Goal: Information Seeking & Learning: Learn about a topic

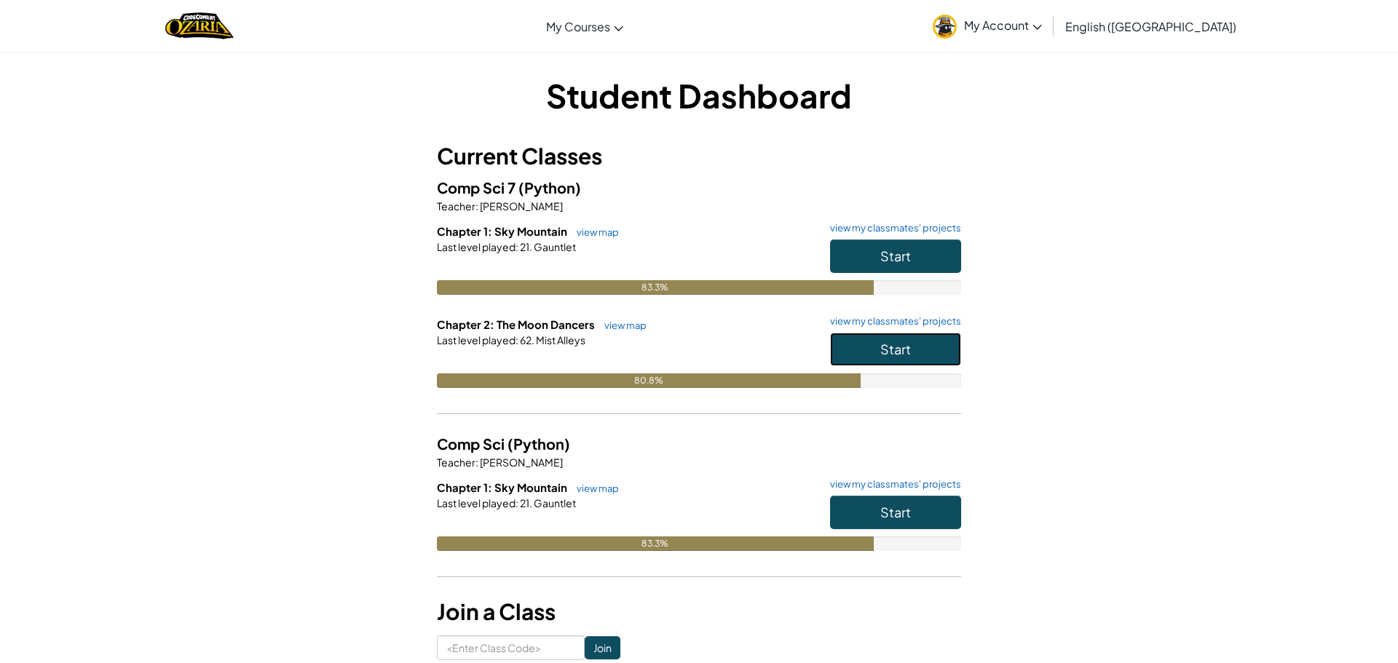
click at [901, 363] on button "Start" at bounding box center [895, 349] width 131 height 33
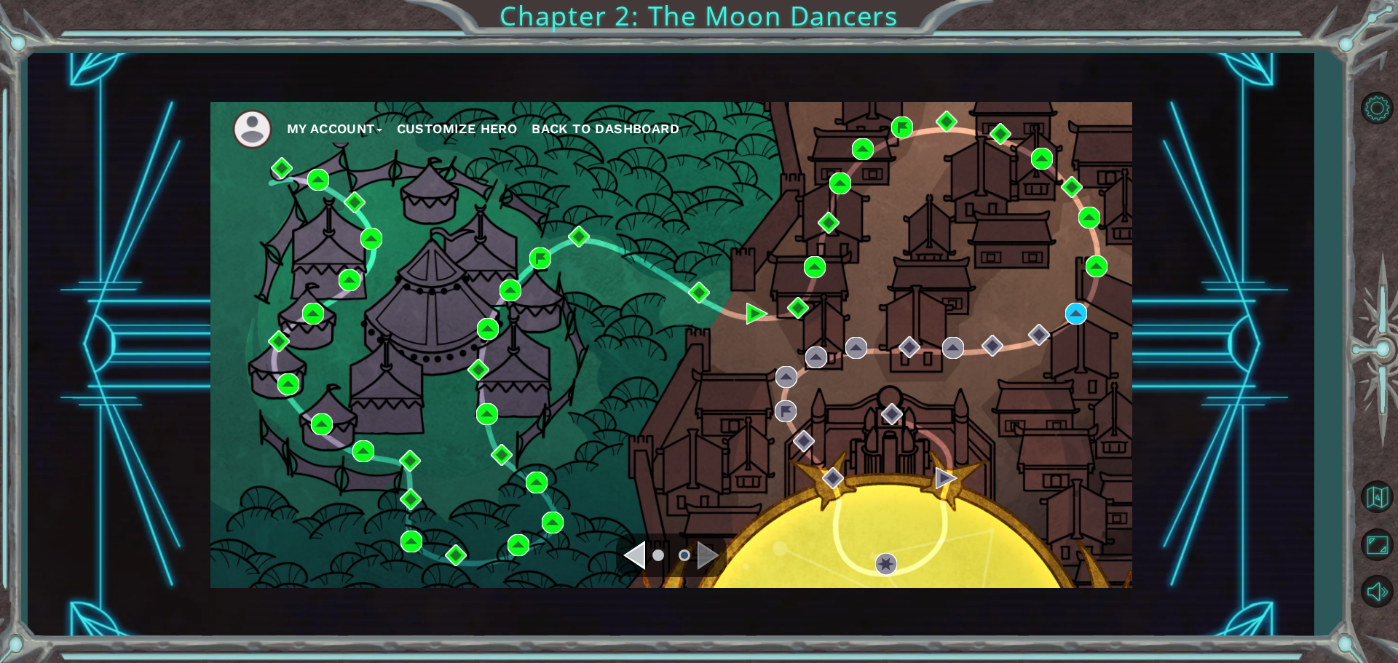
click at [635, 550] on div "Navigate to the previous page" at bounding box center [634, 555] width 22 height 29
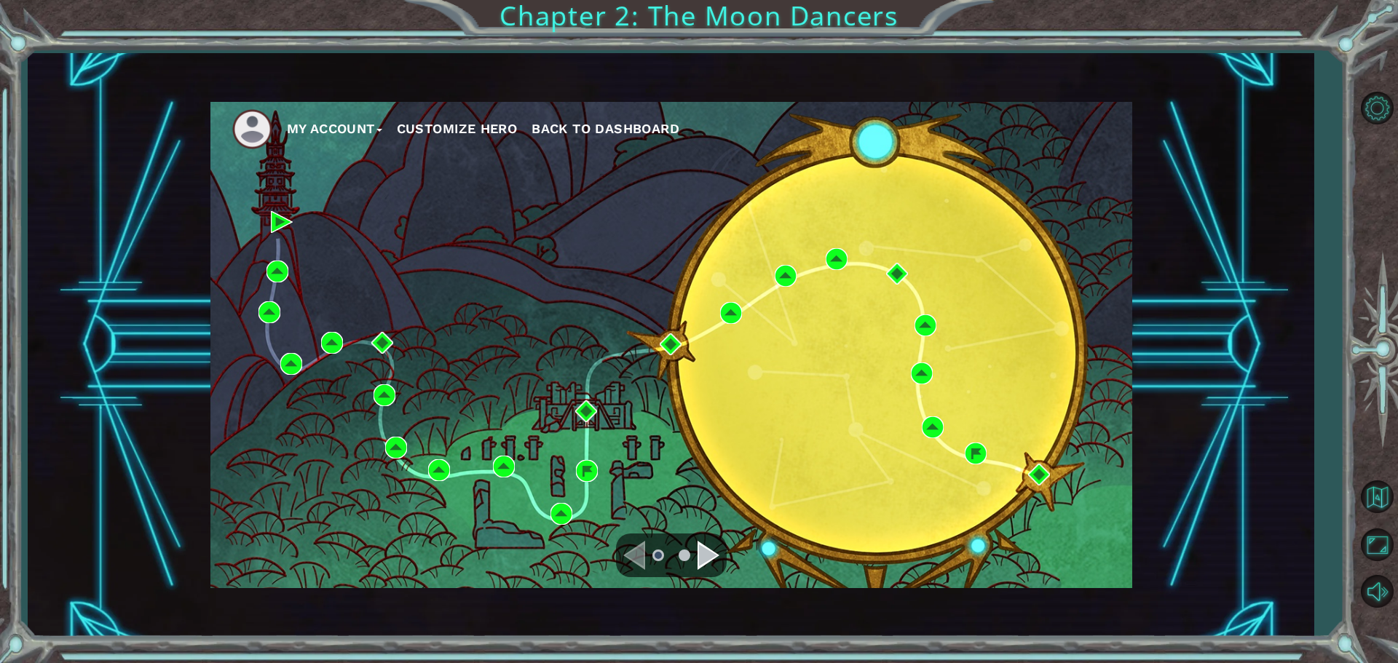
click at [704, 560] on div "Navigate to the next page" at bounding box center [708, 555] width 22 height 29
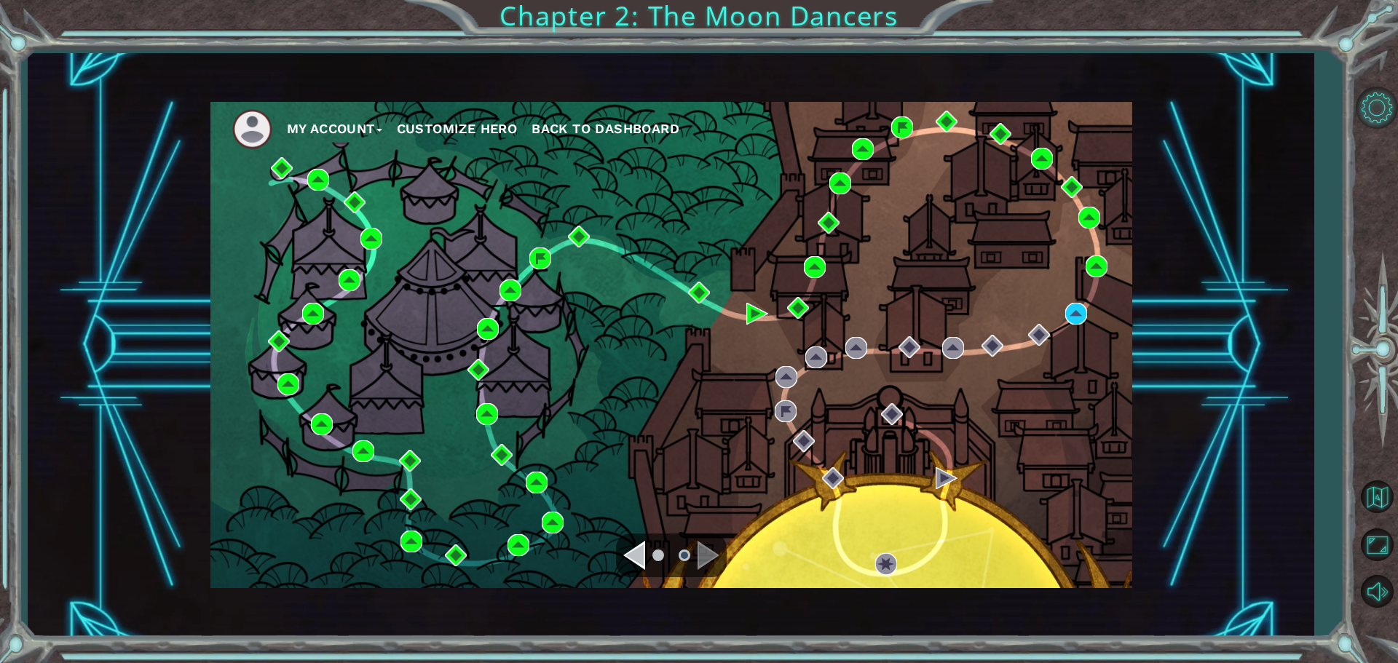
click at [1363, 106] on button "Level Options" at bounding box center [1377, 108] width 42 height 42
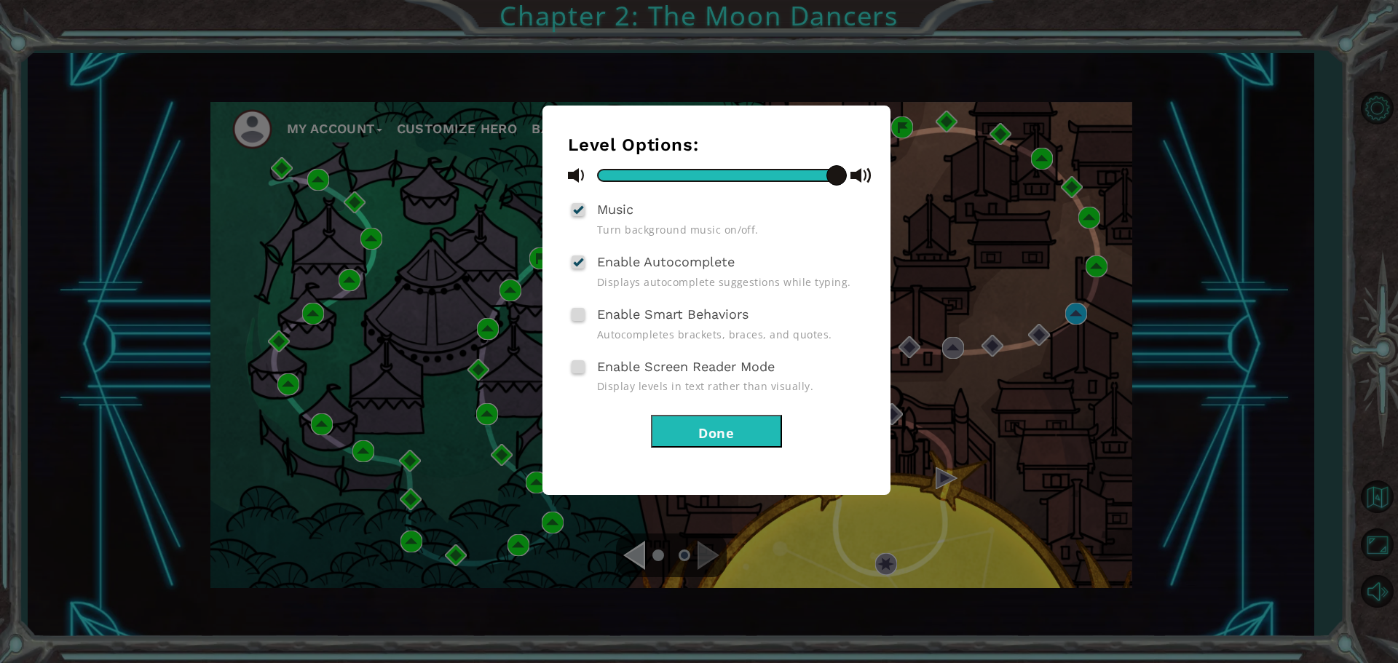
click at [703, 416] on button "Done" at bounding box center [716, 431] width 131 height 33
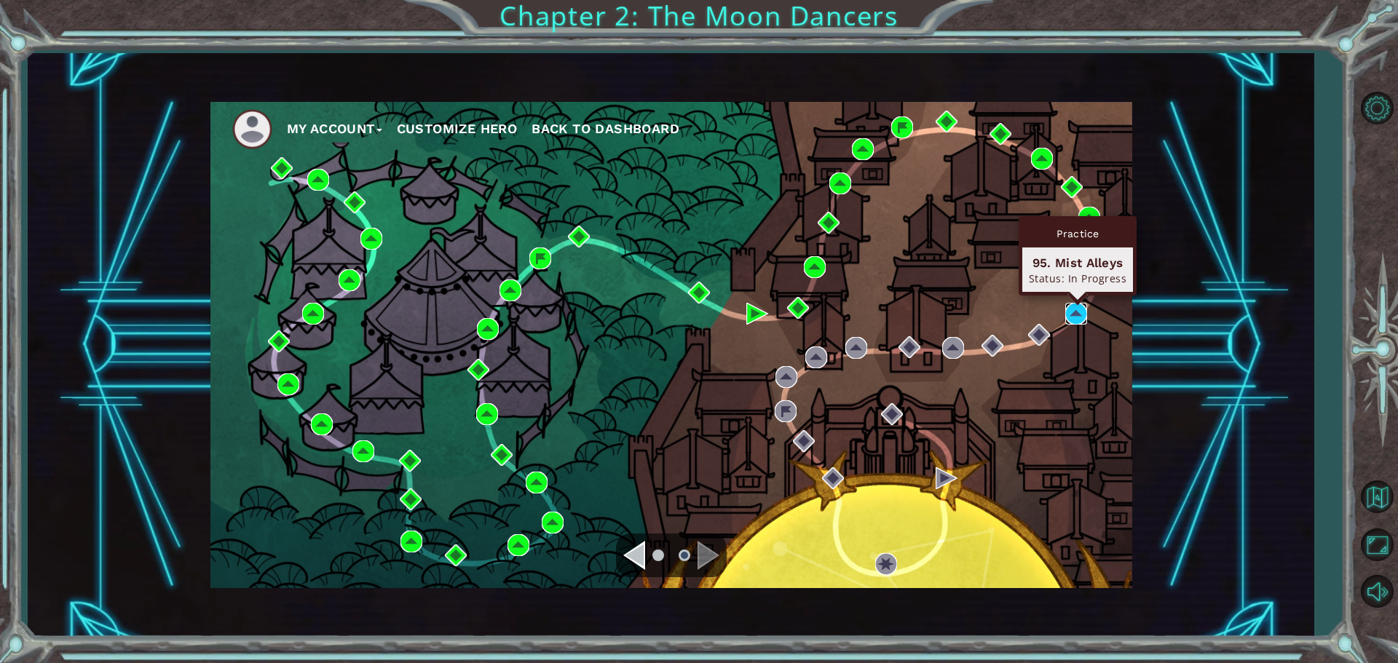
click at [1081, 311] on img at bounding box center [1076, 314] width 22 height 22
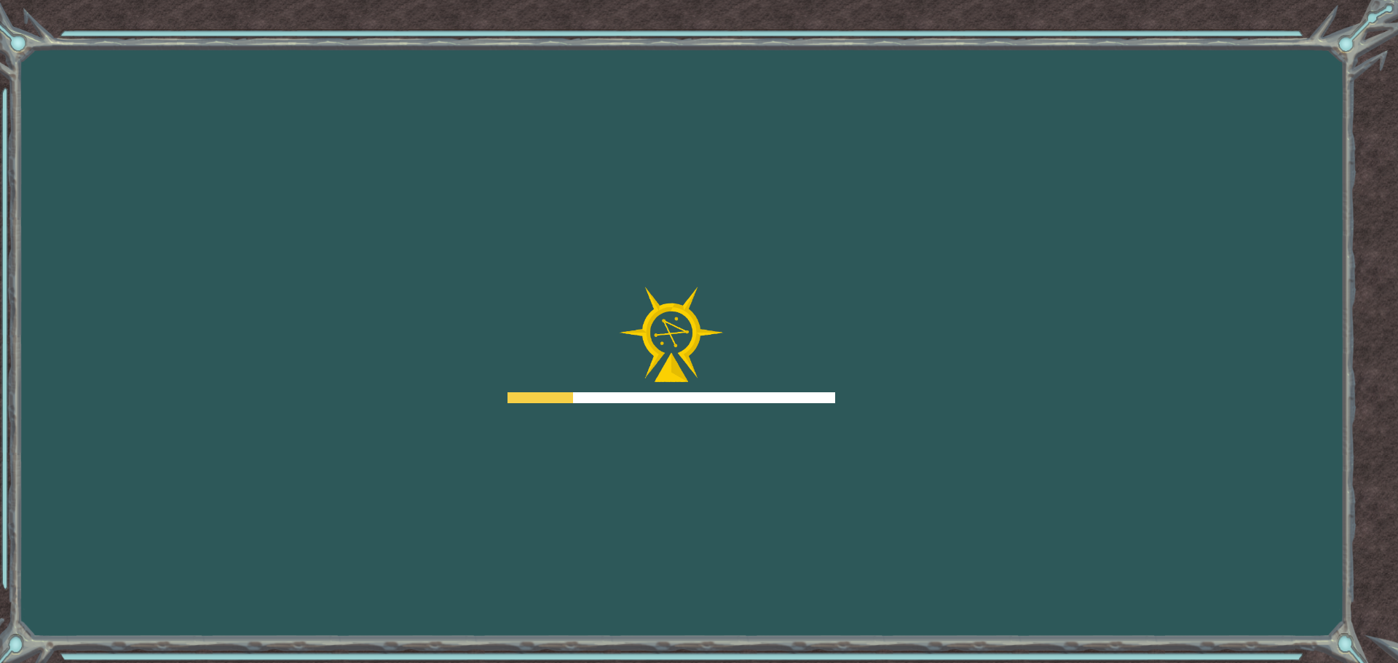
click at [1151, 54] on div "Goals Error loading from server. Try refreshing the page. You'll need to join a…" at bounding box center [699, 331] width 1398 height 663
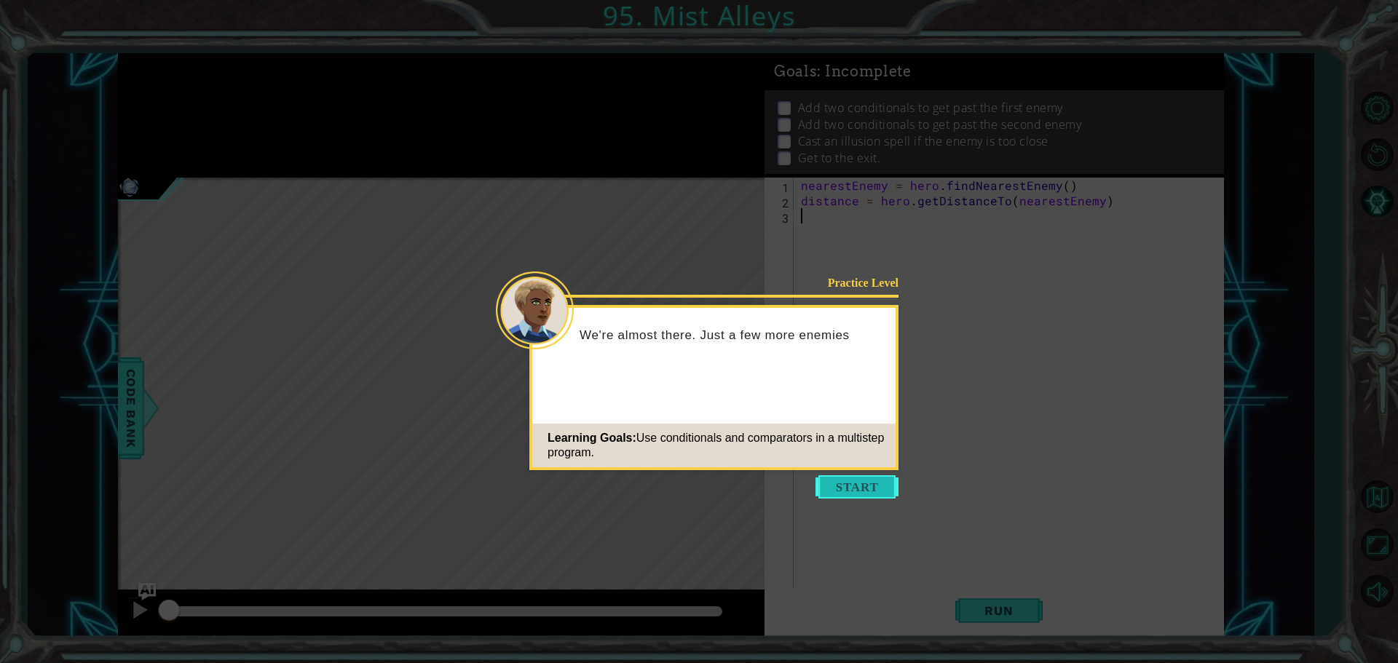
click at [836, 483] on button "Start" at bounding box center [856, 486] width 83 height 23
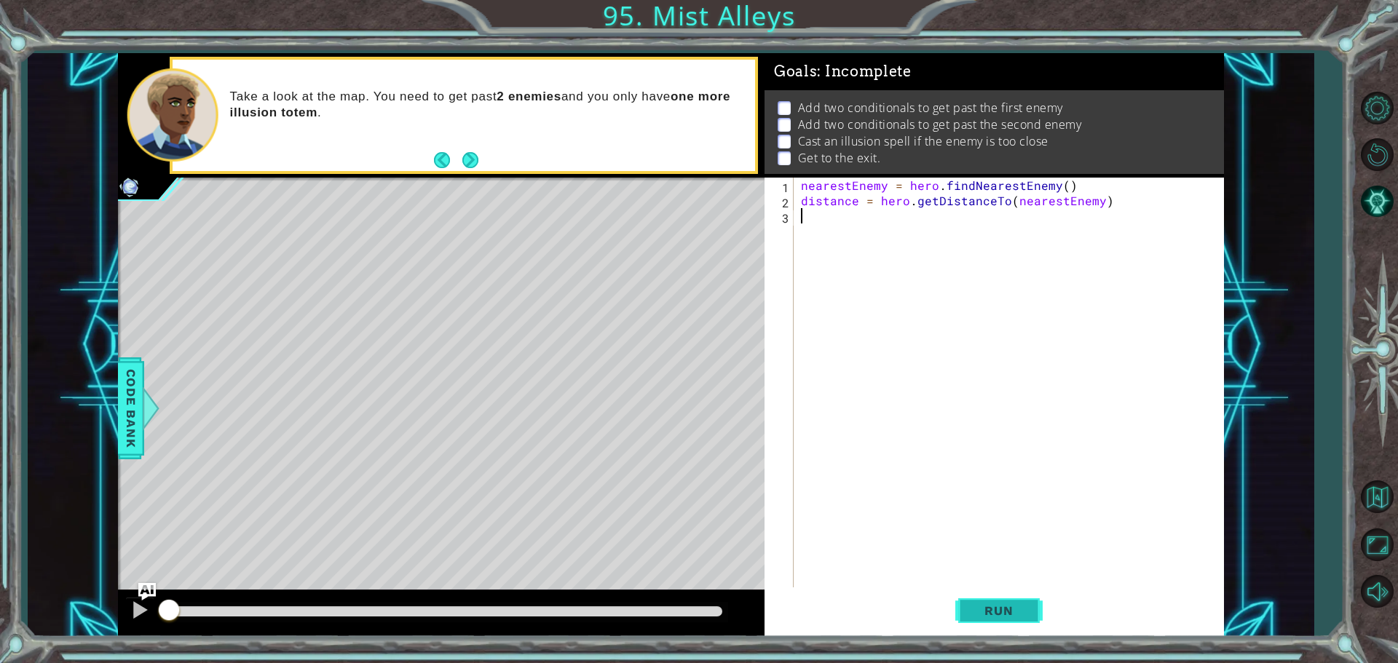
click at [1037, 617] on button "Run" at bounding box center [998, 611] width 87 height 46
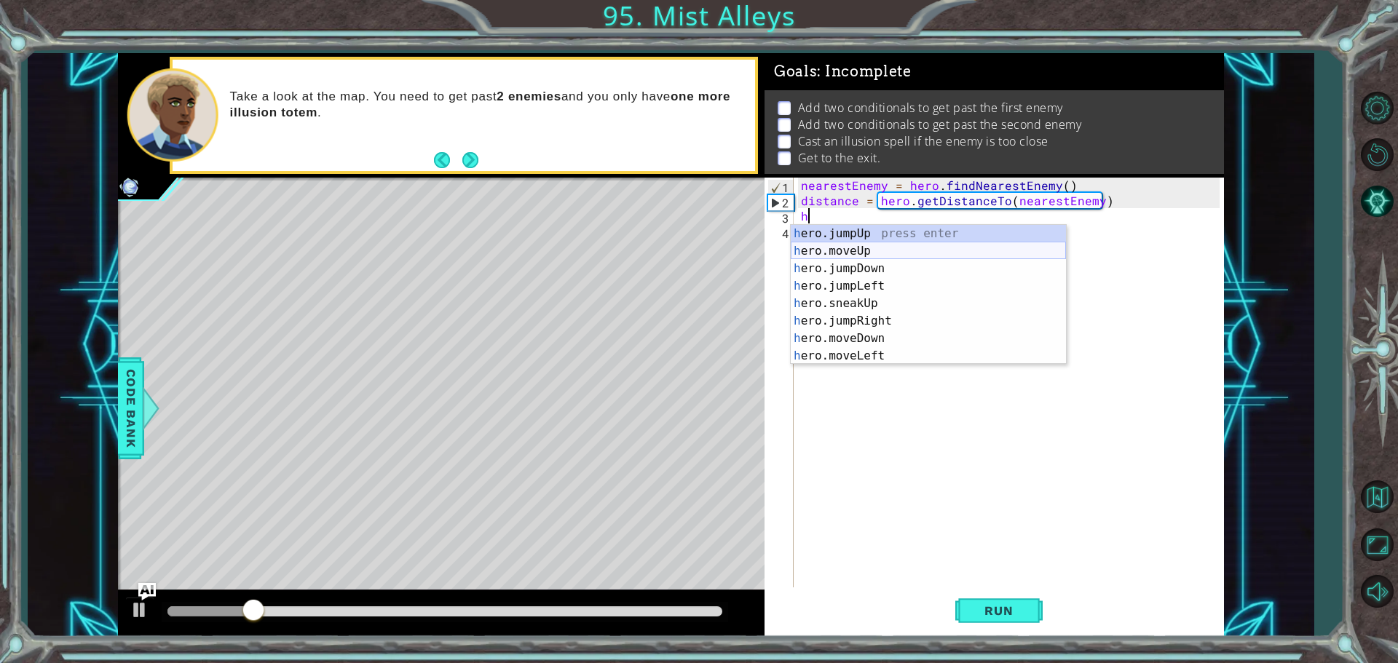
click at [832, 253] on div "h ero.jumpUp press enter h ero.moveUp press enter h ero.jumpDown press enter h …" at bounding box center [928, 312] width 275 height 175
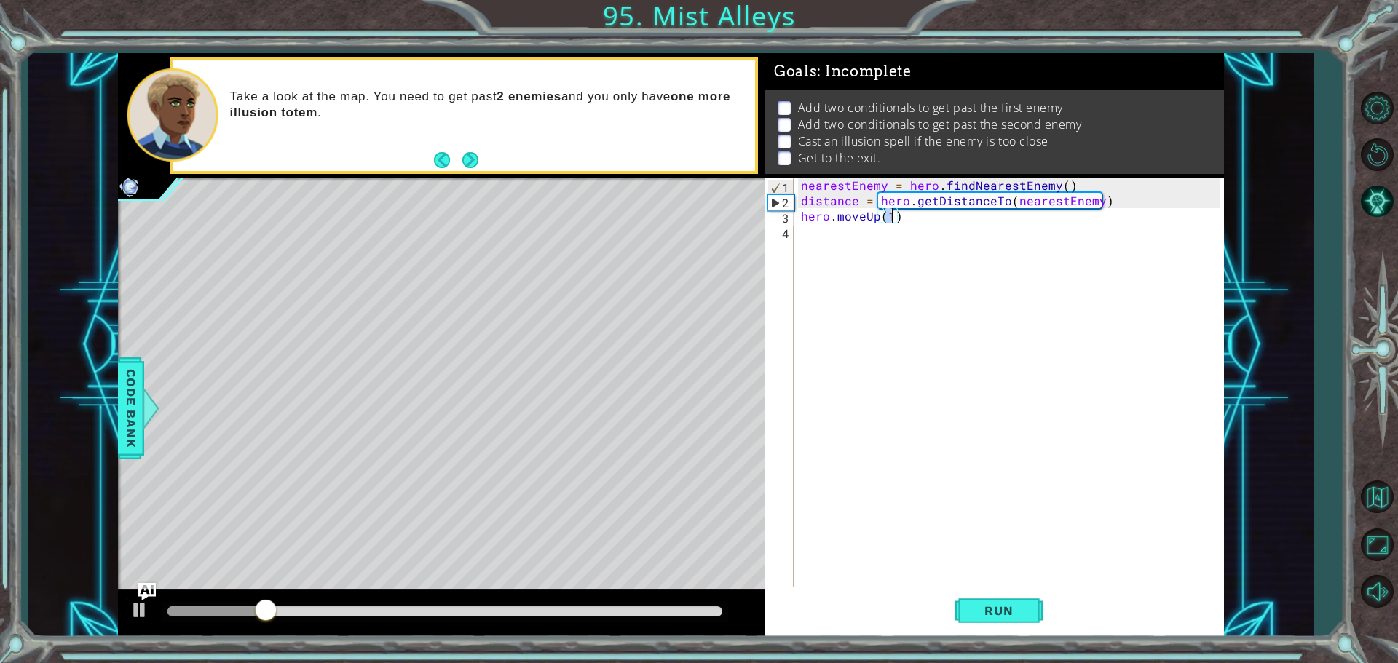
scroll to position [0, 5]
type textarea "hero.moveUp(2)"
click at [997, 614] on span "Run" at bounding box center [999, 611] width 58 height 15
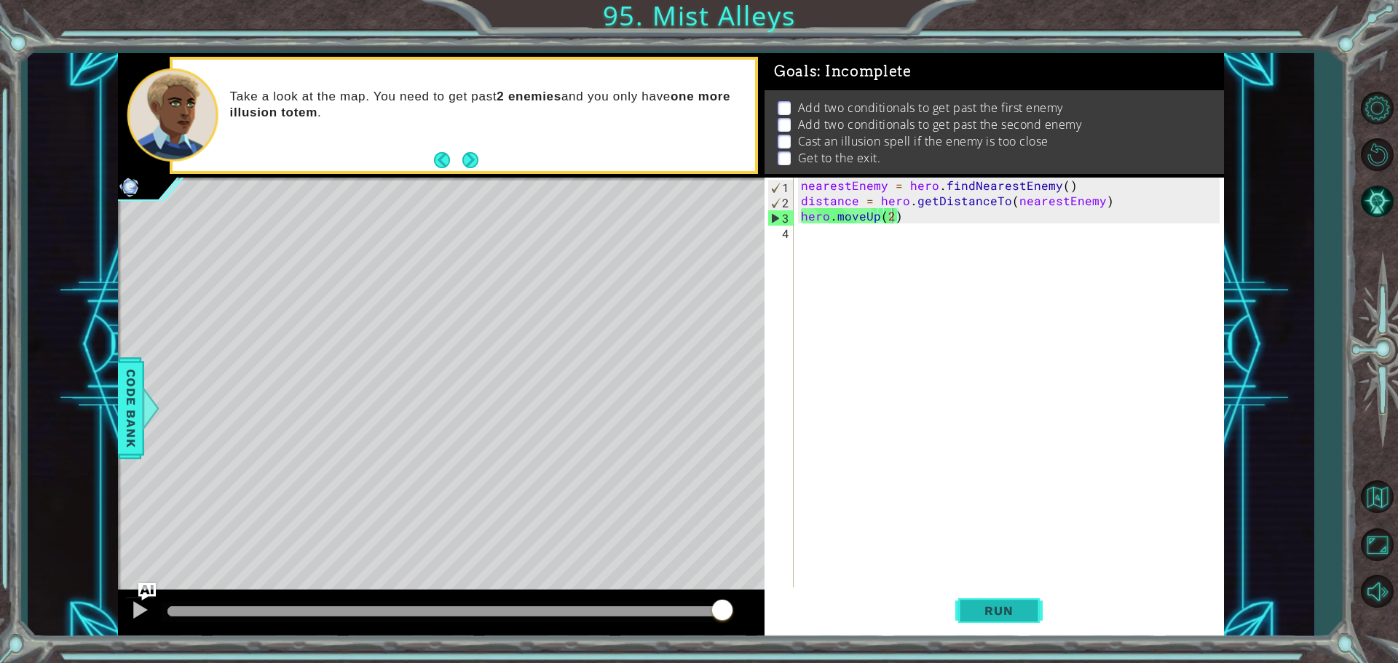
click at [1016, 609] on span "Run" at bounding box center [999, 611] width 58 height 15
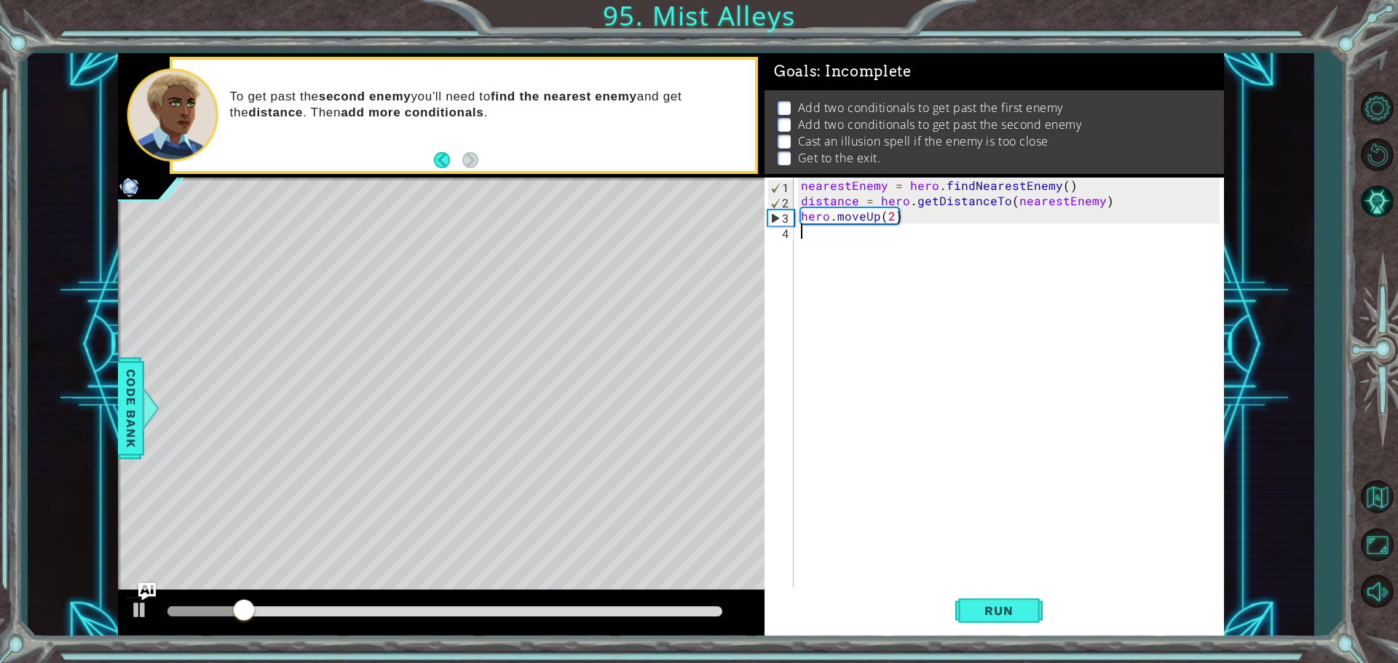
click at [828, 235] on div "nearestEnemy = hero . findNearestEnemy ( ) distance = hero . getDistanceTo ( ne…" at bounding box center [1012, 399] width 429 height 443
type textarea "h"
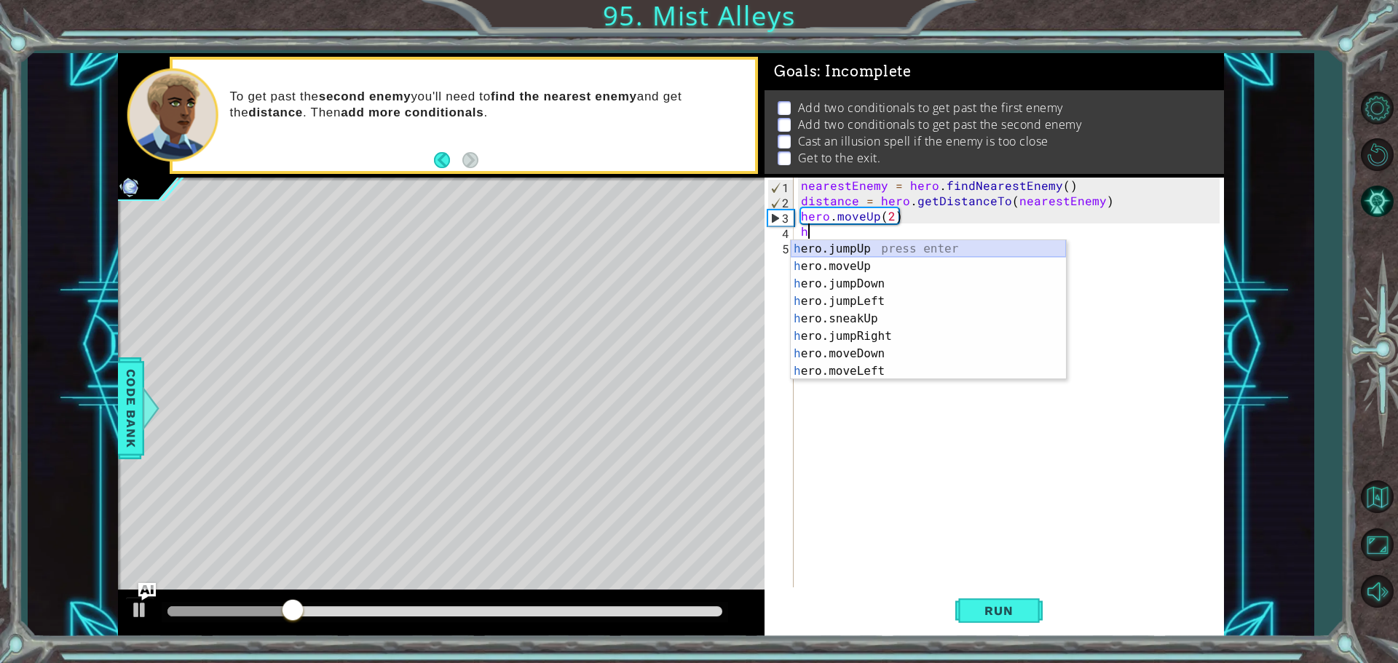
click at [871, 252] on div "h ero.jumpUp press enter h ero.moveUp press enter h ero.jumpDown press enter h …" at bounding box center [928, 327] width 275 height 175
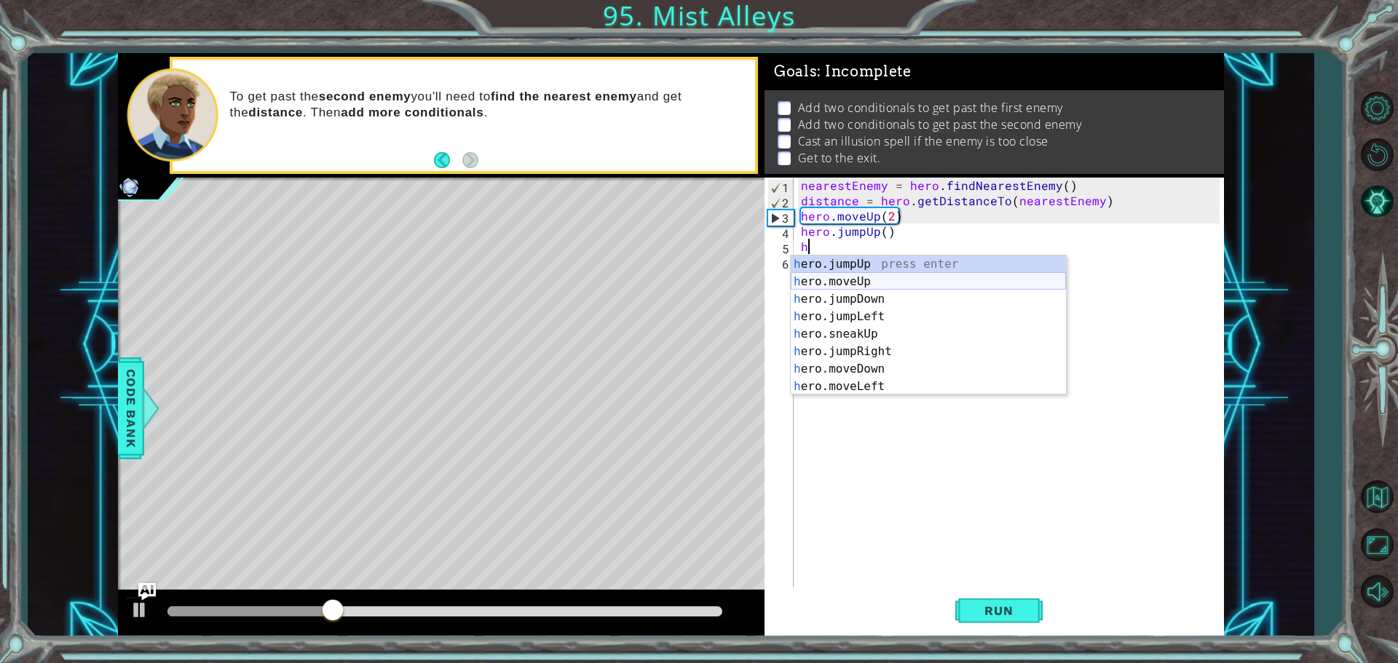
click at [887, 277] on div "h ero.jumpUp press enter h ero.moveUp press enter h ero.jumpDown press enter h …" at bounding box center [928, 343] width 275 height 175
type textarea "hero.moveUp(1)"
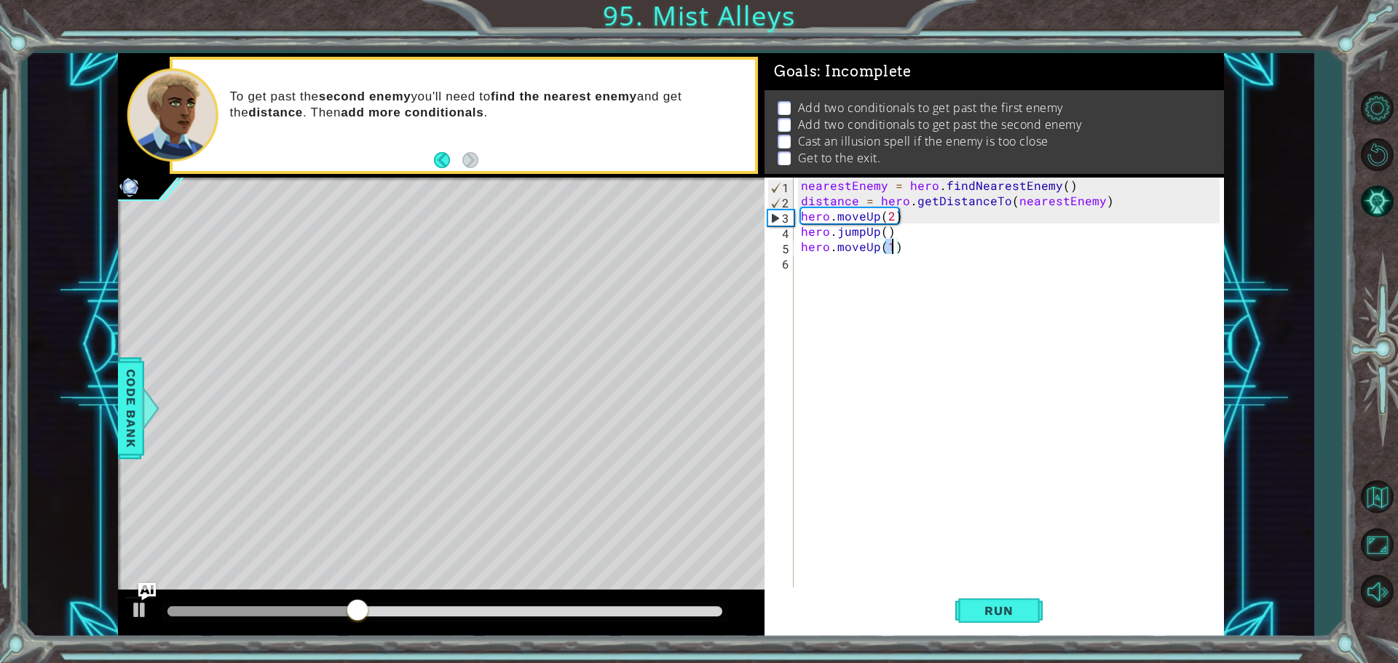
click at [886, 267] on div "nearestEnemy = hero . findNearestEnemy ( ) distance = hero . getDistanceTo ( ne…" at bounding box center [1012, 399] width 429 height 443
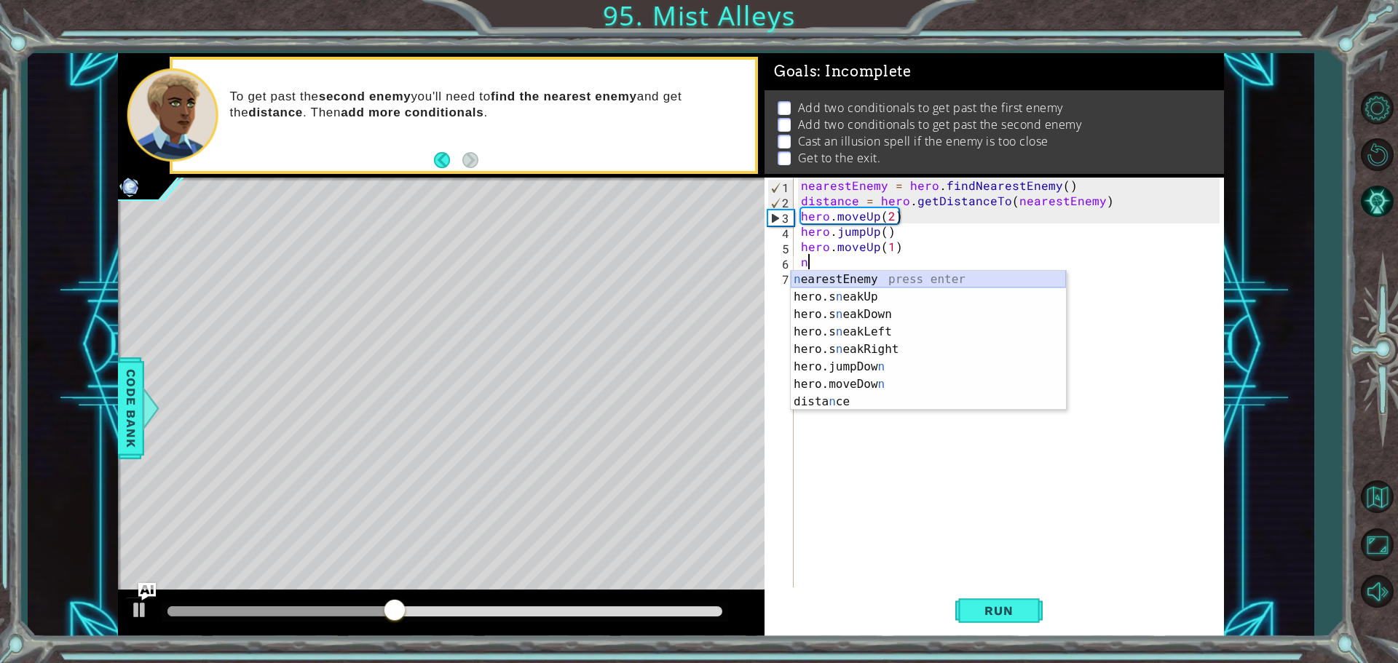
click at [881, 275] on div "n earestEnemy press enter hero.s n eakUp press enter hero.s n eakDown press ent…" at bounding box center [928, 358] width 275 height 175
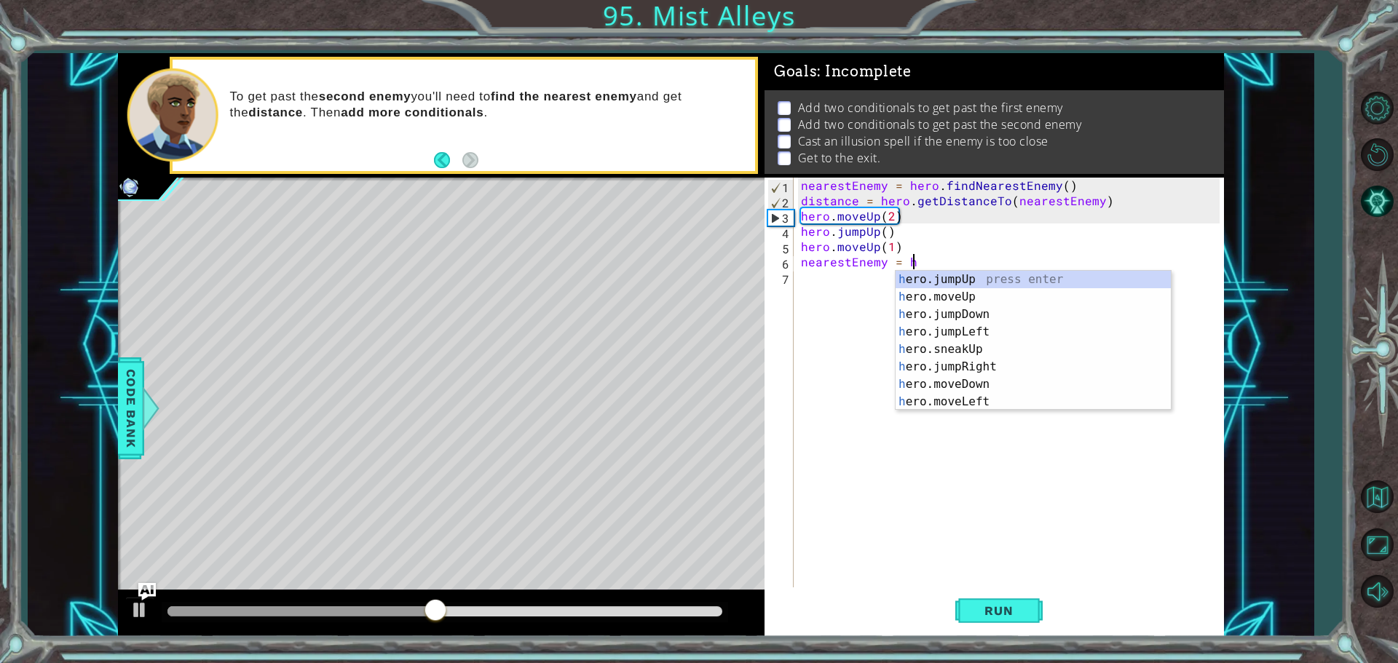
scroll to position [0, 7]
type textarea "nearestEnemy = her"
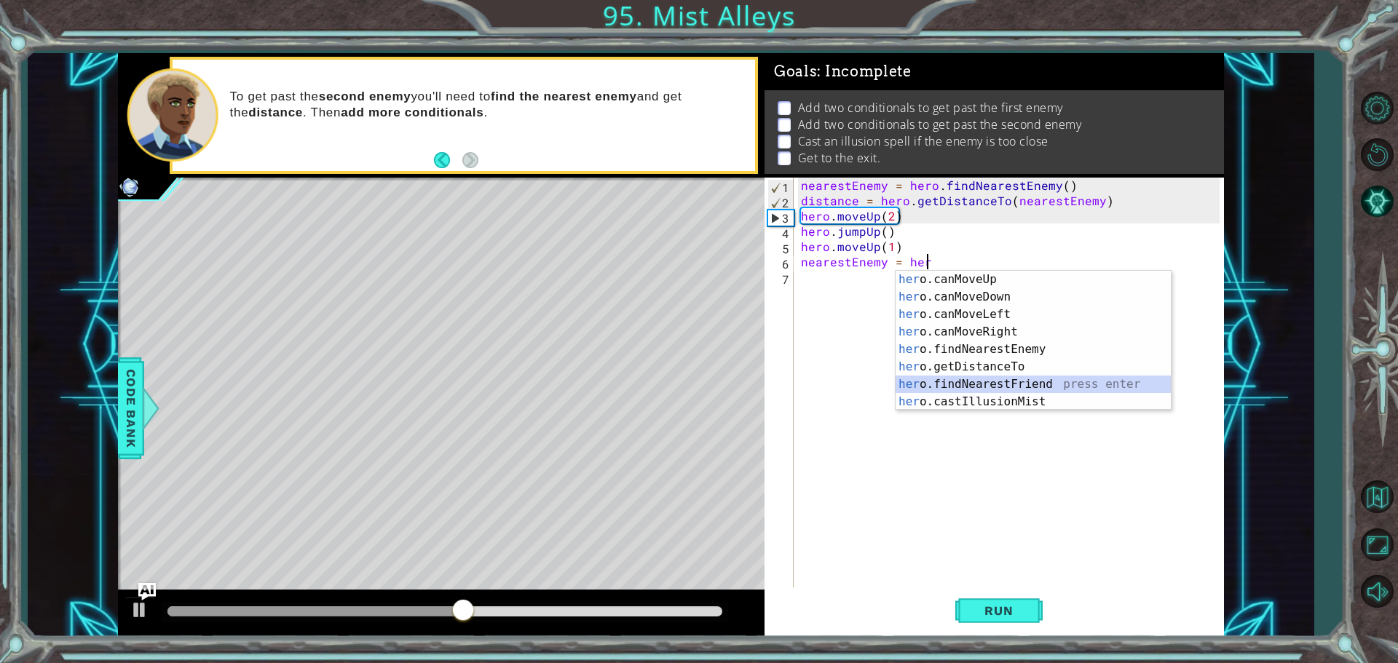
click at [978, 378] on div "her o.canMoveUp press enter her o.canMoveDown press enter her o.canMoveLeft pre…" at bounding box center [1033, 358] width 275 height 175
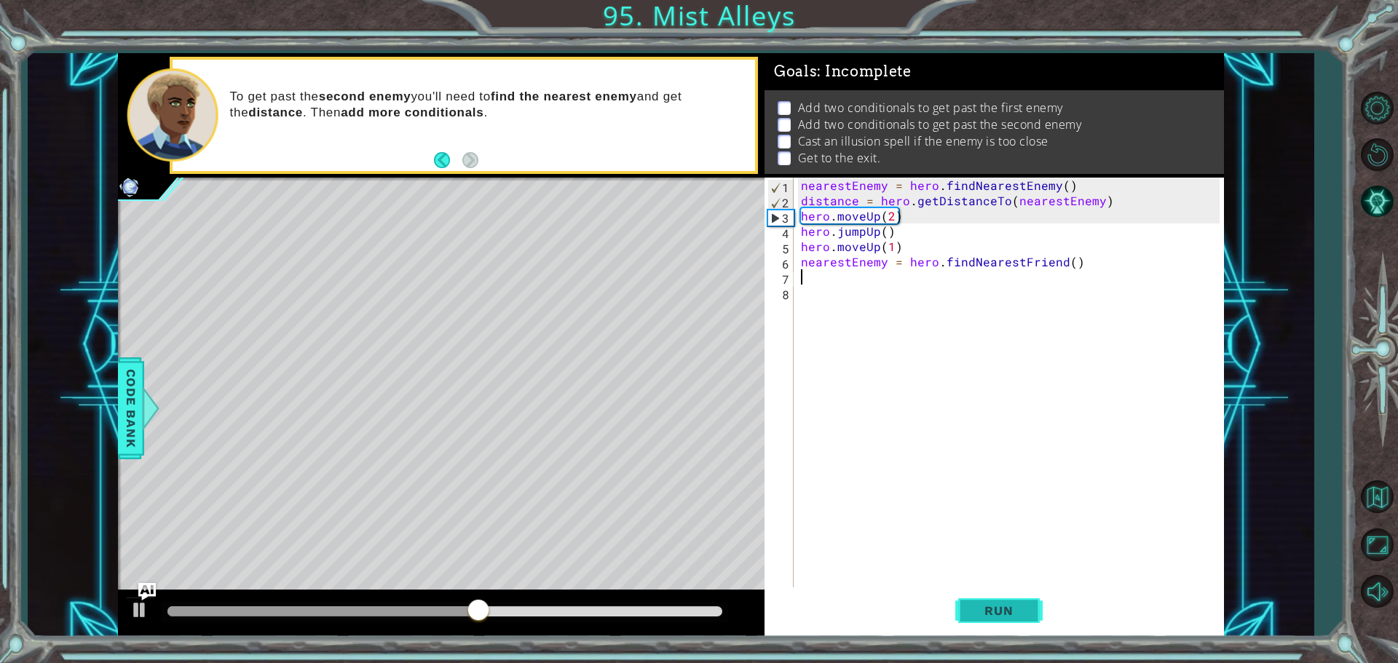
click at [976, 617] on span "Run" at bounding box center [999, 611] width 58 height 15
drag, startPoint x: 997, startPoint y: 604, endPoint x: 995, endPoint y: 611, distance: 7.6
click at [995, 611] on span "Run" at bounding box center [999, 611] width 58 height 15
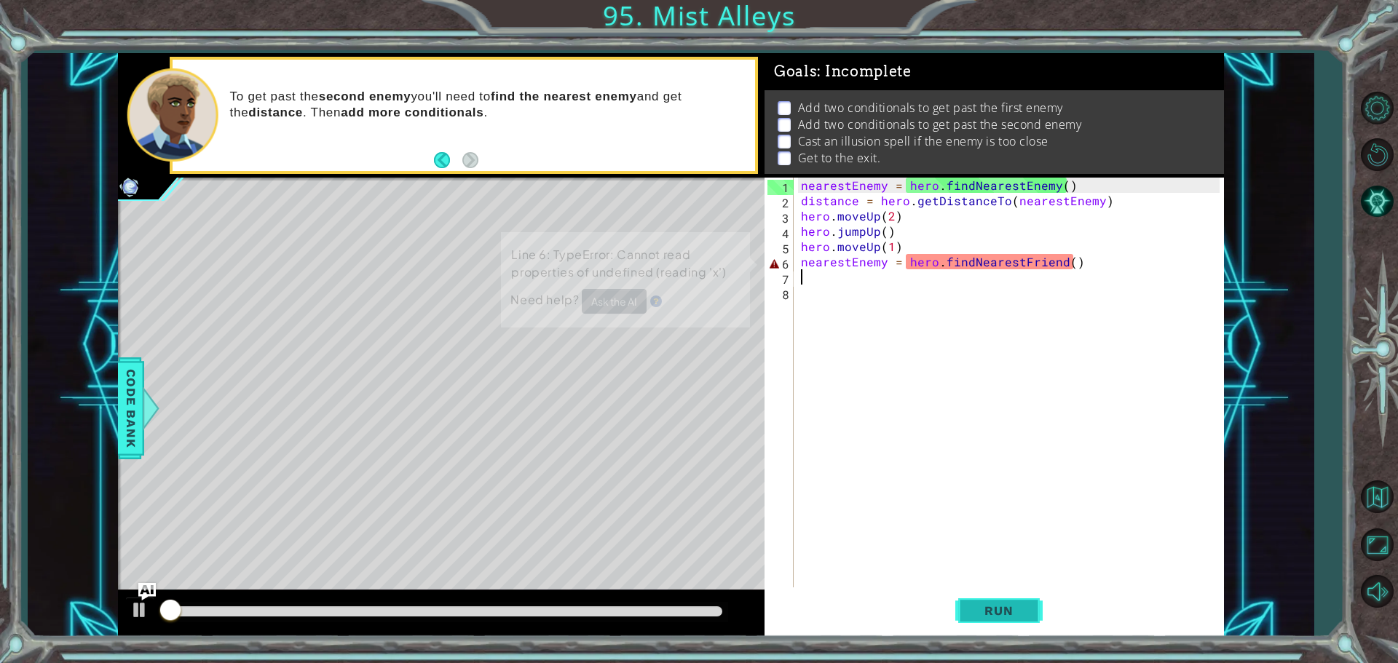
click at [995, 611] on span "Run" at bounding box center [999, 611] width 58 height 15
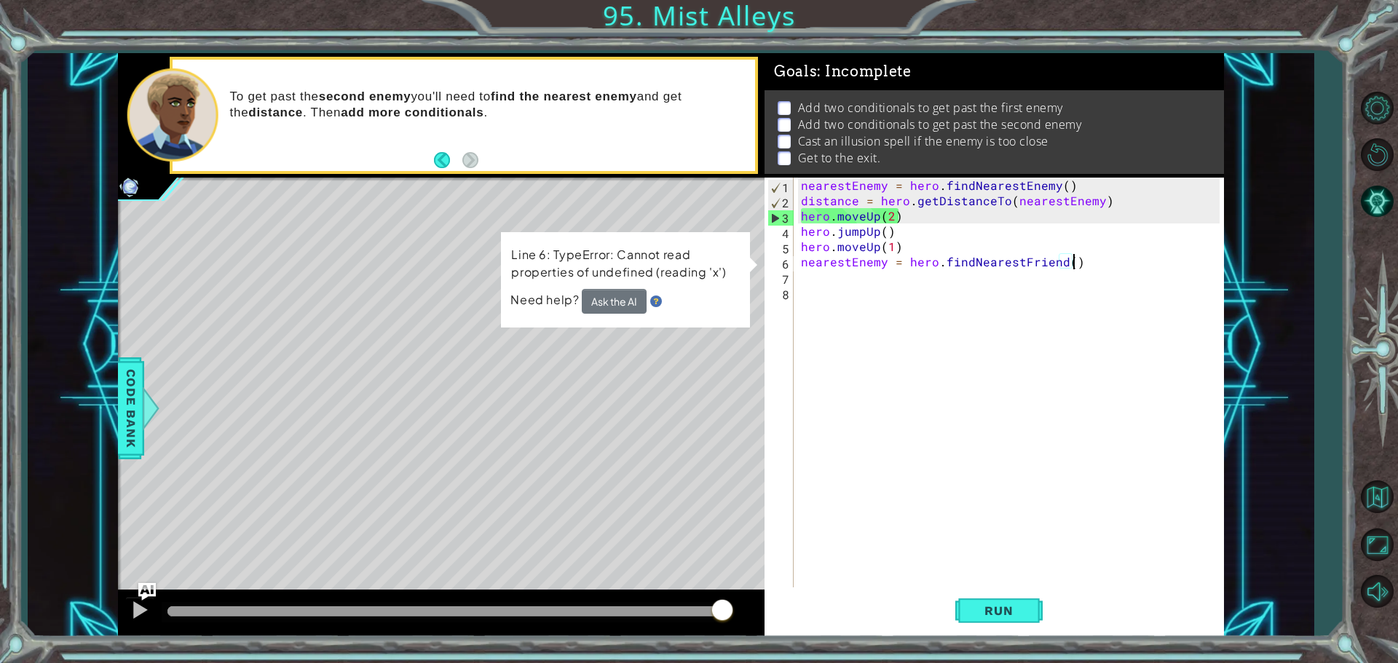
click at [1090, 265] on div "nearestEnemy = hero . findNearestEnemy ( ) distance = hero . getDistanceTo ( ne…" at bounding box center [1012, 399] width 429 height 443
type textarea "nearestEnemy = hero.findNearestFriend()"
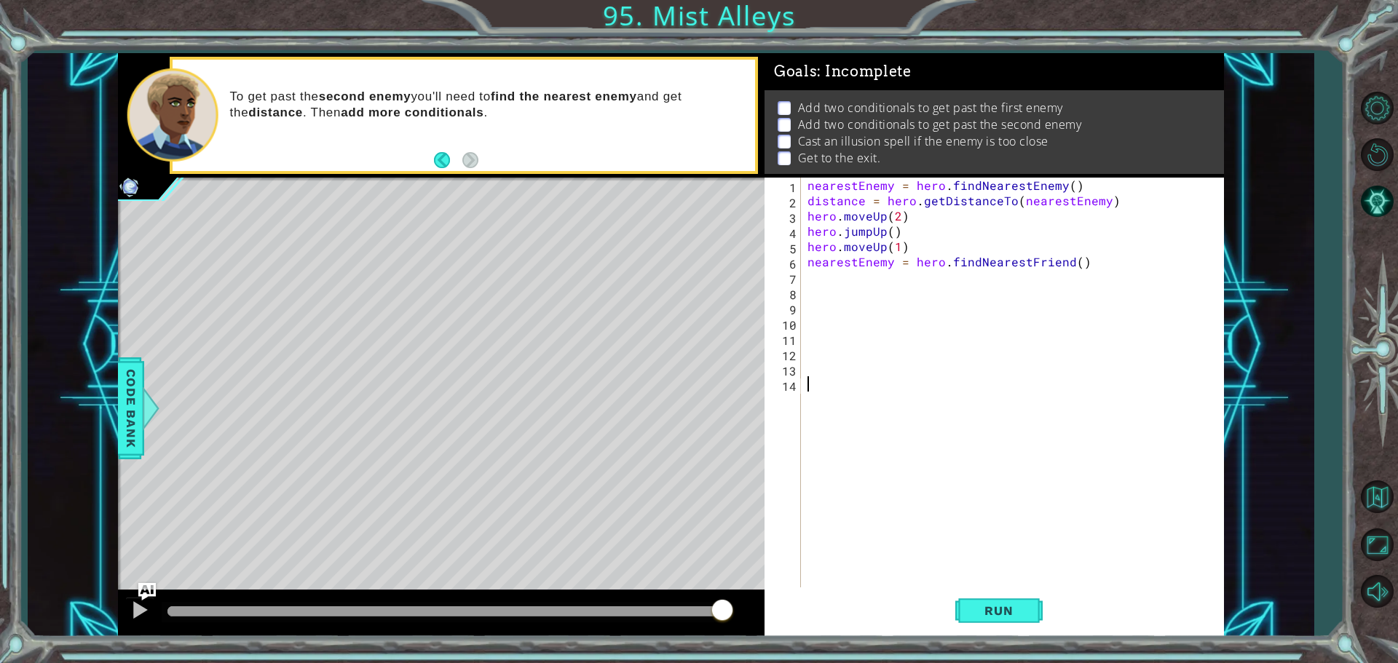
click at [853, 394] on div "nearestEnemy = hero . findNearestEnemy ( ) distance = hero . getDistanceTo ( ne…" at bounding box center [1015, 399] width 422 height 443
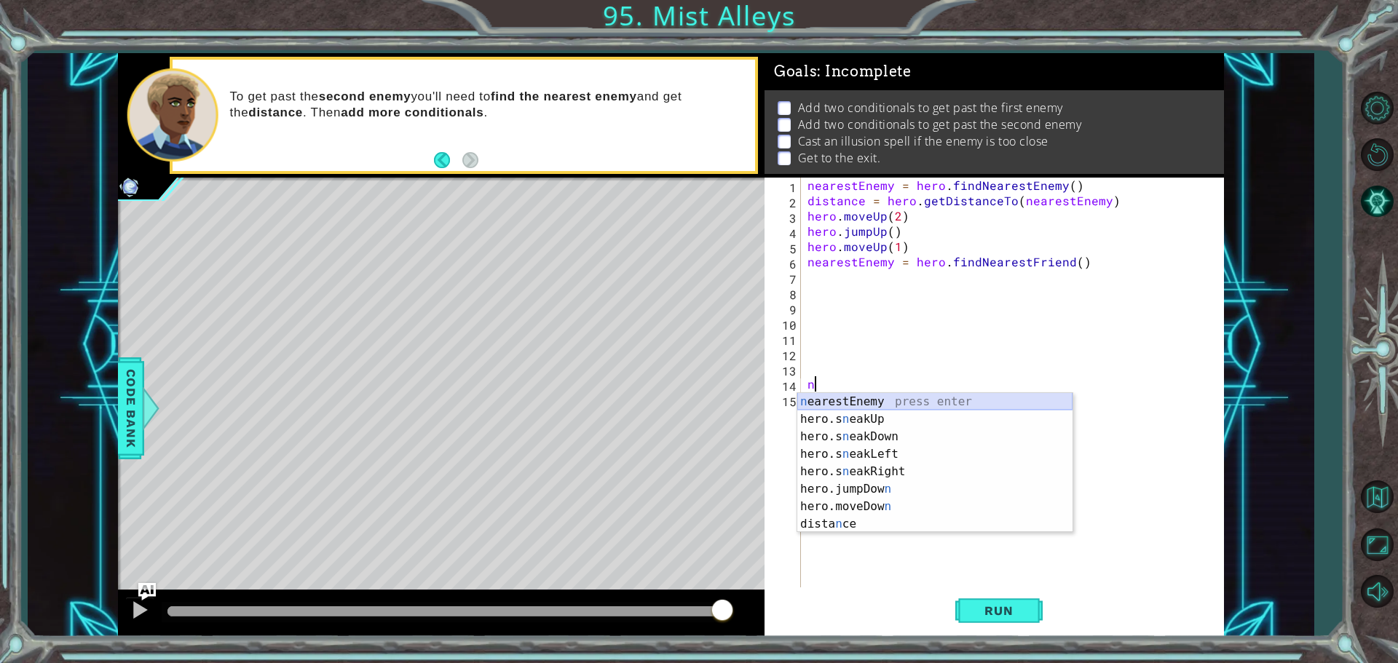
click at [922, 405] on div "n earestEnemy press enter hero.s n eakUp press enter hero.s n eakDown press ent…" at bounding box center [934, 480] width 275 height 175
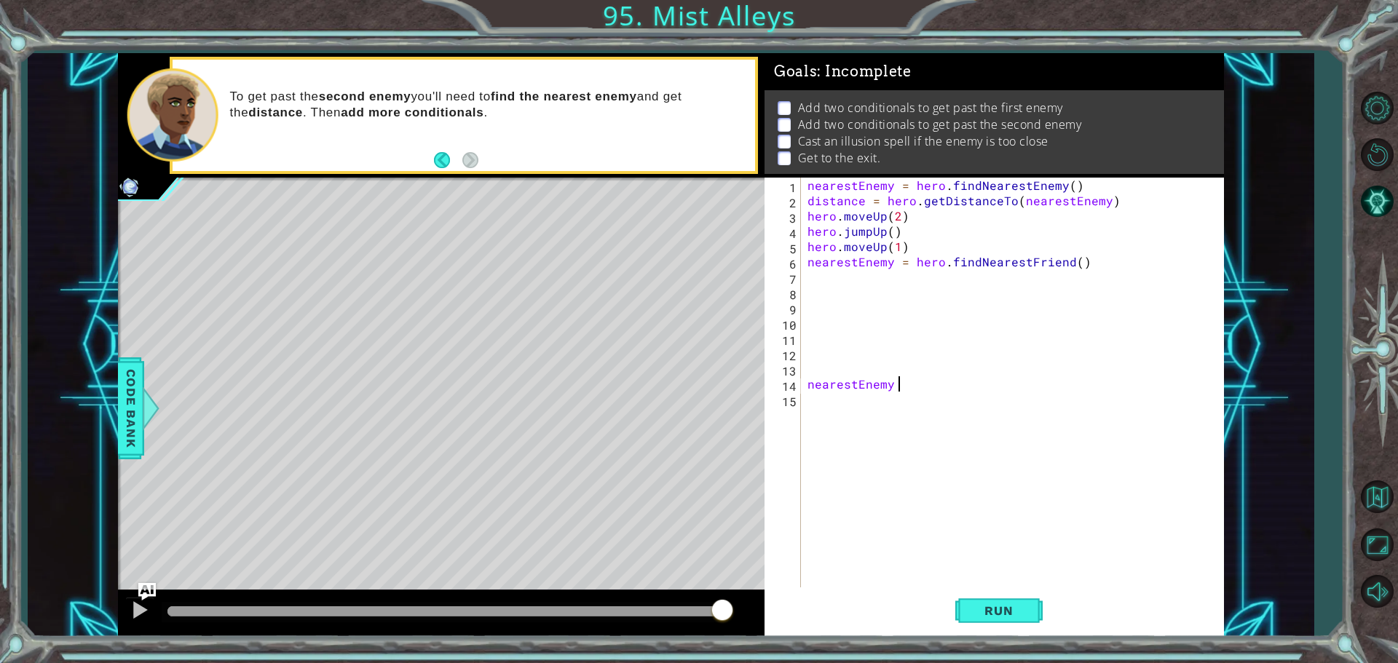
scroll to position [0, 5]
type textarea "nearestEnemy = h"
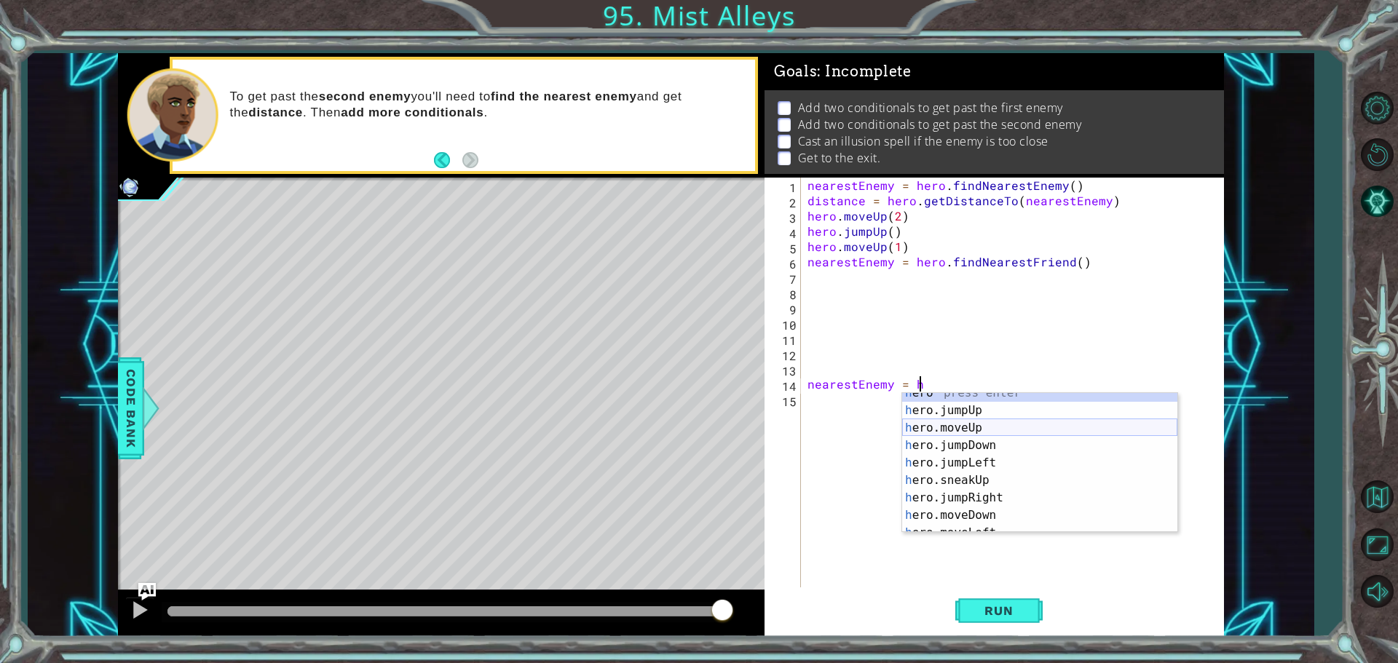
scroll to position [262, 0]
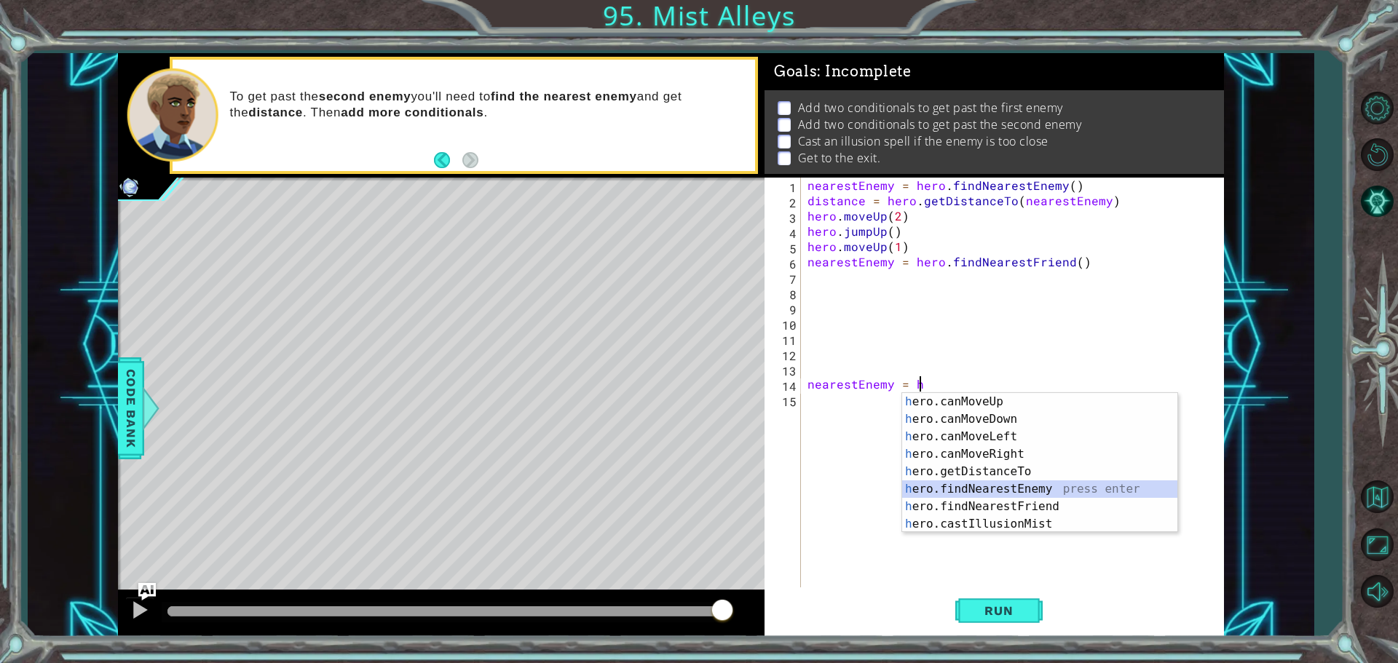
click at [987, 490] on div "h ero.canMoveUp press enter h ero.canMoveDown press enter h ero.canMoveLeft pre…" at bounding box center [1039, 480] width 275 height 175
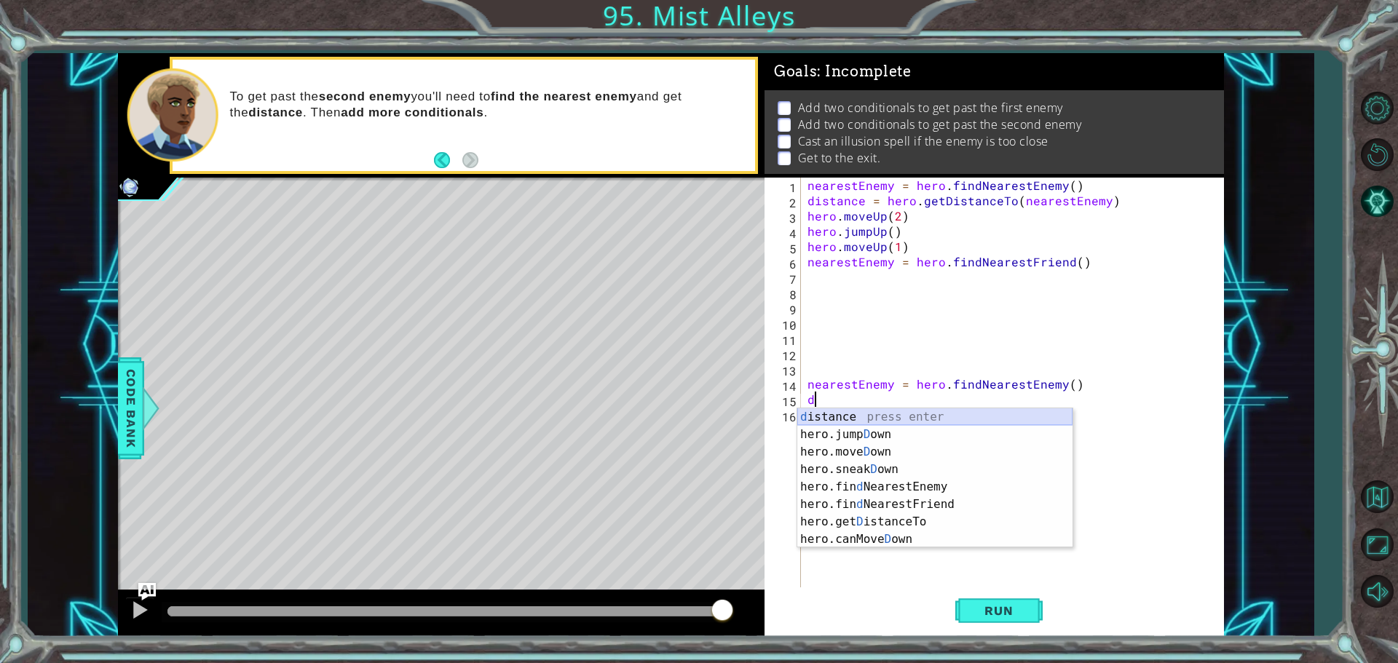
click at [877, 419] on div "d istance press enter hero.jump D own press enter hero.[PERSON_NAME] own press …" at bounding box center [934, 495] width 275 height 175
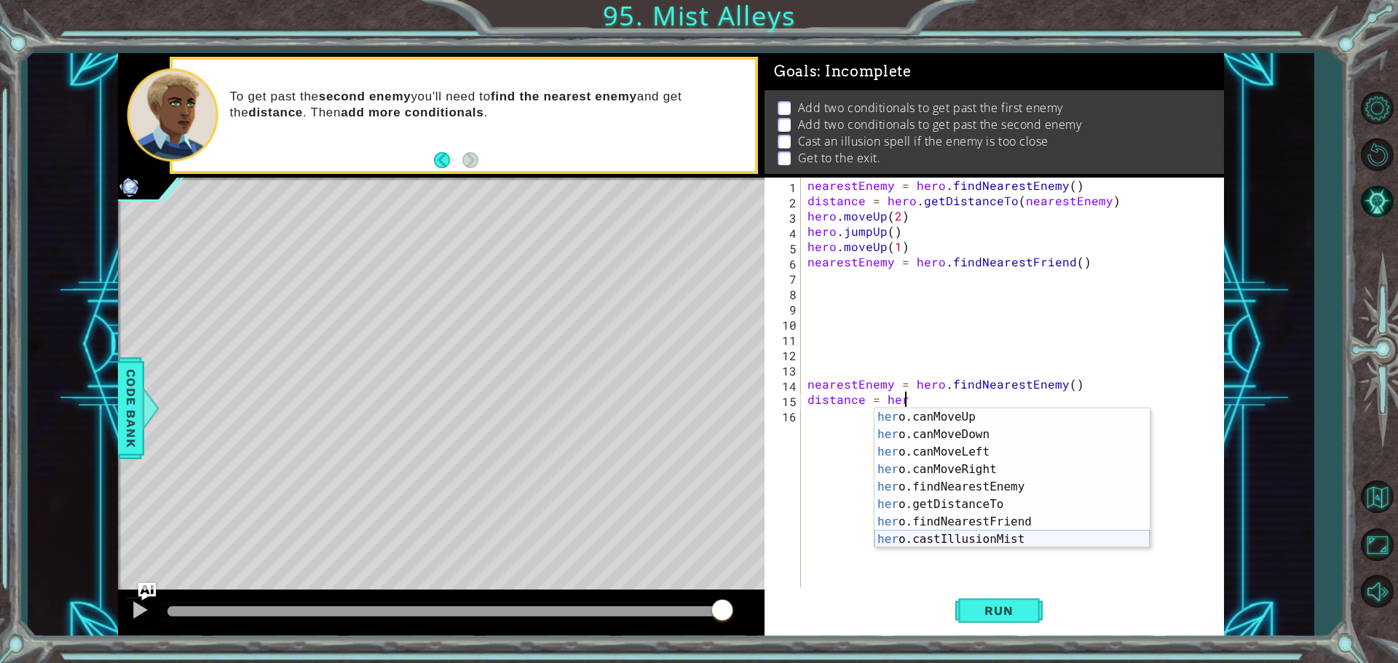
scroll to position [262, 0]
click at [984, 505] on div "her o.canMoveUp press enter her o.canMoveDown press enter her o.canMoveLeft pre…" at bounding box center [1011, 495] width 275 height 175
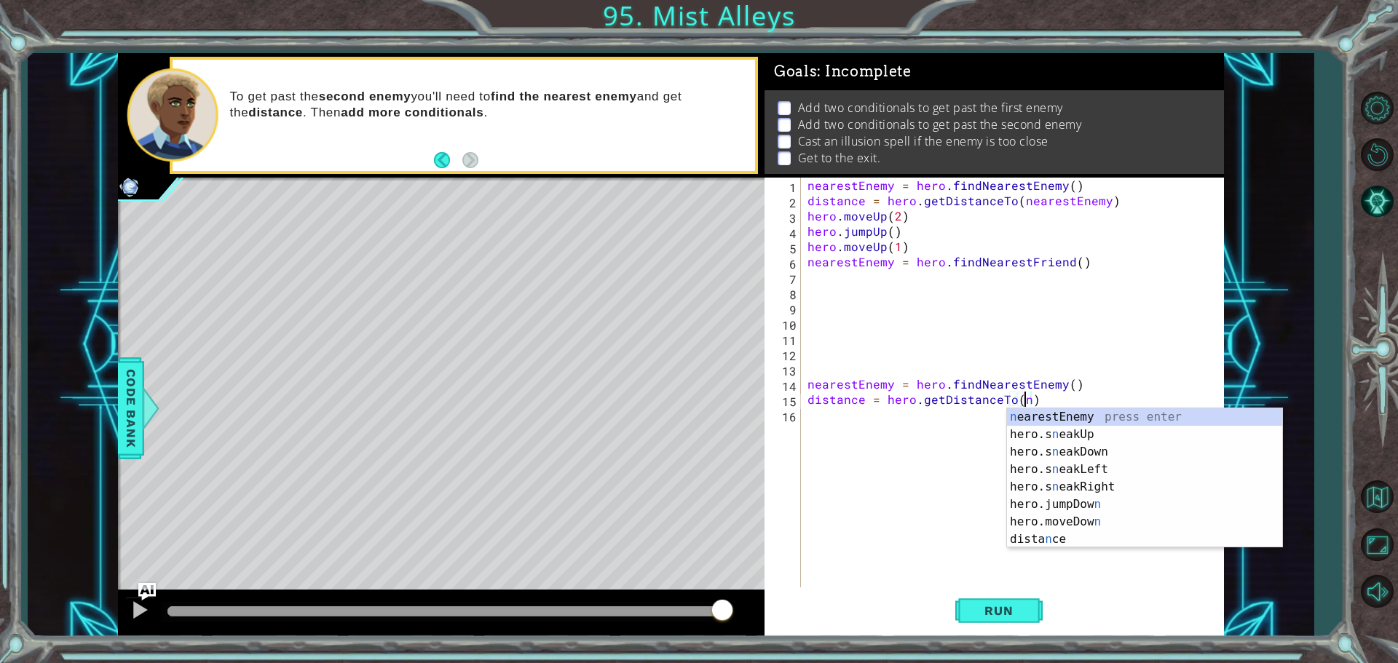
scroll to position [0, 0]
click at [1081, 419] on div "n earestEnemy press enter hero.s n eakUp press enter hero.s n eakDown press ent…" at bounding box center [1144, 495] width 275 height 175
type textarea "distance = hero.getDistanceTo(nearestEnemy)"
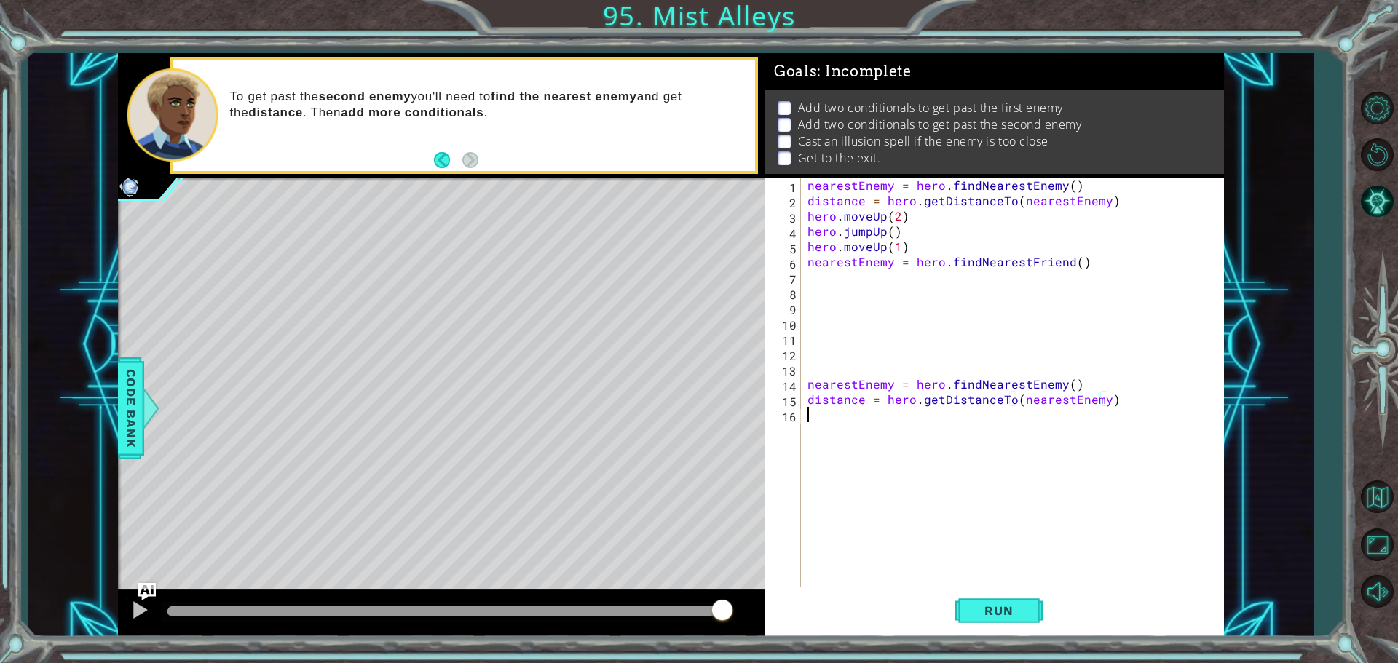
click at [936, 418] on div "nearestEnemy = hero . findNearestEnemy ( ) distance = hero . getDistanceTo ( ne…" at bounding box center [1015, 399] width 422 height 443
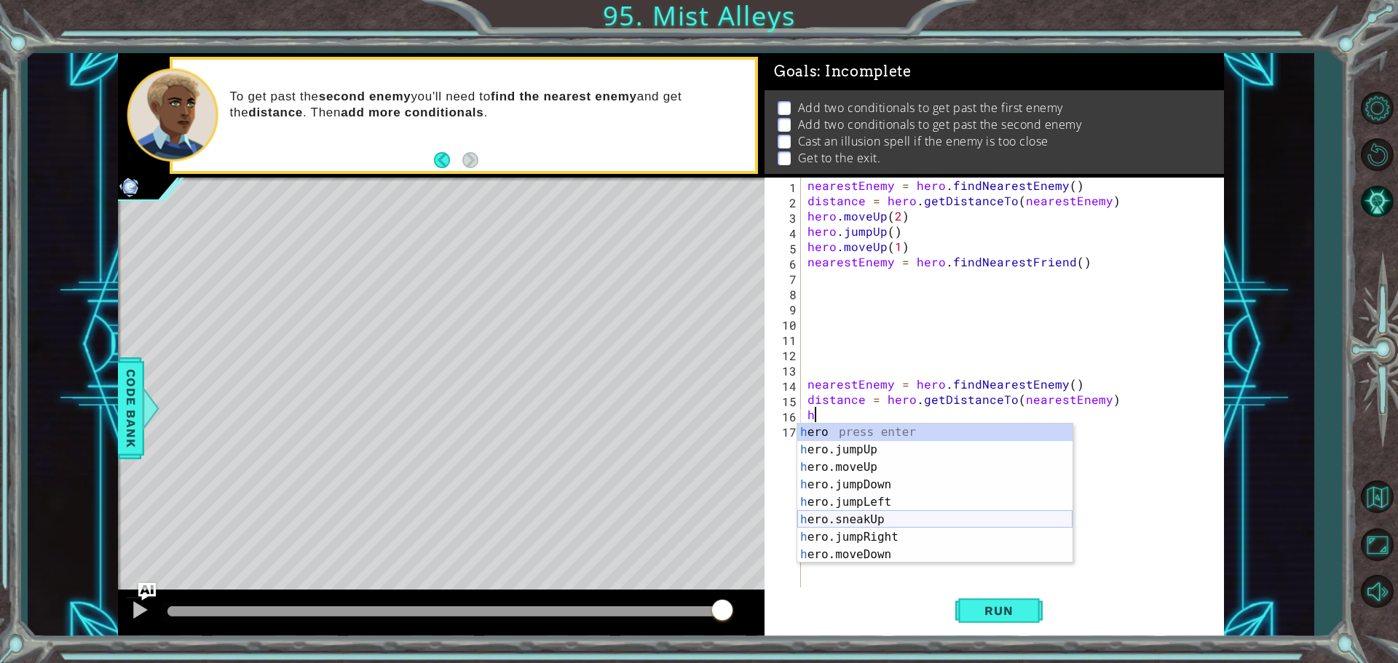
scroll to position [262, 0]
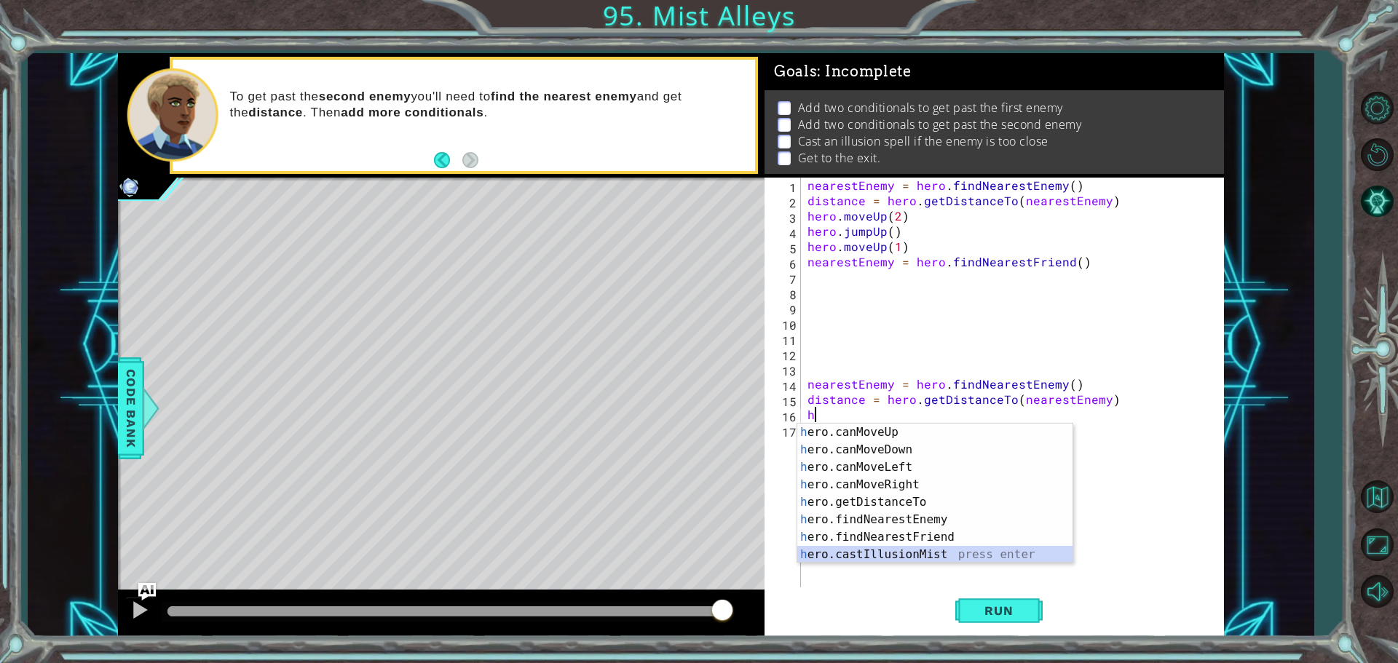
click at [879, 555] on div "h ero.canMoveUp press enter h ero.canMoveDown press enter h ero.canMoveLeft pre…" at bounding box center [934, 511] width 275 height 175
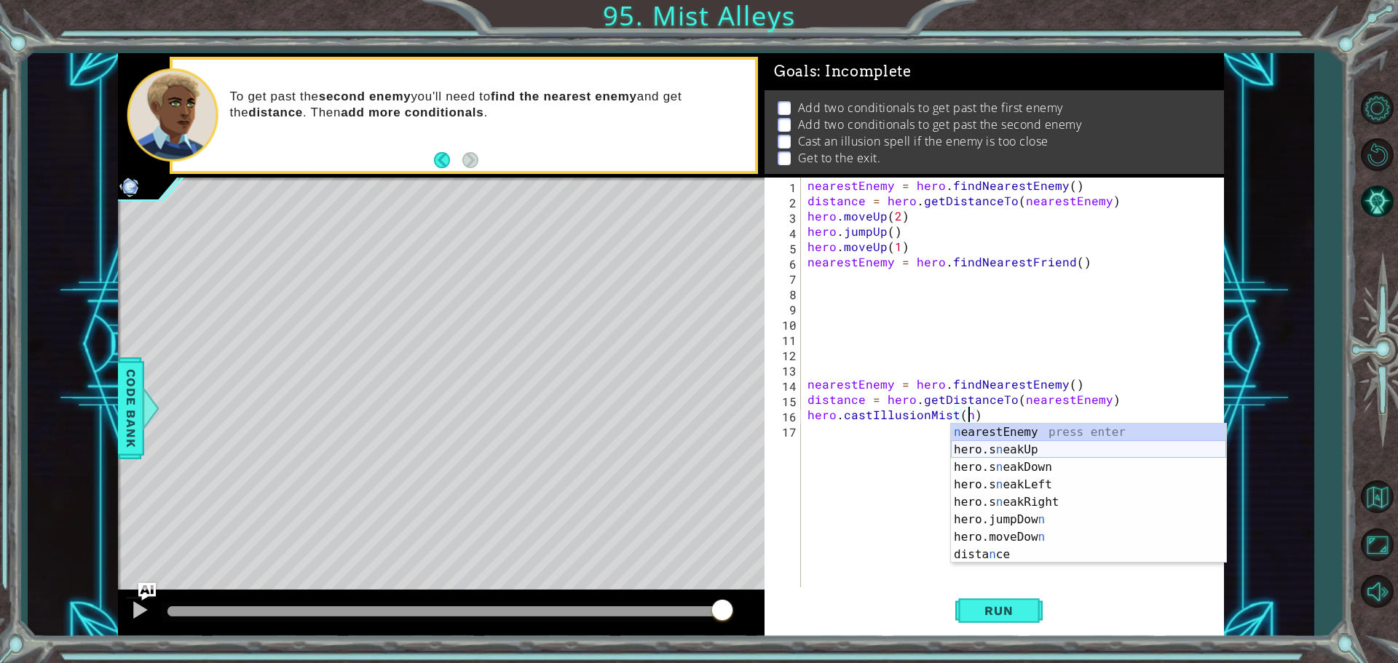
scroll to position [0, 10]
click at [1035, 432] on div "ne arestEnemy press enter hero.s ne akUp press enter hero.s ne akDown press ent…" at bounding box center [1088, 511] width 275 height 175
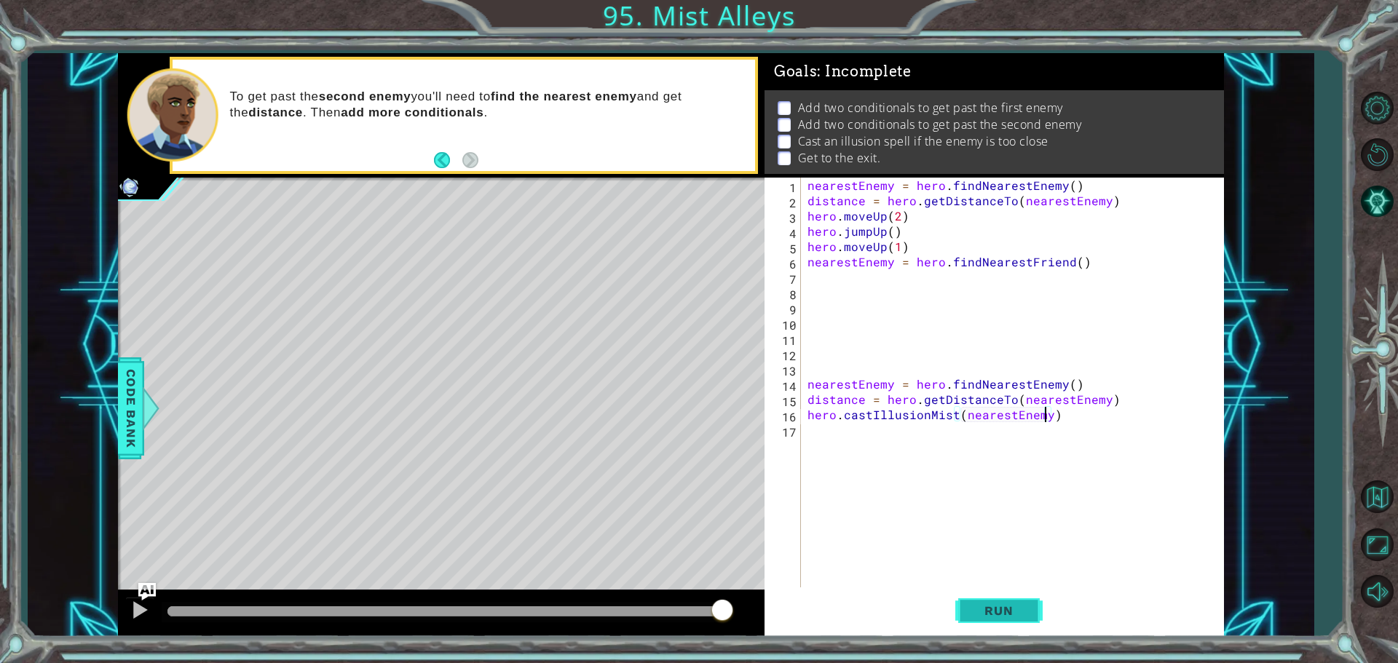
click at [1031, 611] on button "Run" at bounding box center [998, 611] width 87 height 46
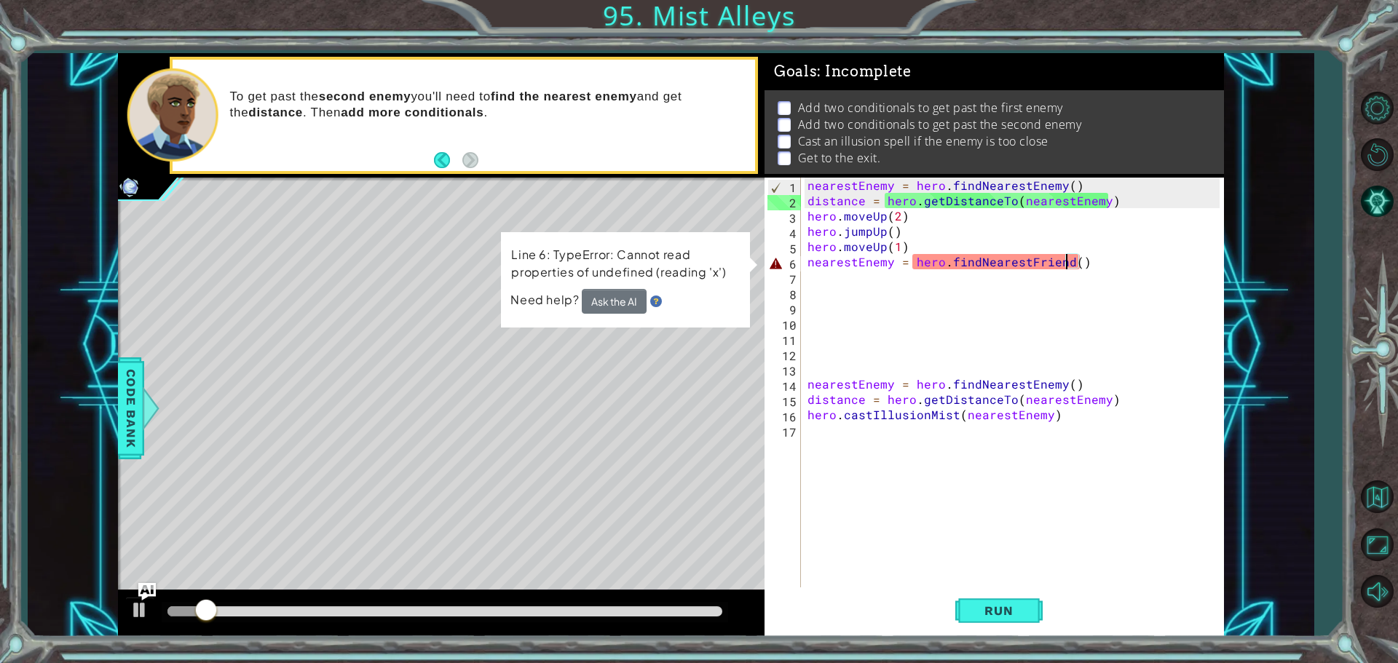
click at [1063, 261] on div "nearestEnemy = hero . findNearestEnemy ( ) distance = hero . getDistanceTo ( ne…" at bounding box center [1015, 399] width 422 height 443
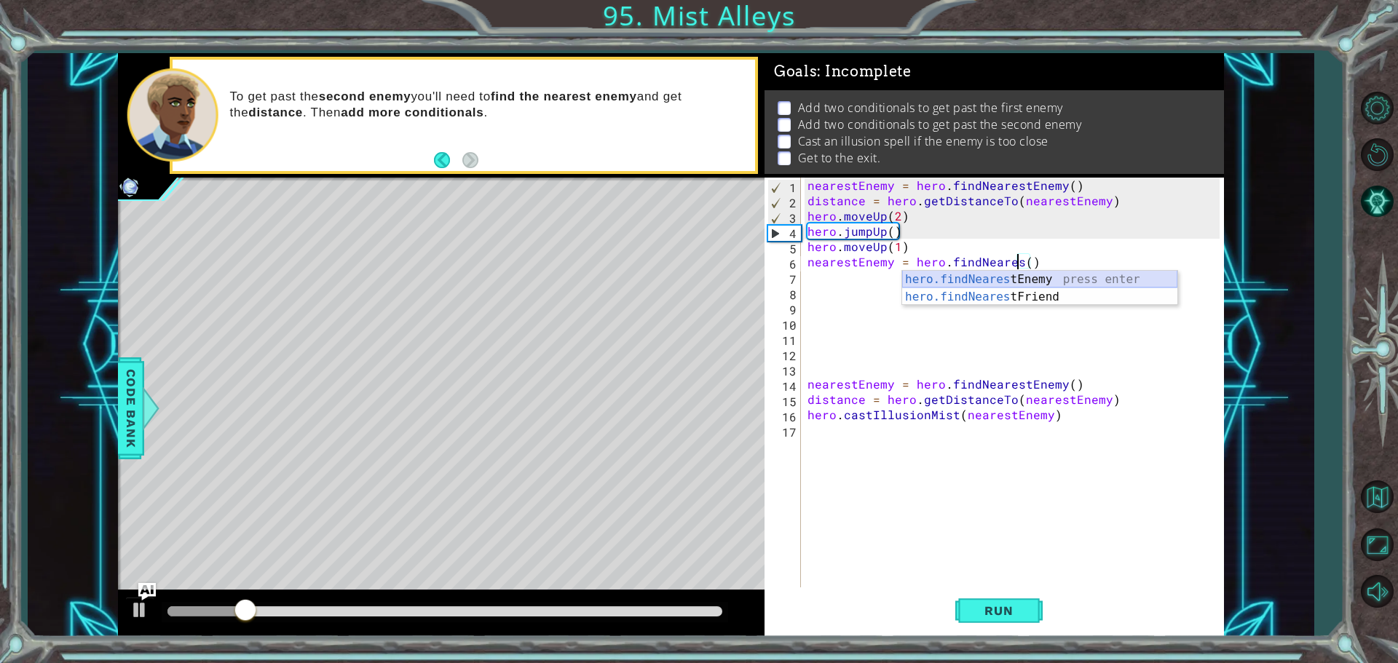
click at [1035, 274] on div "hero.findNeares tEnemy press enter hero.findNeares tFriend press enter" at bounding box center [1039, 306] width 275 height 70
type textarea "nearestEnemy = hero.findNearestEnemy"
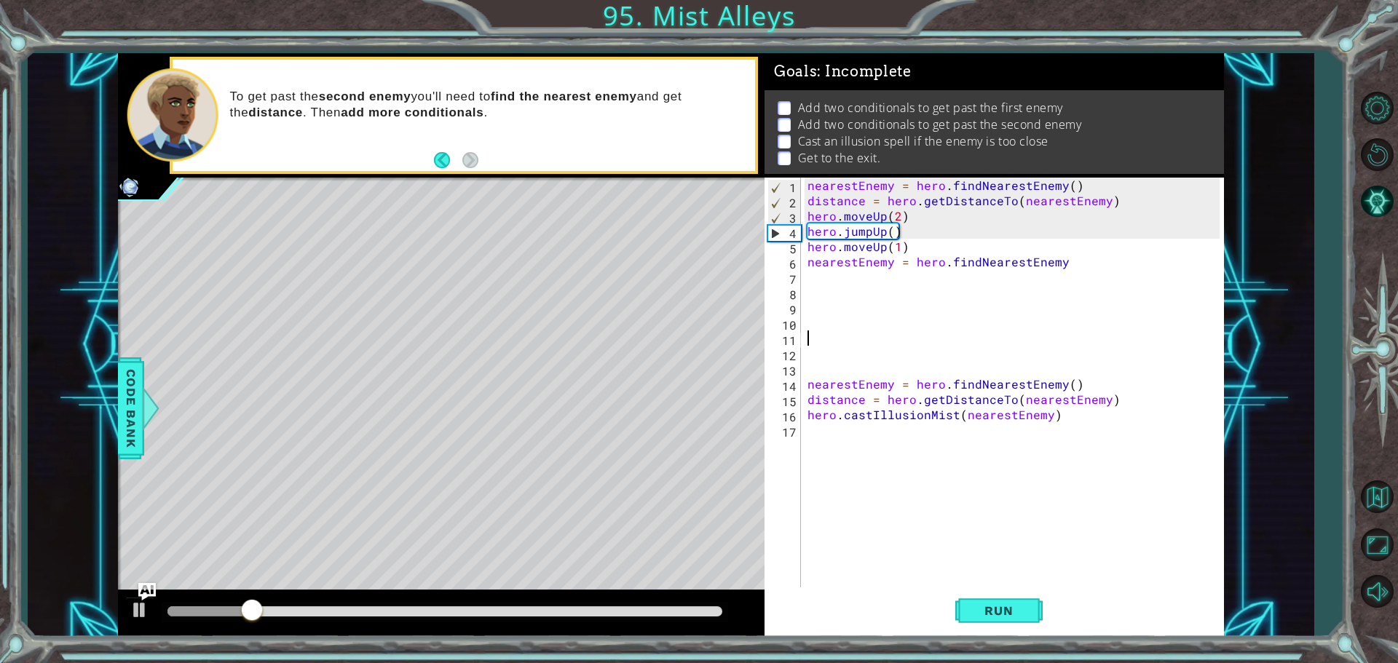
click at [1056, 337] on div "nearestEnemy = hero . findNearestEnemy ( ) distance = hero . getDistanceTo ( ne…" at bounding box center [1015, 399] width 422 height 443
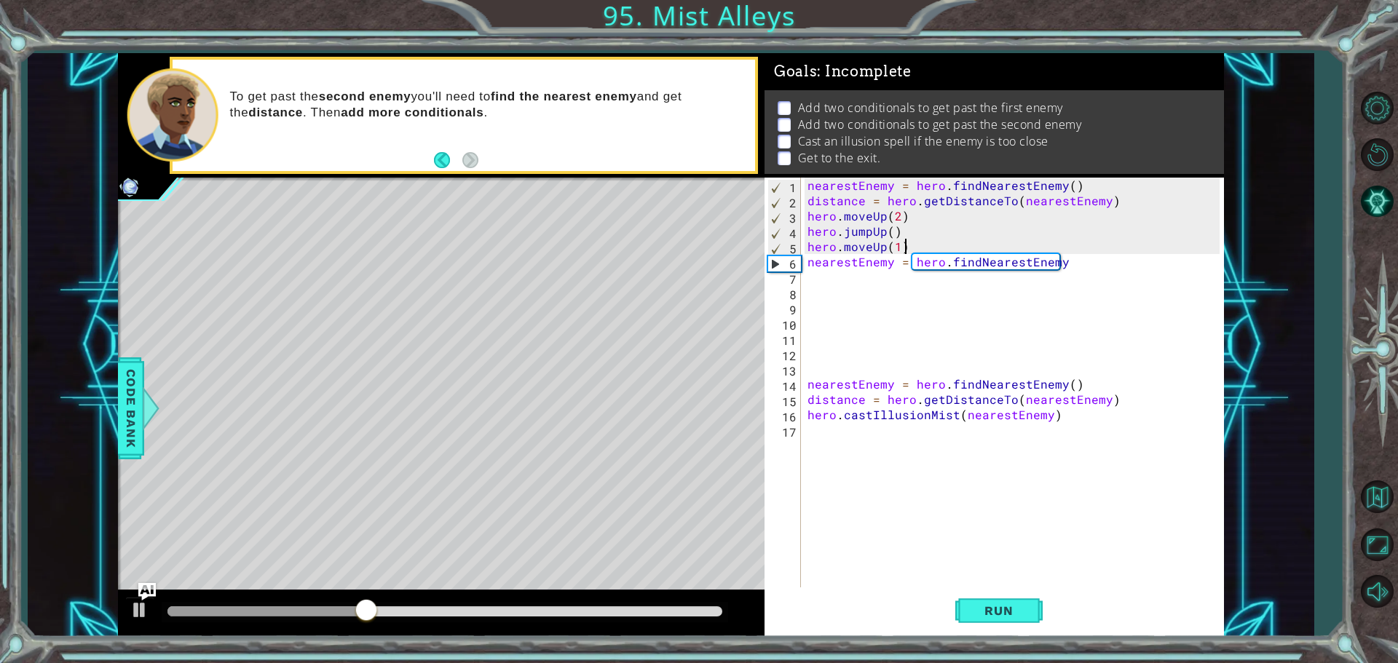
click at [916, 248] on div "nearestEnemy = hero . findNearestEnemy ( ) distance = hero . getDistanceTo ( ne…" at bounding box center [1015, 399] width 422 height 443
type textarea "hero.moveUp(1)"
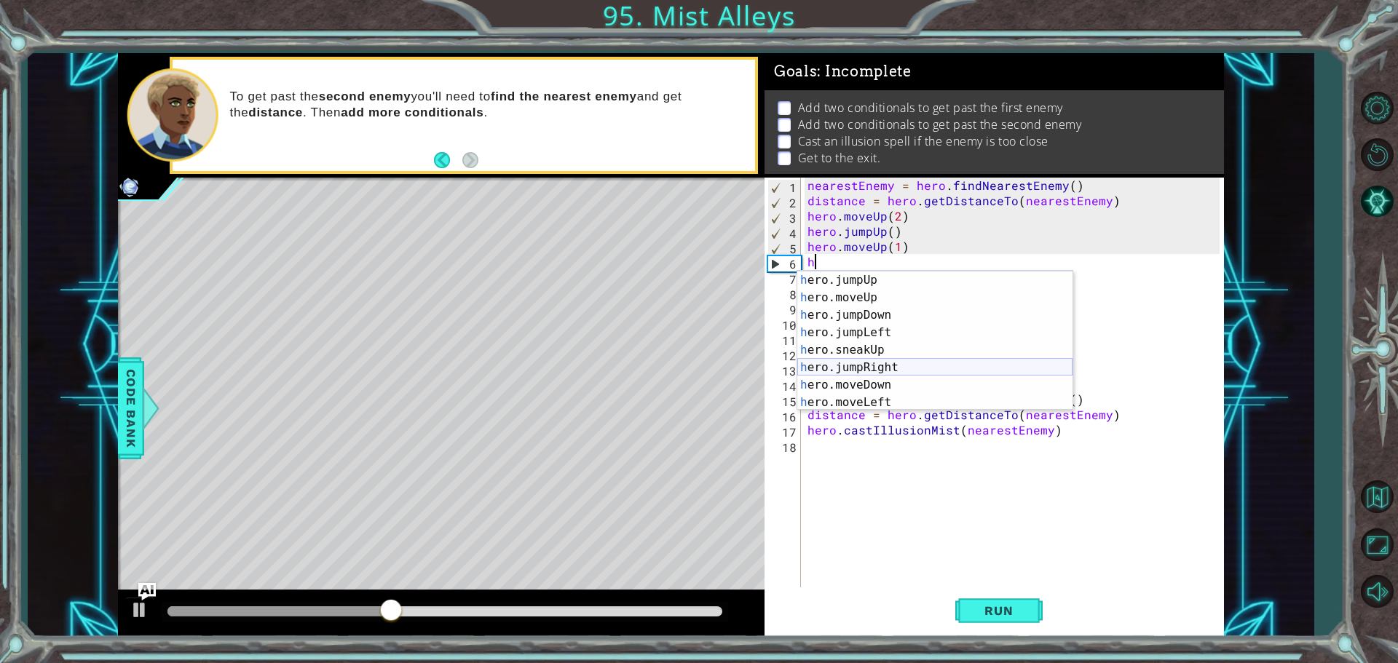
scroll to position [124, 0]
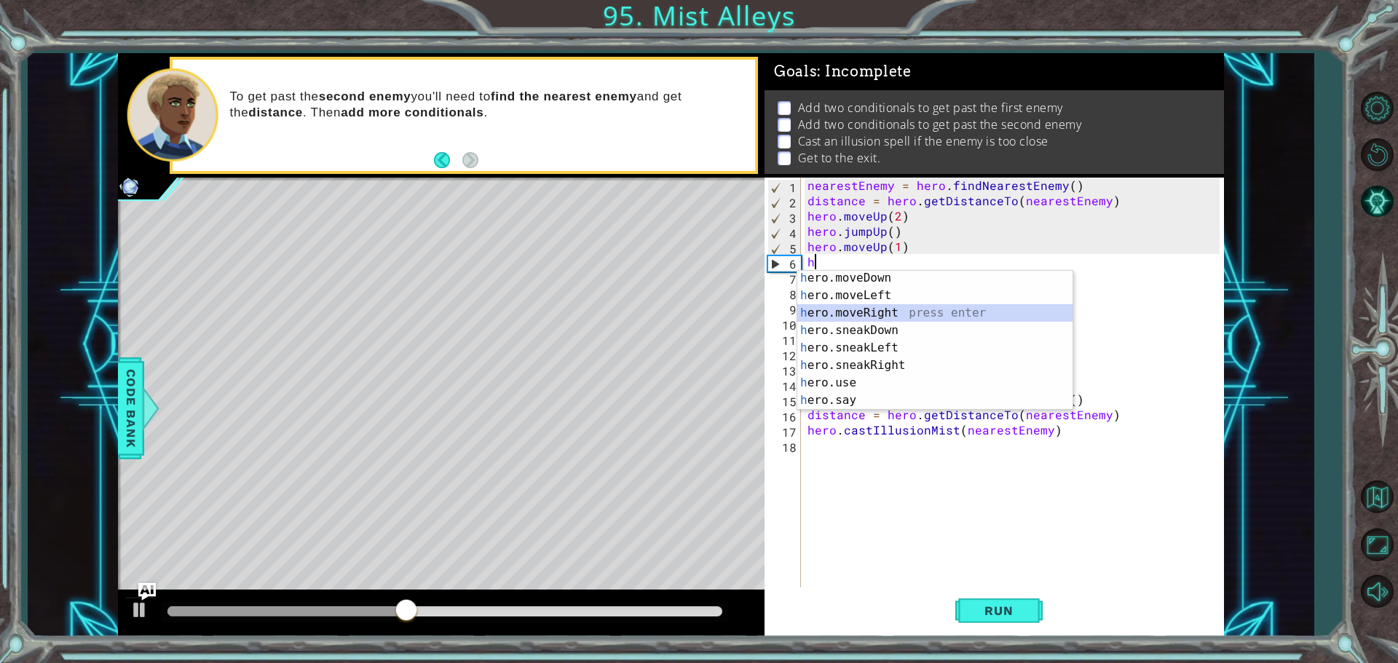
click at [891, 315] on div "h ero.moveDown press enter h ero.moveLeft press enter h ero.moveRight press ent…" at bounding box center [934, 356] width 275 height 175
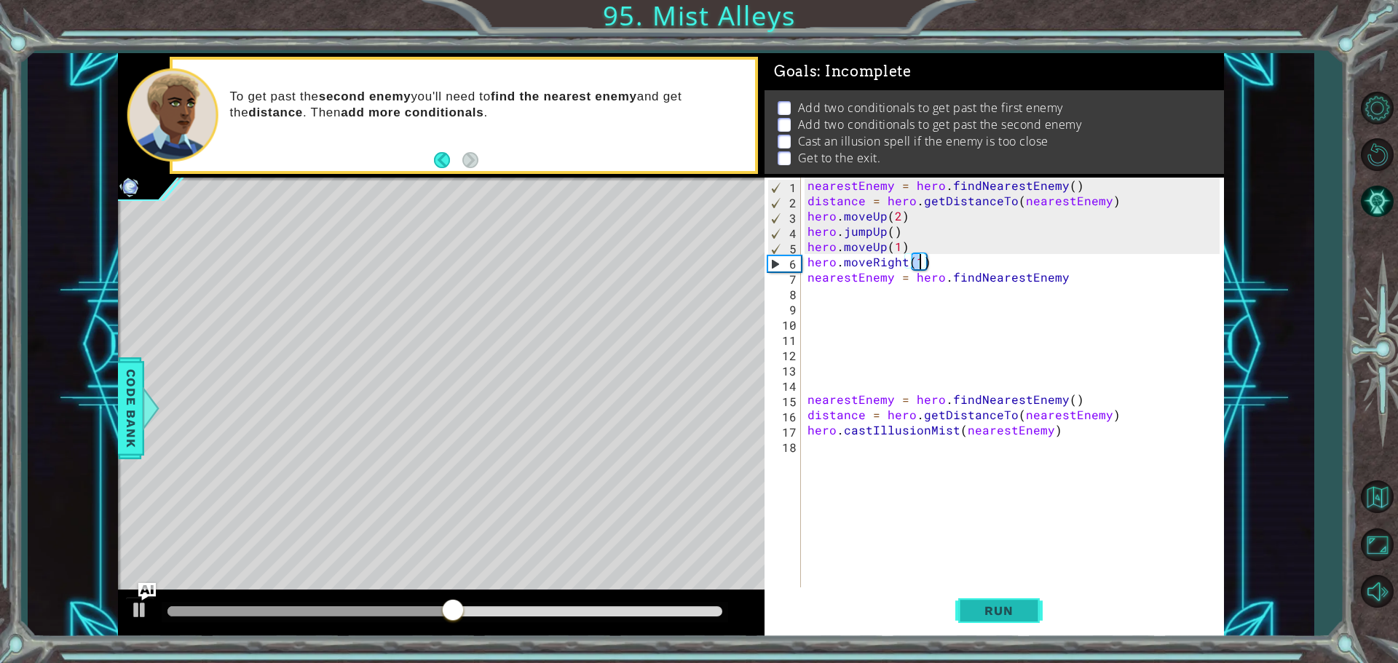
type textarea "hero.moveRight(1)"
click at [994, 601] on button "Run" at bounding box center [998, 611] width 87 height 46
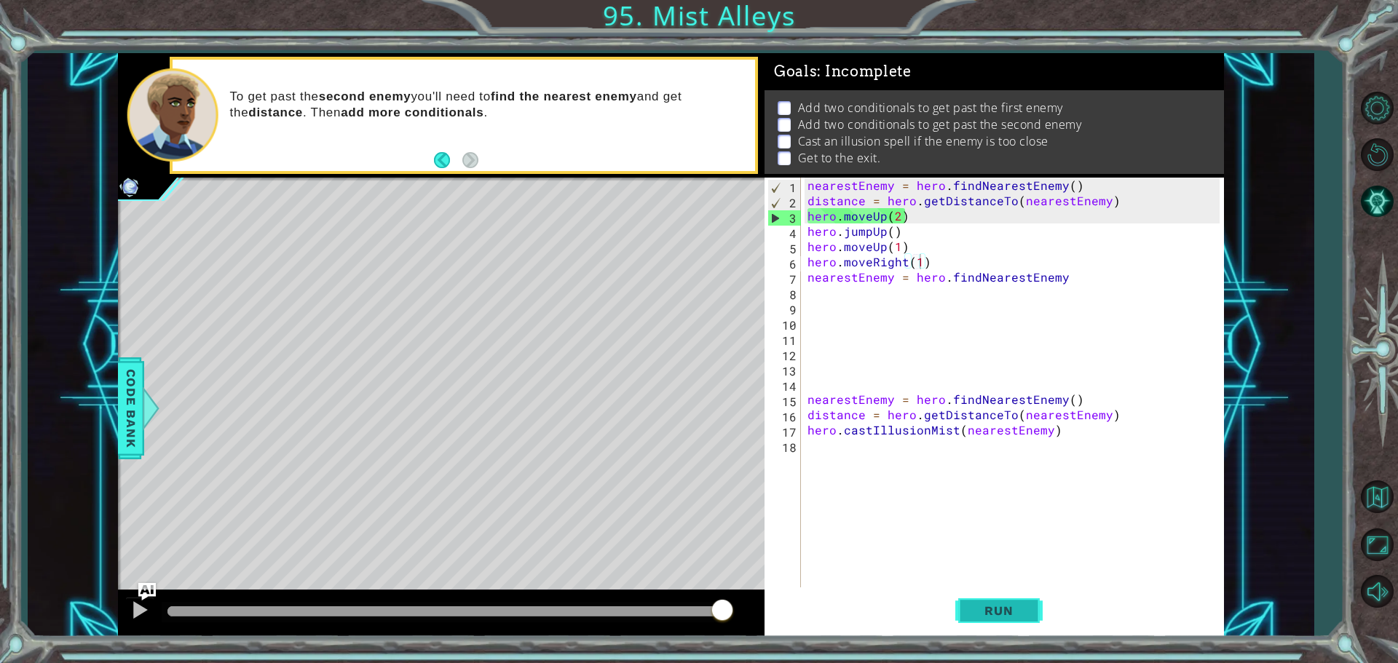
click at [1032, 613] on button "Run" at bounding box center [998, 611] width 87 height 46
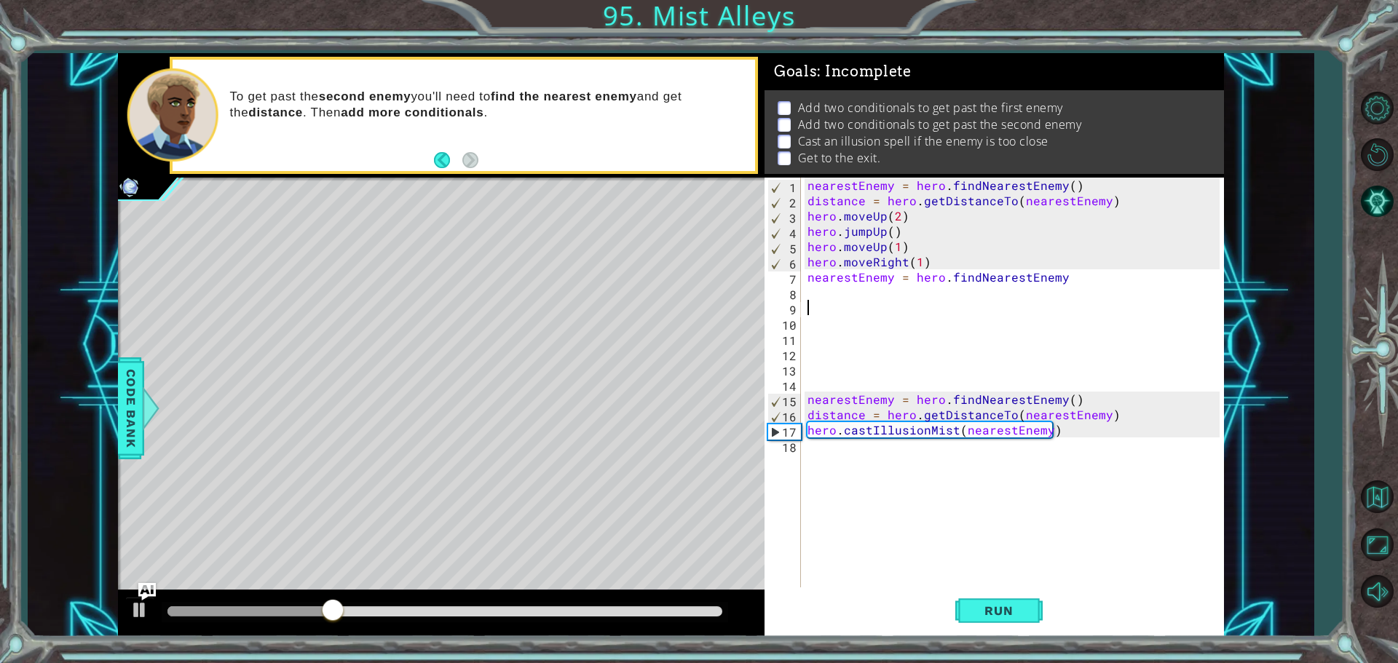
click at [984, 300] on div "nearestEnemy = hero . findNearestEnemy ( ) distance = hero . getDistanceTo ( ne…" at bounding box center [1015, 399] width 422 height 443
click at [968, 282] on div "nearestEnemy = hero . findNearestEnemy ( ) distance = hero . getDistanceTo ( ne…" at bounding box center [1015, 399] width 422 height 443
type textarea "nearestEnemy = hero.findNearestEnemy"
click at [968, 290] on div "nearestEnemy = hero . findNearestEnemy ( ) distance = hero . getDistanceTo ( ne…" at bounding box center [1015, 399] width 422 height 443
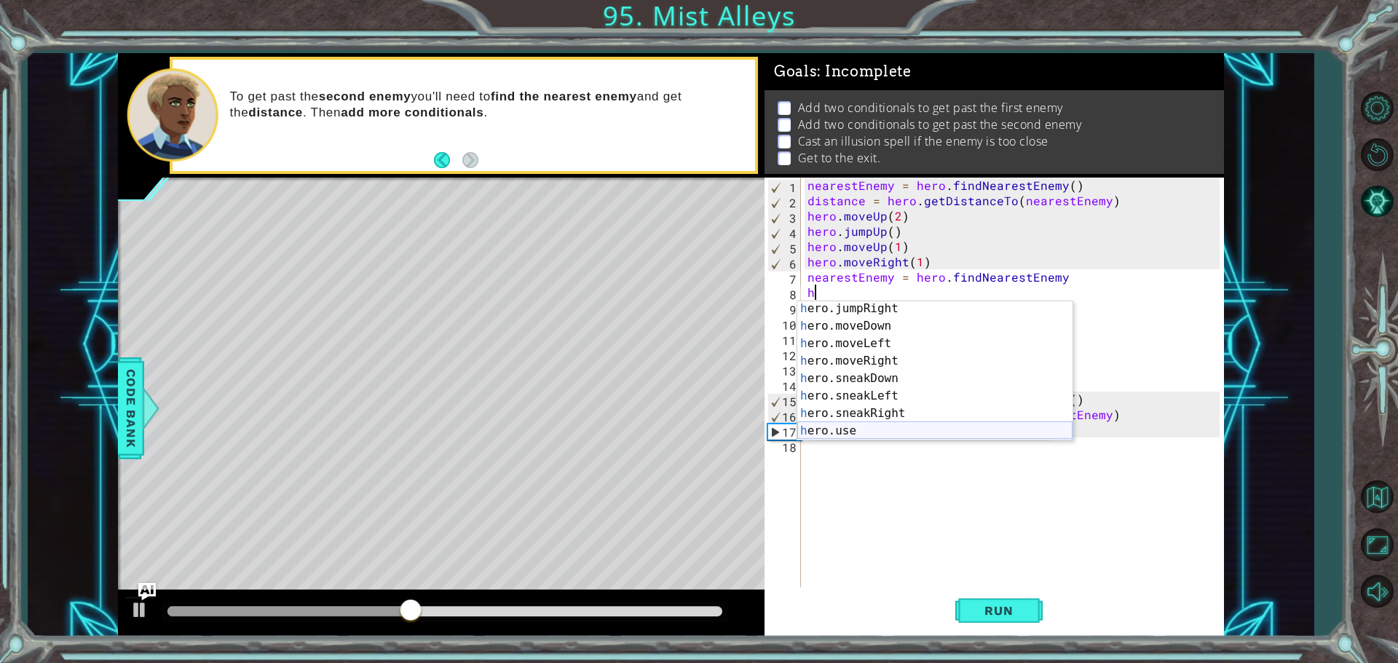
scroll to position [107, 0]
click at [898, 411] on div "h ero.jumpRight press enter h ero.moveDown press enter h ero.moveLeft press ent…" at bounding box center [934, 387] width 275 height 175
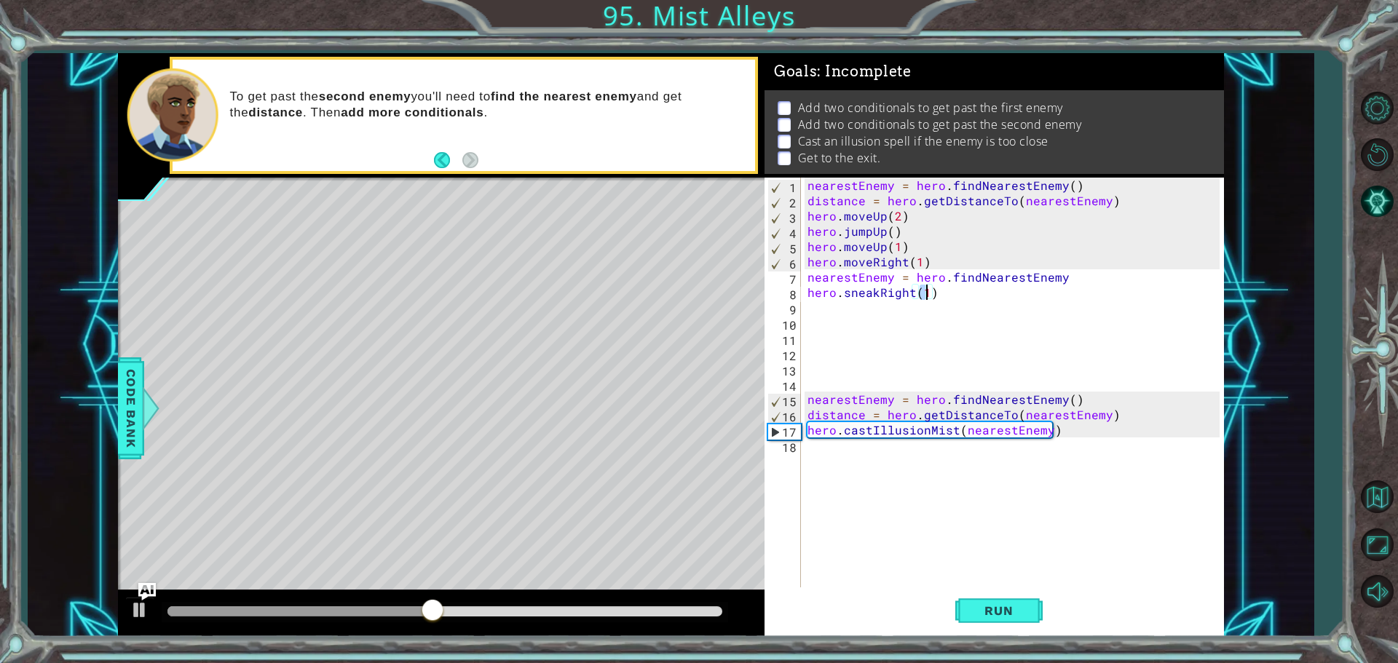
type textarea "hero.sneakRight(2)"
click at [922, 310] on div "nearestEnemy = hero . findNearestEnemy ( ) distance = hero . getDistanceTo ( ne…" at bounding box center [1015, 399] width 422 height 443
type textarea "h"
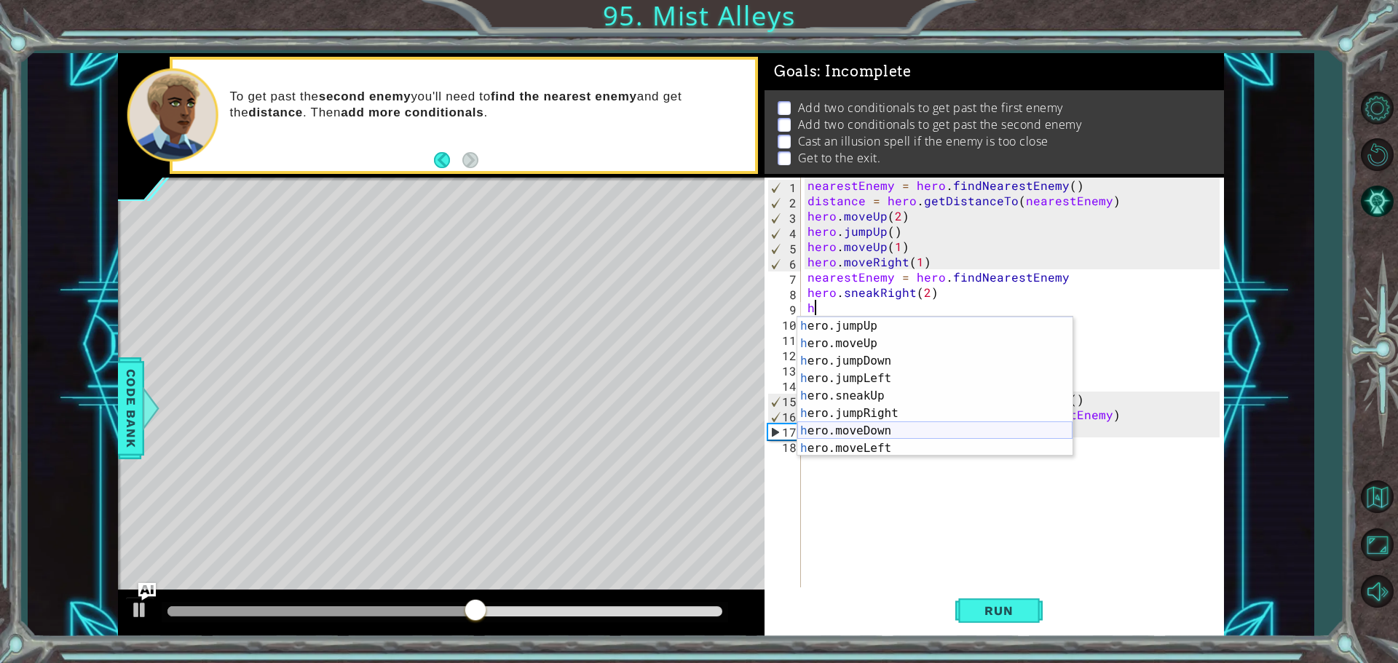
scroll to position [17, 0]
click at [893, 415] on div "h ero press enter h ero.jumpUp press enter h ero.moveUp press enter h ero.jumpD…" at bounding box center [934, 387] width 275 height 175
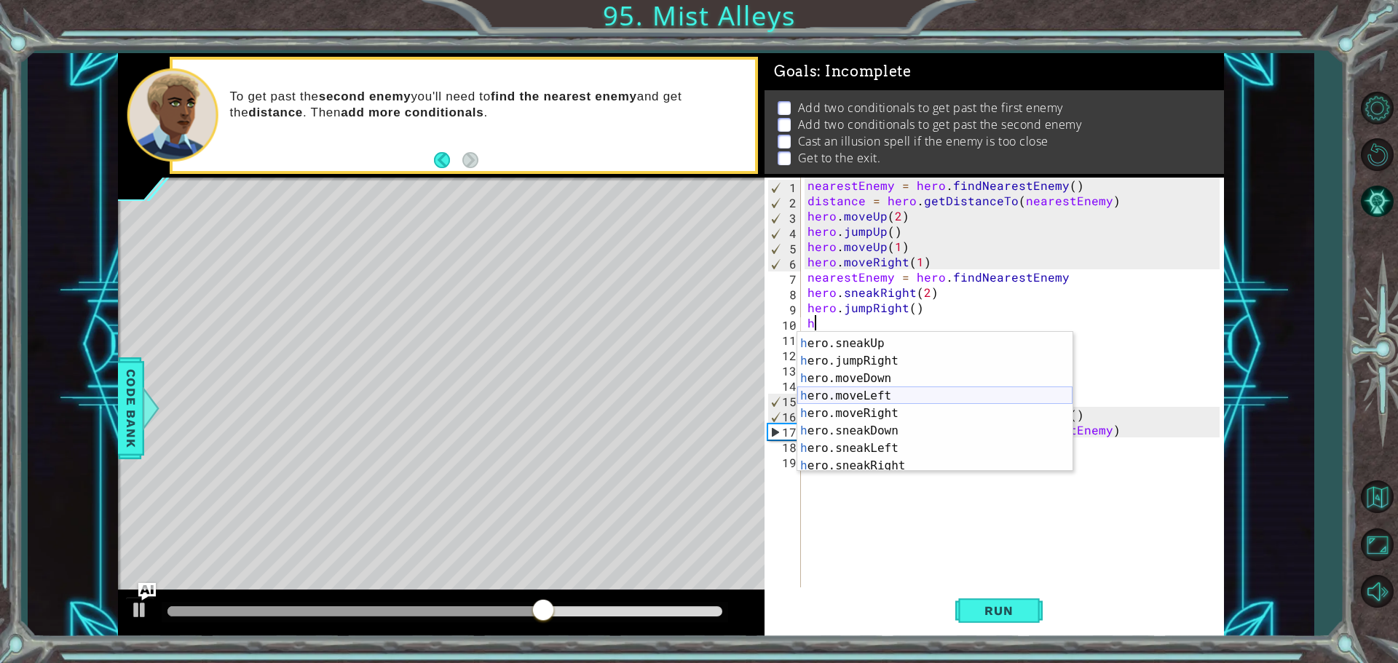
scroll to position [85, 0]
click at [876, 414] on div "h ero.jumpLeft press enter h ero.sneakUp press enter h ero.jumpRight press ente…" at bounding box center [934, 404] width 275 height 175
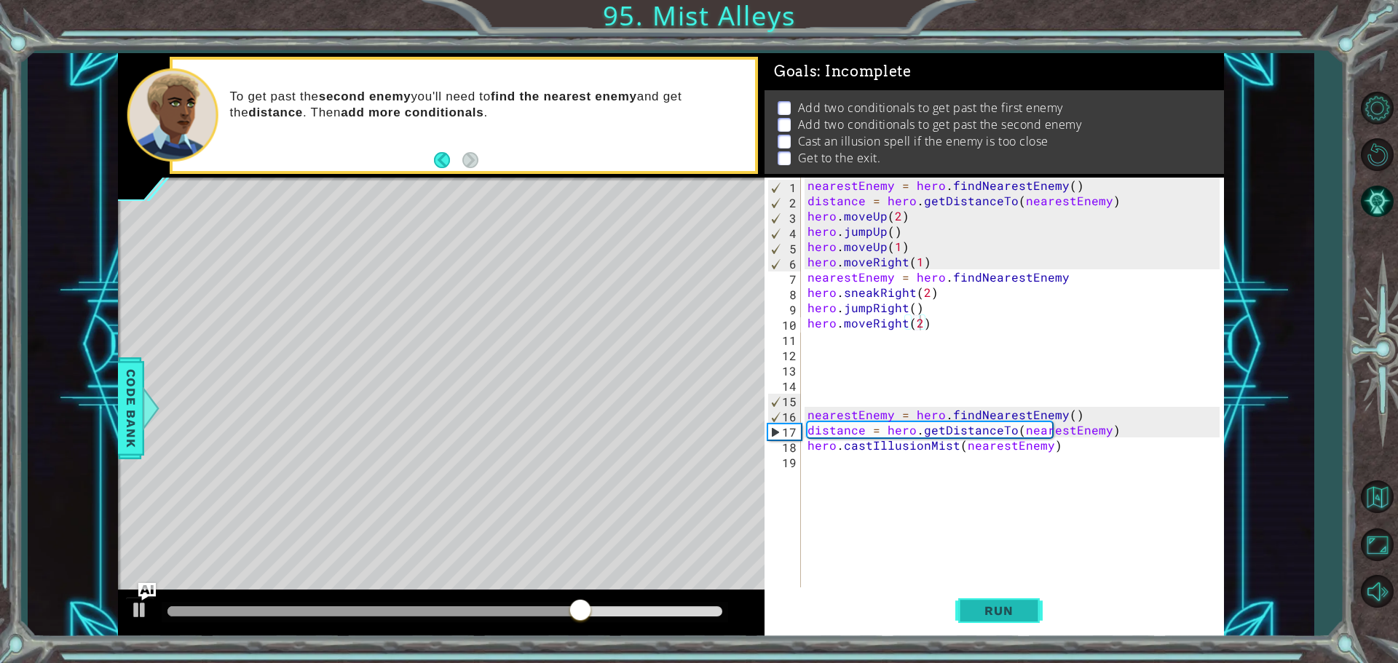
click at [971, 617] on button "Run" at bounding box center [998, 611] width 87 height 46
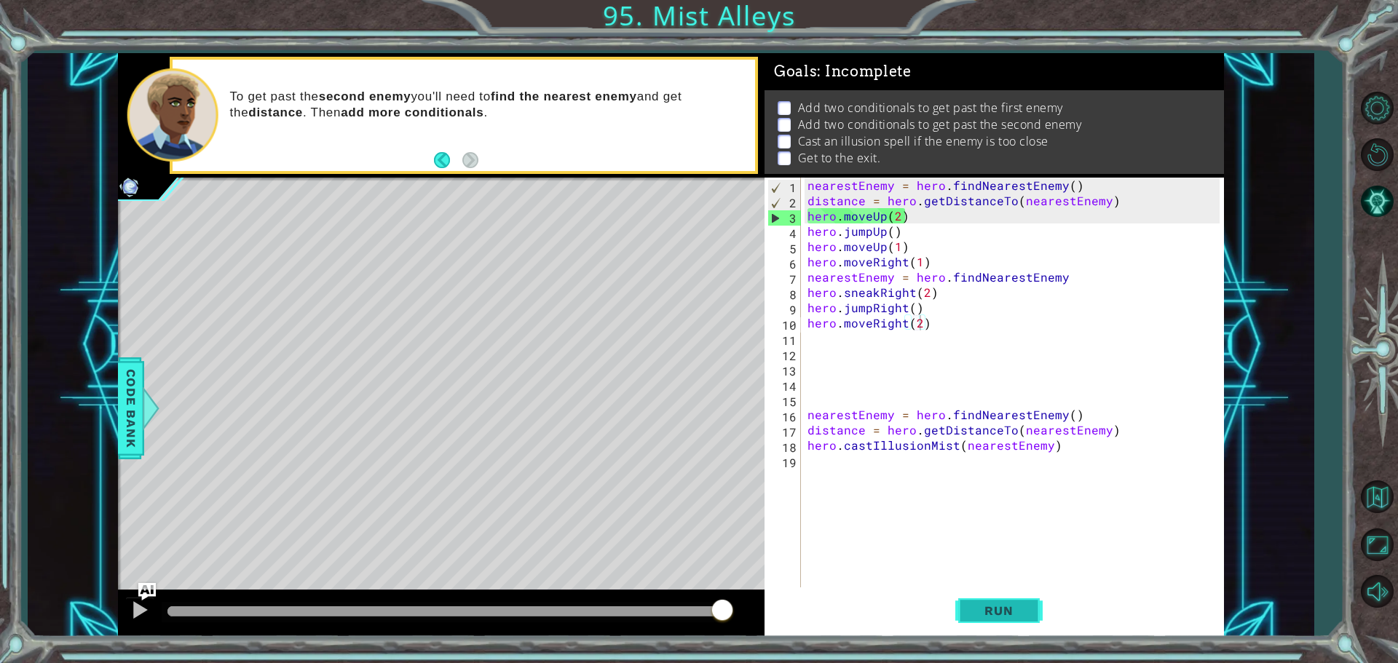
click at [1011, 595] on button "Run" at bounding box center [998, 611] width 87 height 46
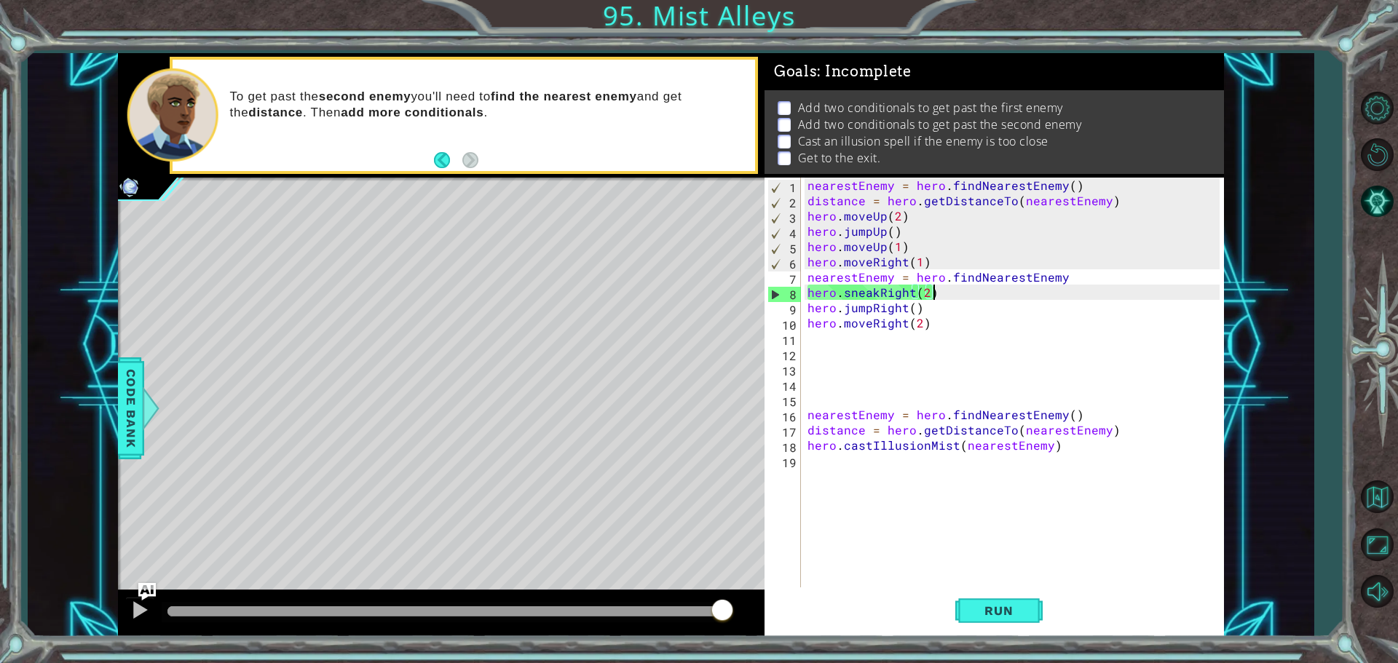
click at [948, 291] on div "nearestEnemy = hero . findNearestEnemy ( ) distance = hero . getDistanceTo ( ne…" at bounding box center [1015, 399] width 422 height 443
type textarea "hero.sneakRight(2)"
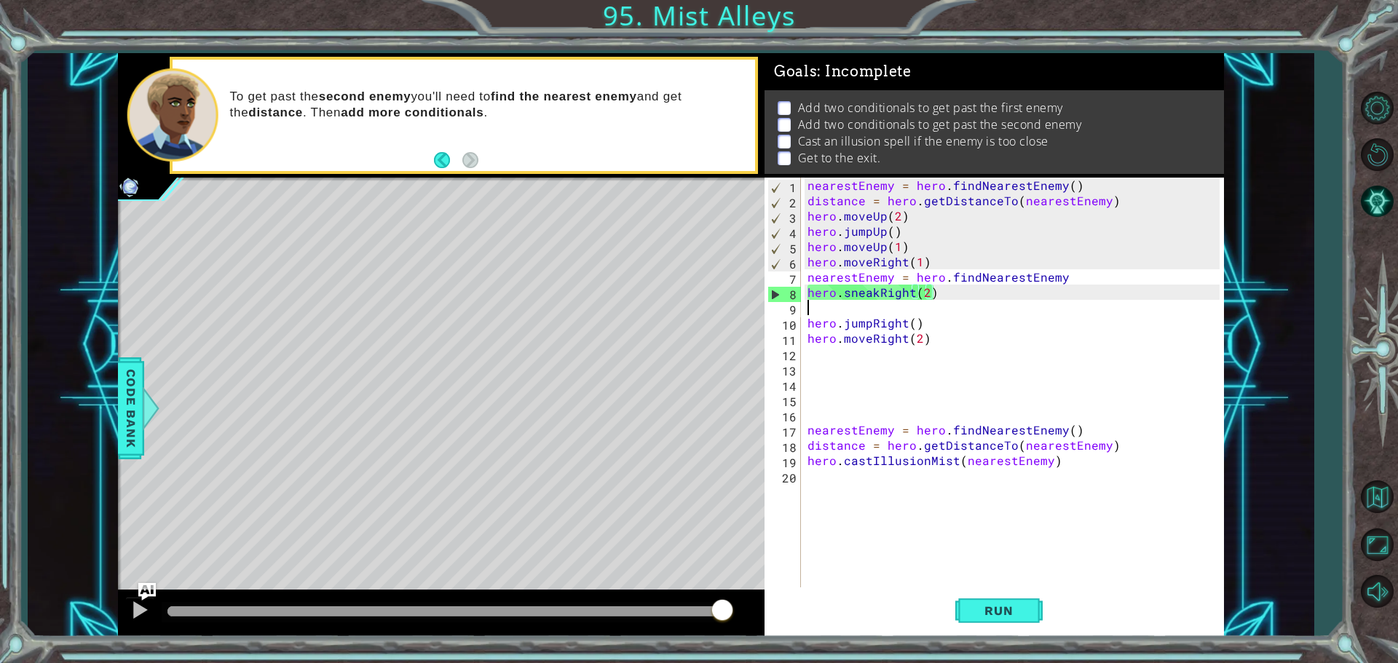
scroll to position [0, 0]
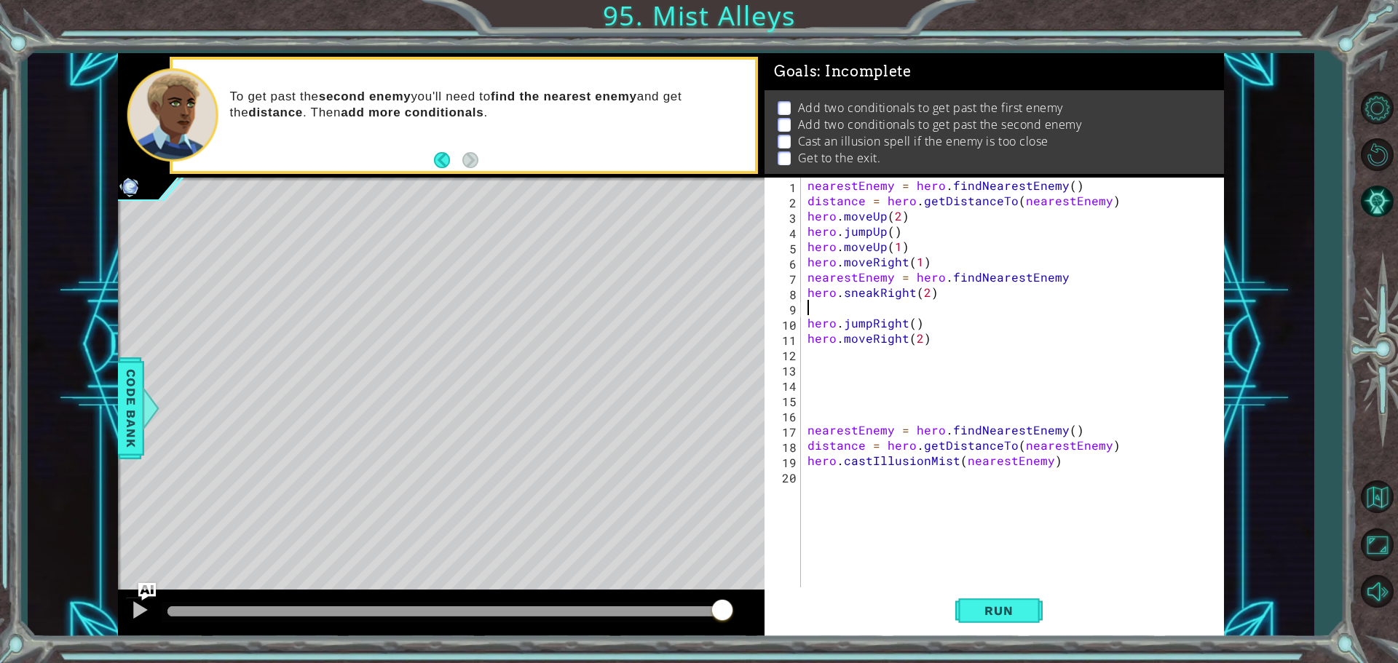
type textarea "hero.sneakRight(2)"
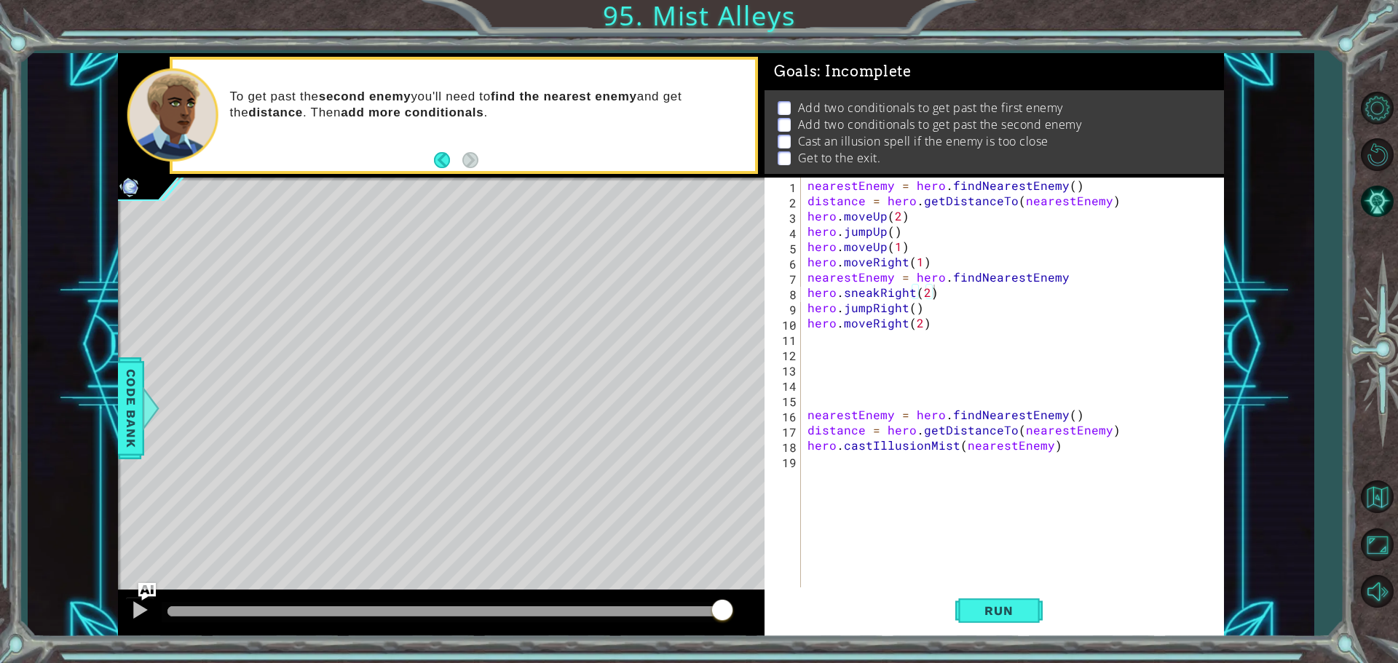
click at [803, 292] on div "hero.sneakRight(2) 1 2 3 4 5 6 7 8 9 10 11 12 13 14 15 16 17 18 19 nearestEnemy…" at bounding box center [991, 384] width 455 height 413
click at [807, 290] on div "nearestEnemy = hero . findNearestEnemy ( ) distance = hero . getDistanceTo ( ne…" at bounding box center [1015, 399] width 422 height 443
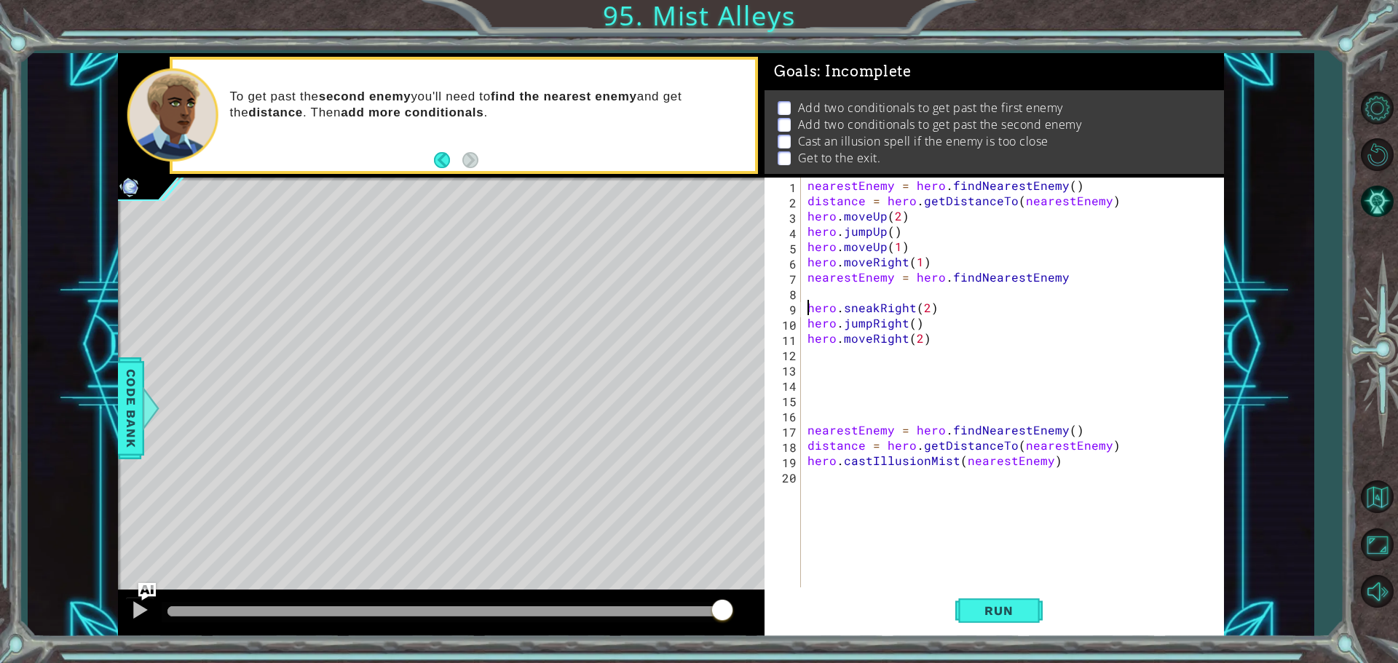
click at [874, 290] on div "nearestEnemy = hero . findNearestEnemy ( ) distance = hero . getDistanceTo ( ne…" at bounding box center [1015, 399] width 422 height 443
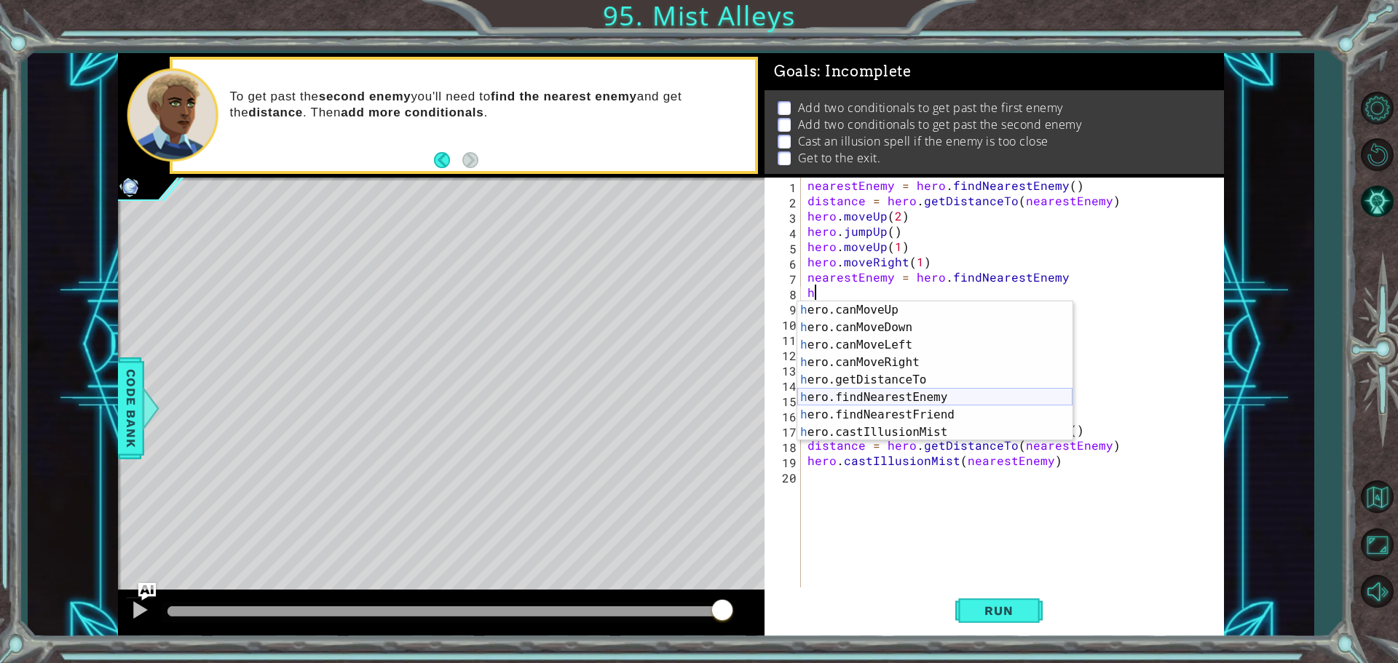
scroll to position [262, 0]
click at [921, 430] on div "h ero.canMoveUp press enter h ero.canMoveDown press enter h ero.canMoveLeft pre…" at bounding box center [934, 388] width 275 height 175
type textarea "hero.castIllusionMist(friend)"
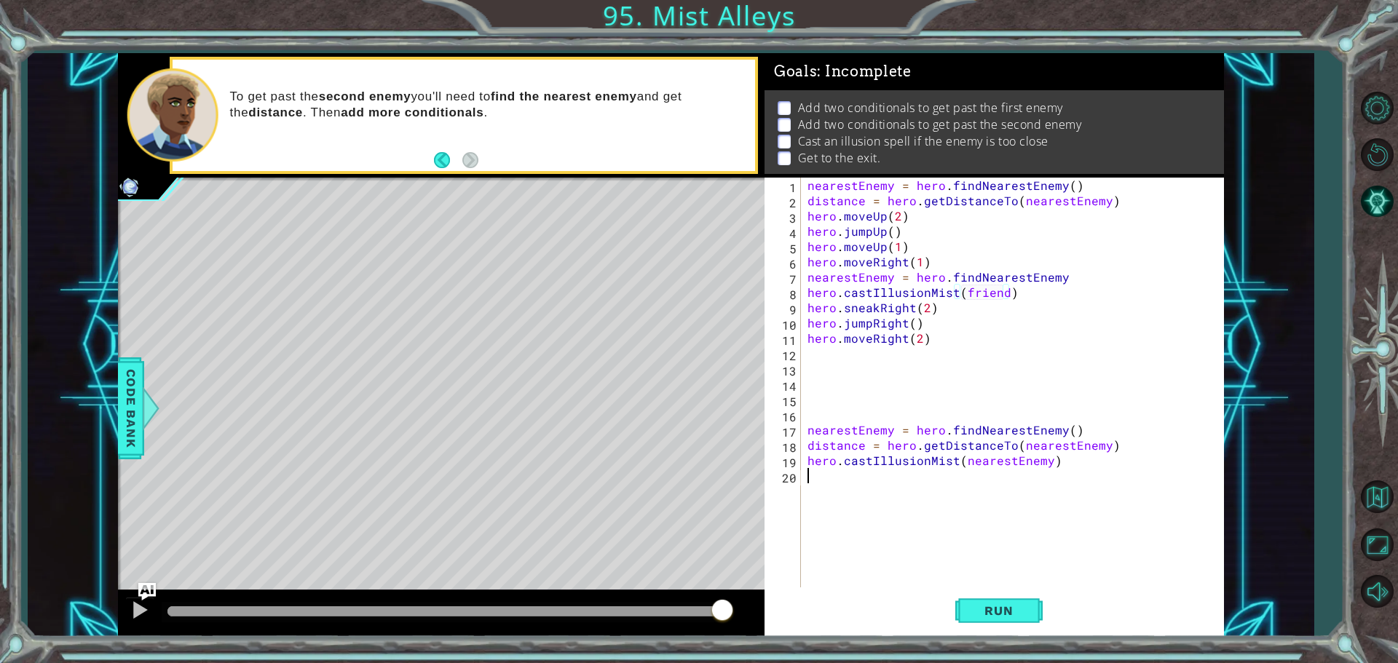
click at [981, 576] on div "nearestEnemy = hero . findNearestEnemy ( ) distance = hero . getDistanceTo ( ne…" at bounding box center [1015, 399] width 422 height 443
click at [987, 612] on span "Run" at bounding box center [999, 611] width 58 height 15
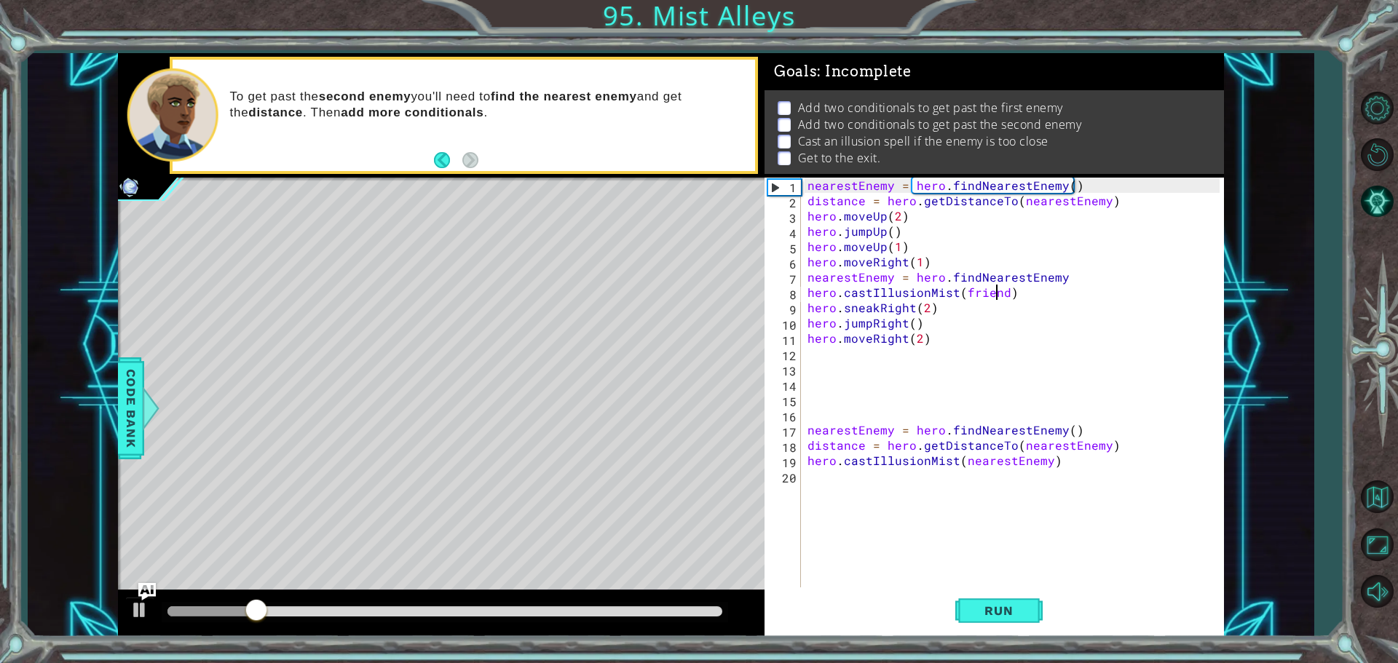
click at [1000, 295] on div "nearestEnemy = hero . findNearestEnemy ( ) distance = hero . getDistanceTo ( ne…" at bounding box center [1015, 399] width 422 height 443
click at [997, 295] on div "nearestEnemy = hero . findNearestEnemy ( ) distance = hero . getDistanceTo ( ne…" at bounding box center [1015, 399] width 422 height 443
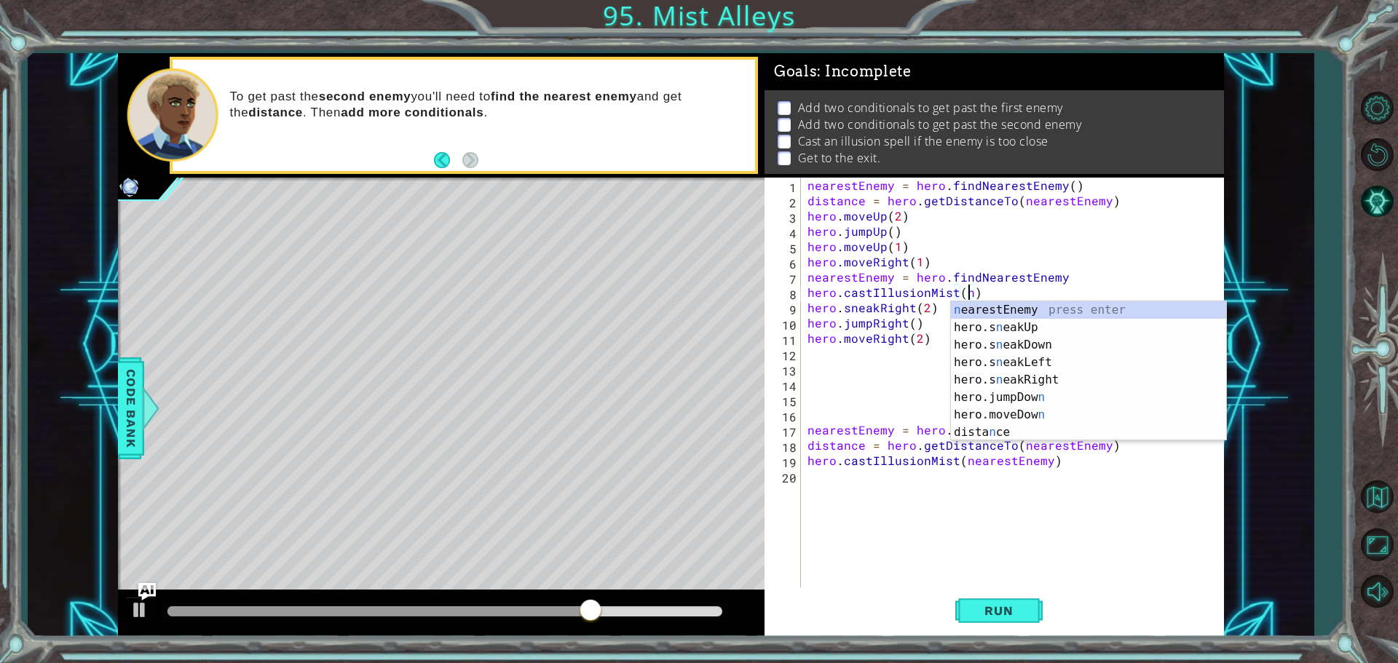
scroll to position [0, 10]
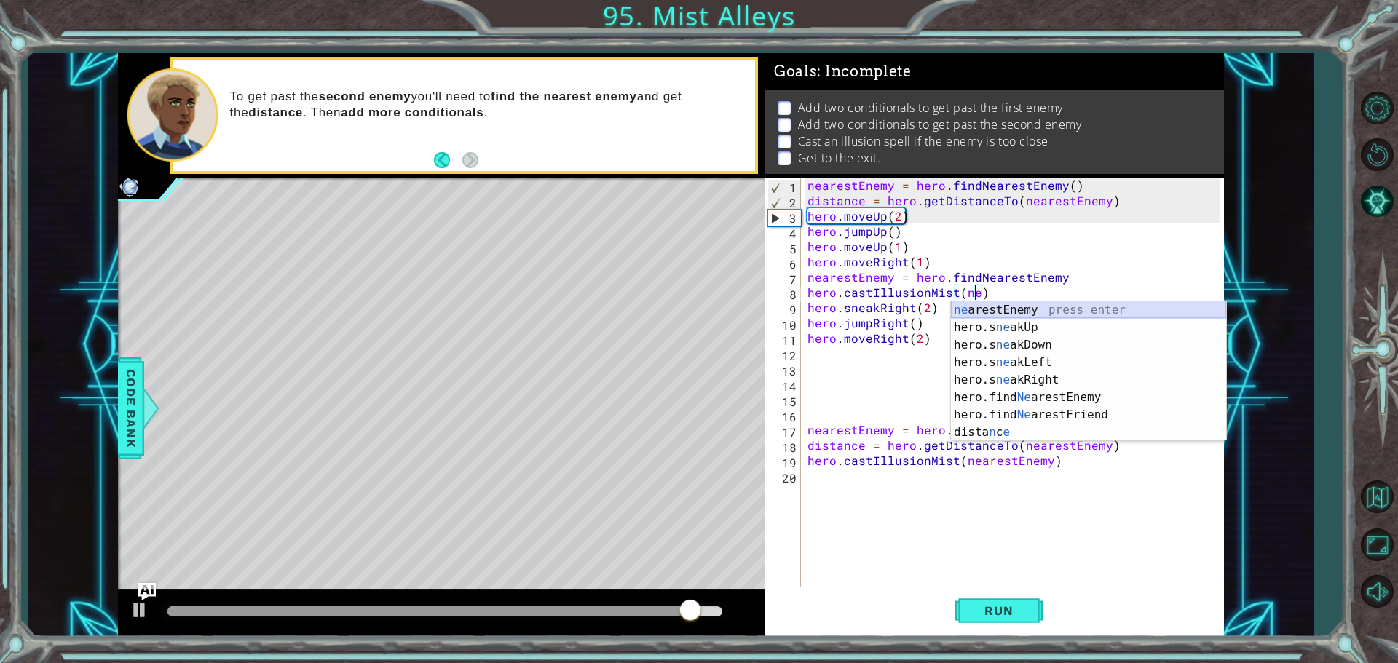
click at [1015, 312] on div "ne arestEnemy press enter hero.s ne akUp press enter hero.s ne akDown press ent…" at bounding box center [1088, 388] width 275 height 175
type textarea "hero.castIllusionMist(nearestEnemy)"
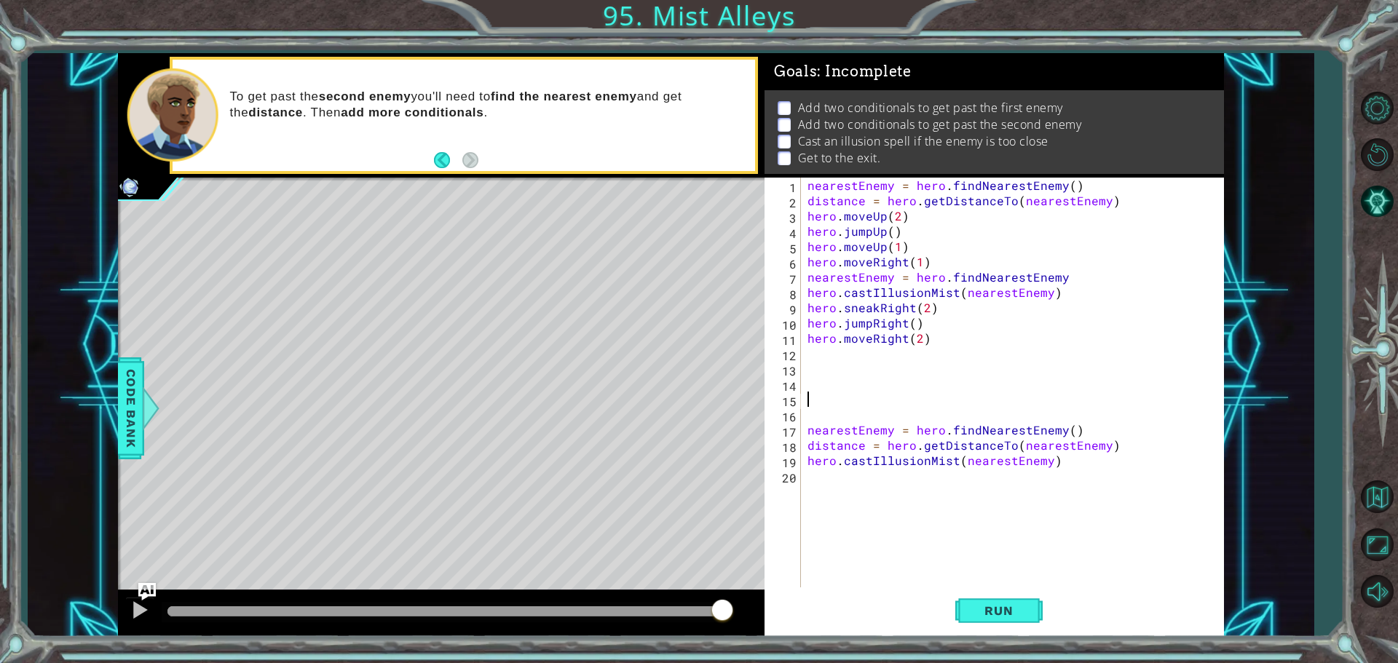
click at [1023, 395] on div "nearestEnemy = hero . findNearestEnemy ( ) distance = hero . getDistanceTo ( ne…" at bounding box center [1015, 399] width 422 height 443
click at [1012, 605] on span "Run" at bounding box center [999, 611] width 58 height 15
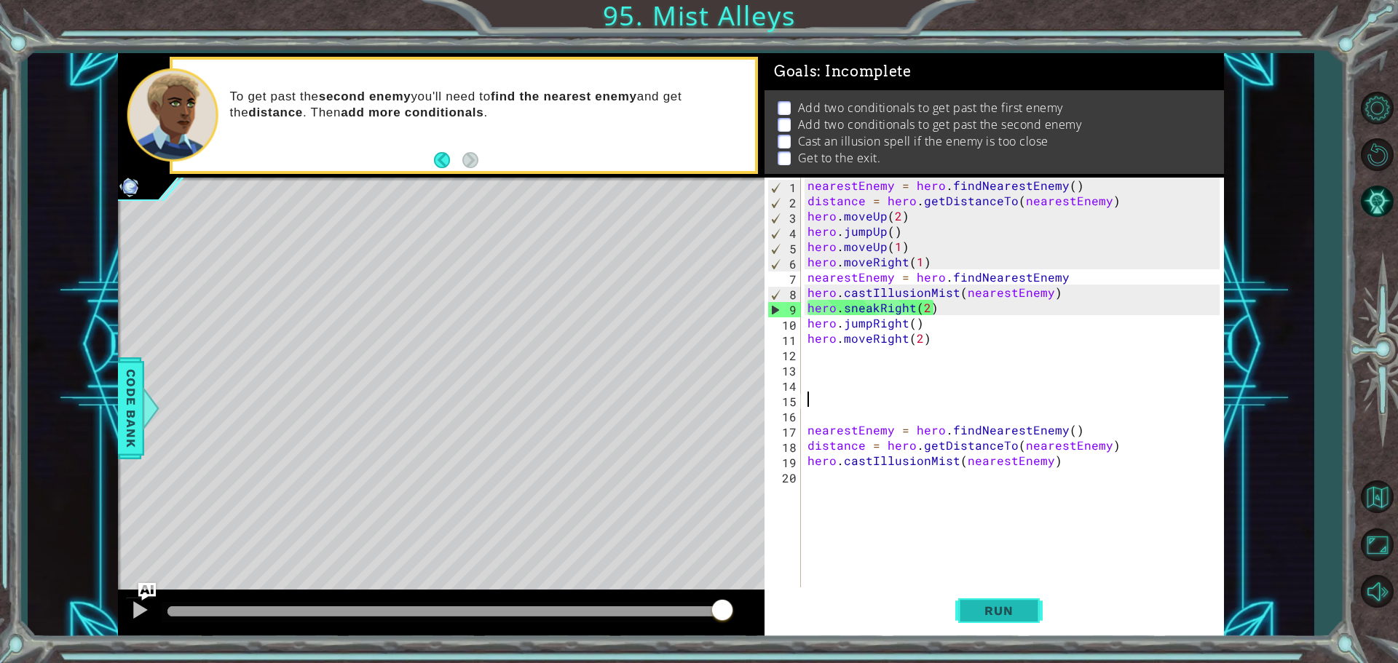
click at [1000, 614] on span "Run" at bounding box center [999, 611] width 58 height 15
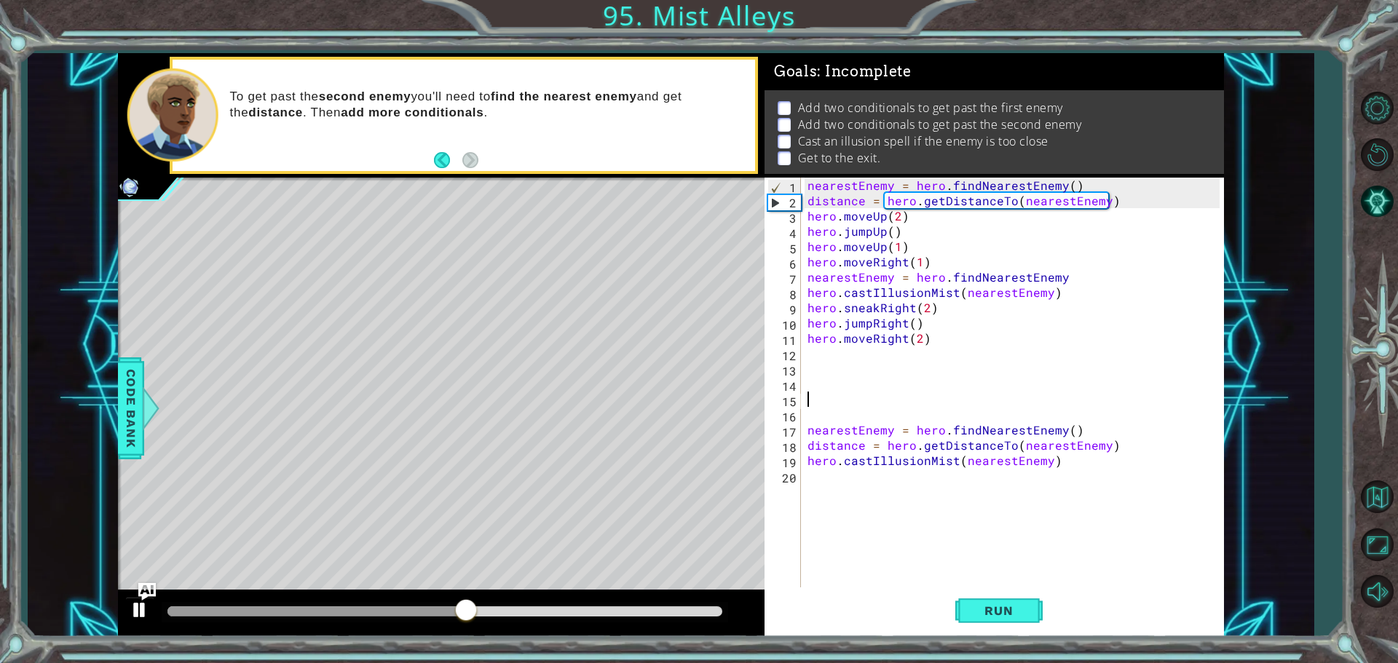
drag, startPoint x: 1001, startPoint y: 615, endPoint x: 137, endPoint y: 598, distance: 864.4
click at [137, 598] on div "1 ההההההההההההההההההההההההההההההההההההההההההההההההההההההההההההההההההההההההההההה…" at bounding box center [671, 345] width 1106 height 584
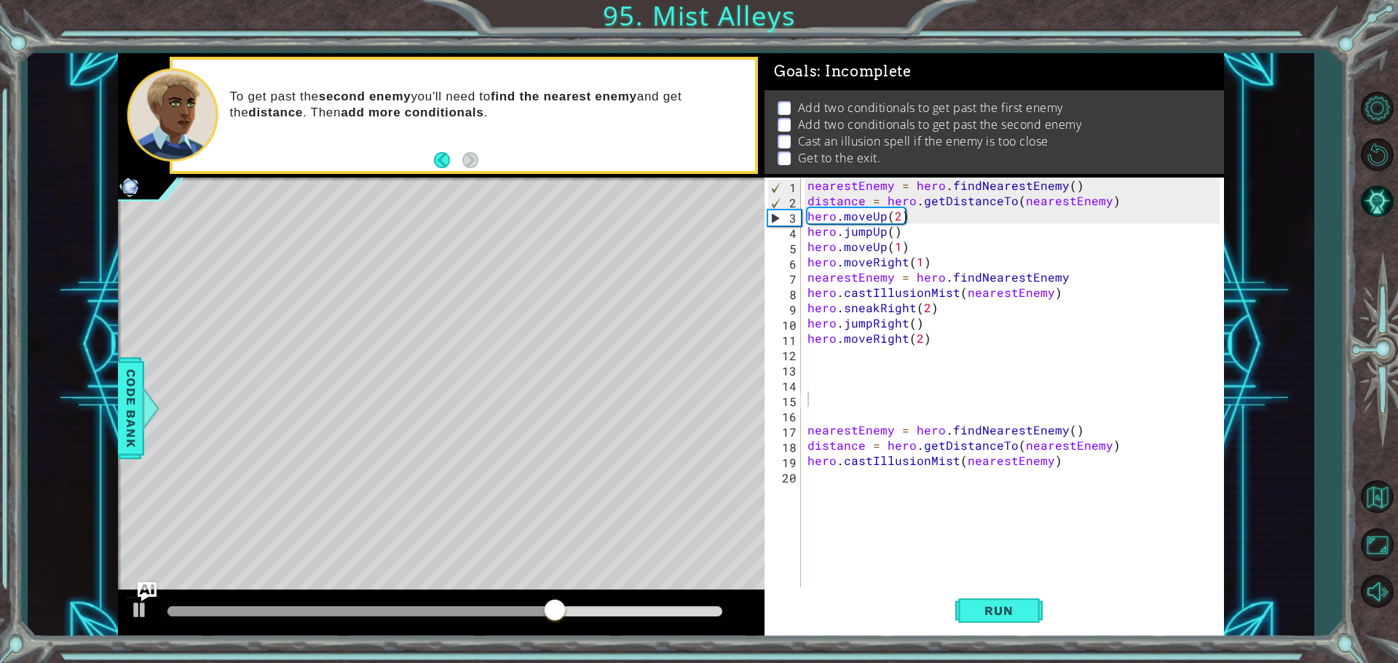
click at [142, 590] on img "Ask AI" at bounding box center [147, 591] width 19 height 19
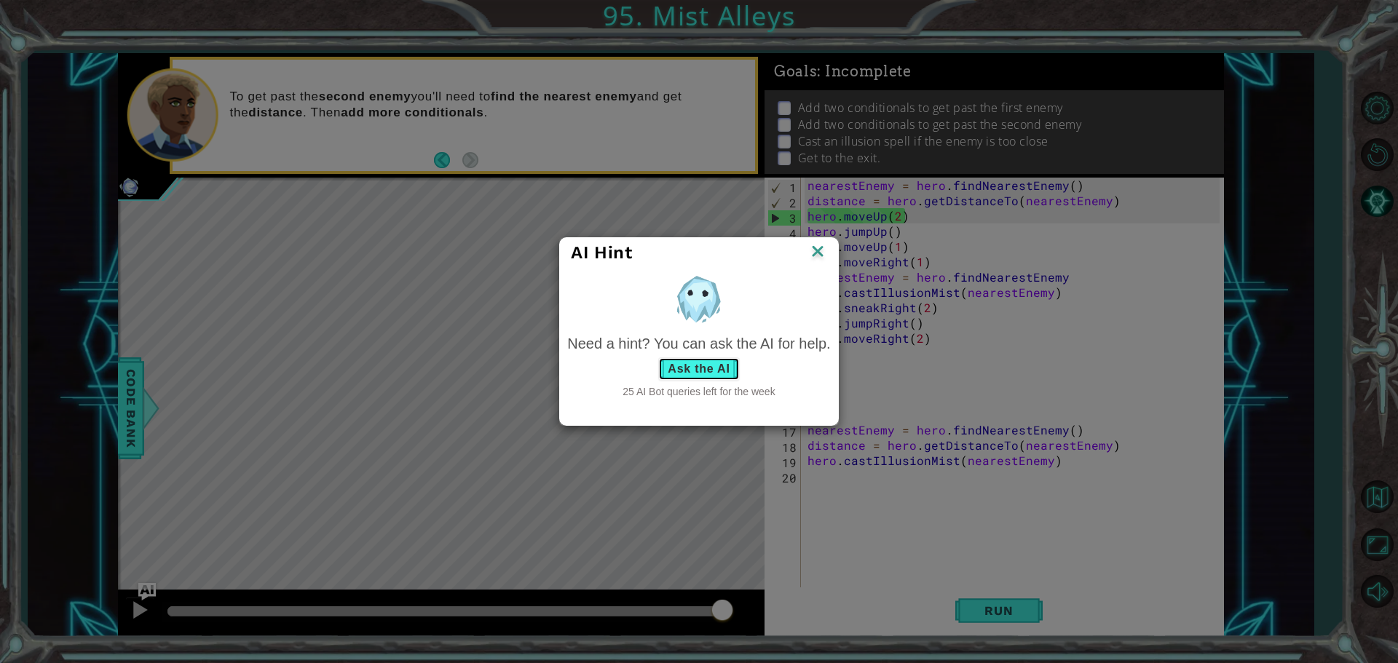
click at [684, 371] on button "Ask the AI" at bounding box center [698, 368] width 81 height 23
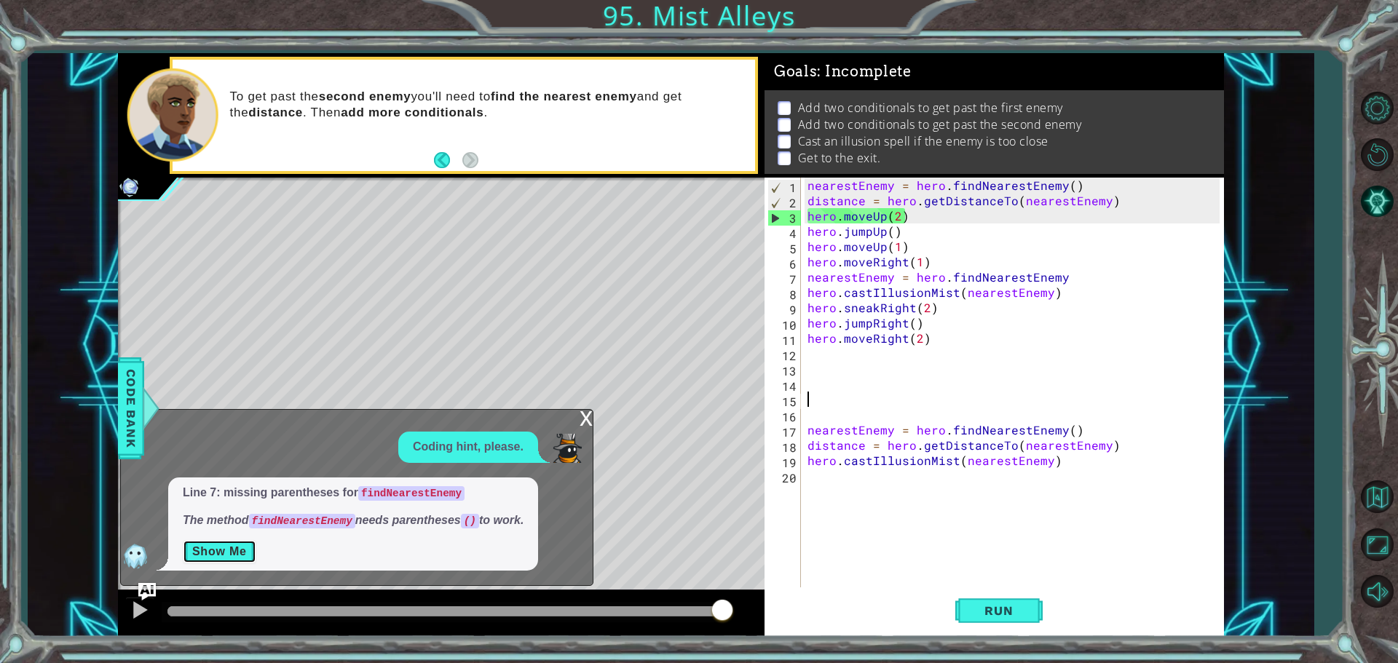
click at [209, 550] on button "Show Me" at bounding box center [220, 551] width 74 height 23
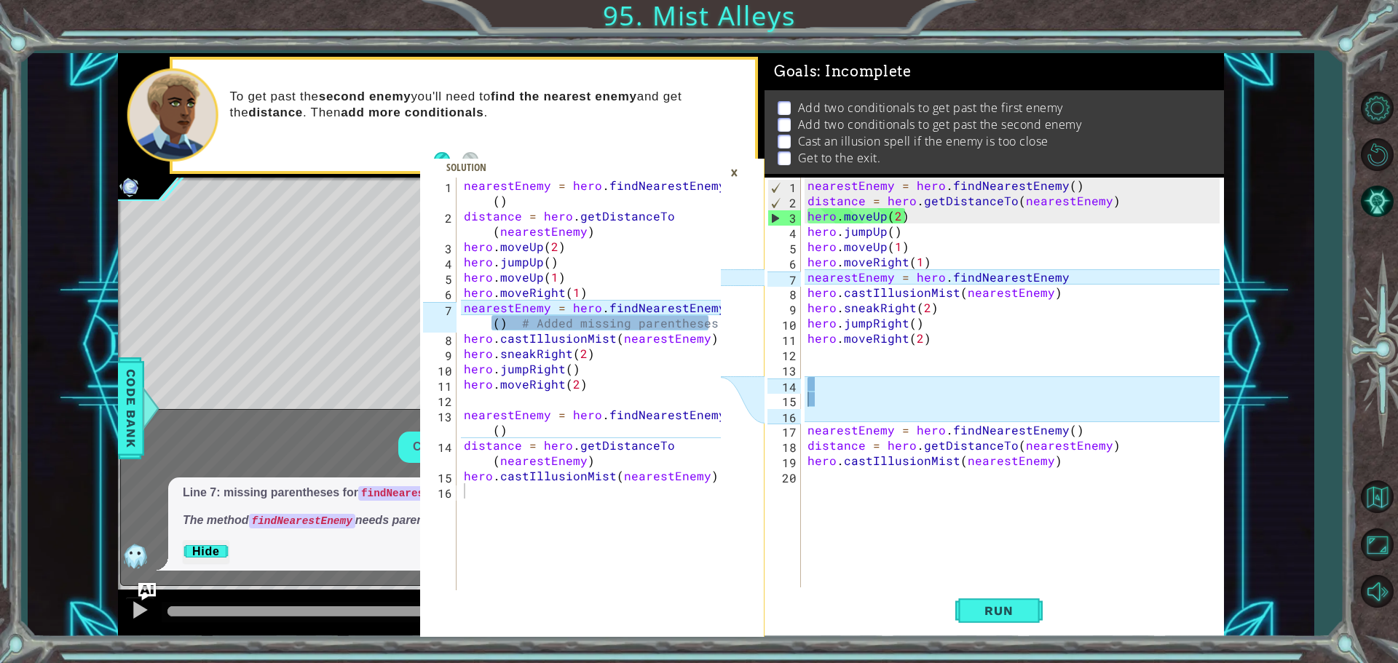
click at [830, 381] on div "nearestEnemy = hero . findNearestEnemy ( ) distance = hero . getDistanceTo ( ne…" at bounding box center [1015, 399] width 422 height 443
click at [855, 406] on div "nearestEnemy = hero . findNearestEnemy ( ) distance = hero . getDistanceTo ( ne…" at bounding box center [1015, 399] width 422 height 443
click at [851, 393] on div "nearestEnemy = hero . findNearestEnemy ( ) distance = hero . getDistanceTo ( ne…" at bounding box center [1015, 399] width 422 height 443
click at [857, 390] on div "nearestEnemy = hero . findNearestEnemy ( ) distance = hero . getDistanceTo ( ne…" at bounding box center [1015, 399] width 422 height 443
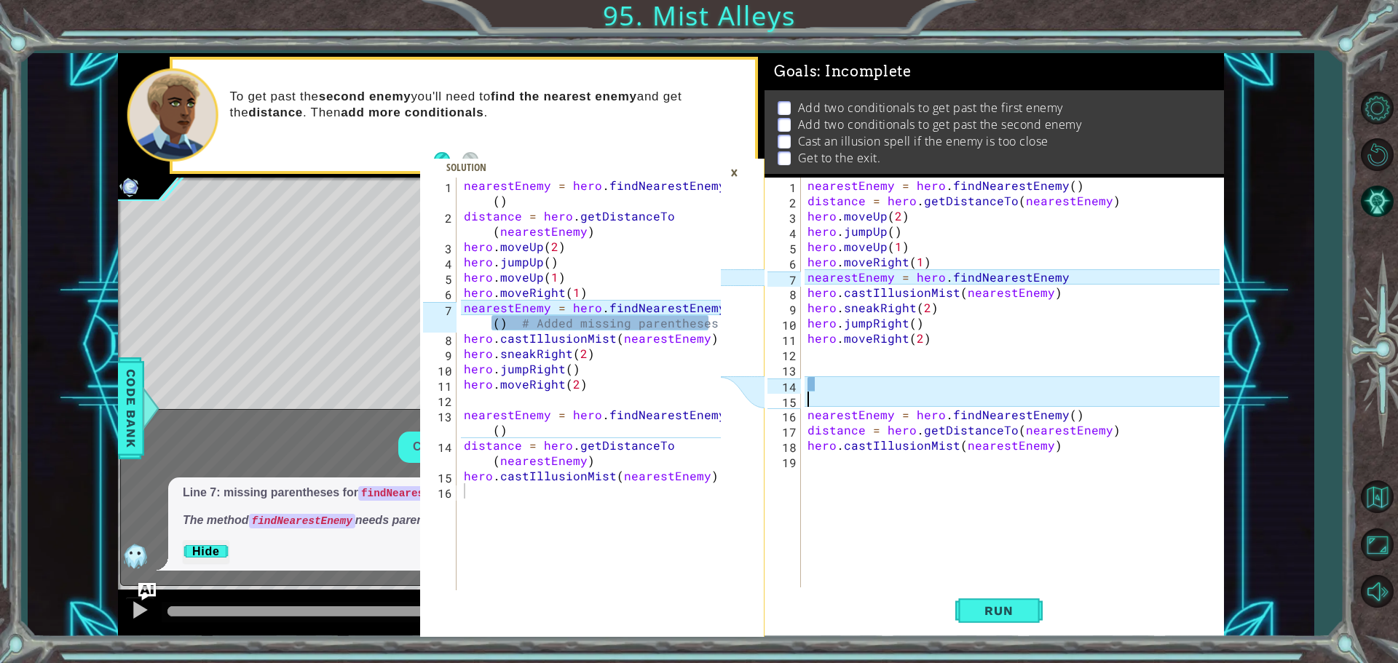
click at [843, 397] on div "nearestEnemy = hero . findNearestEnemy ( ) distance = hero . getDistanceTo ( ne…" at bounding box center [1015, 399] width 422 height 443
click at [837, 379] on div "nearestEnemy = hero . findNearestEnemy ( ) distance = hero . getDistanceTo ( ne…" at bounding box center [1015, 399] width 422 height 443
click at [838, 373] on div "nearestEnemy = hero . findNearestEnemy ( ) distance = hero . getDistanceTo ( ne…" at bounding box center [1015, 399] width 422 height 443
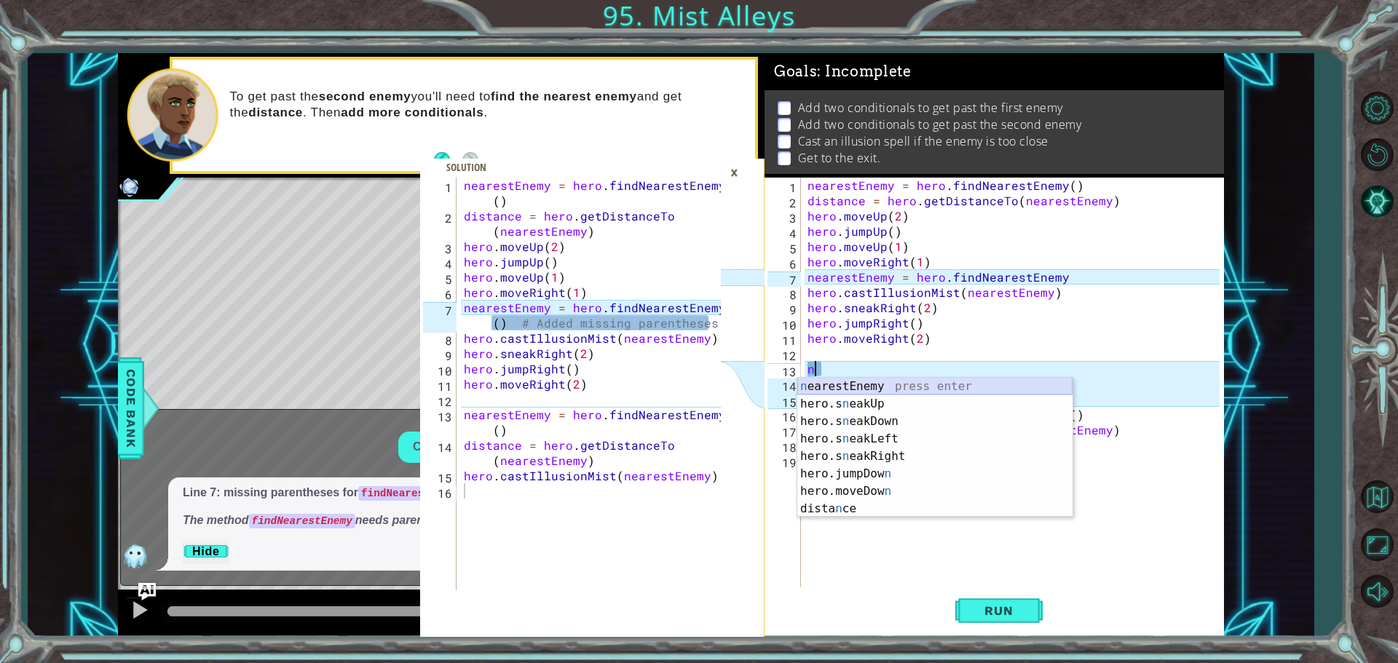
click at [851, 392] on div "n earestEnemy press enter hero.s n eakUp press enter hero.s n eakDown press ent…" at bounding box center [934, 465] width 275 height 175
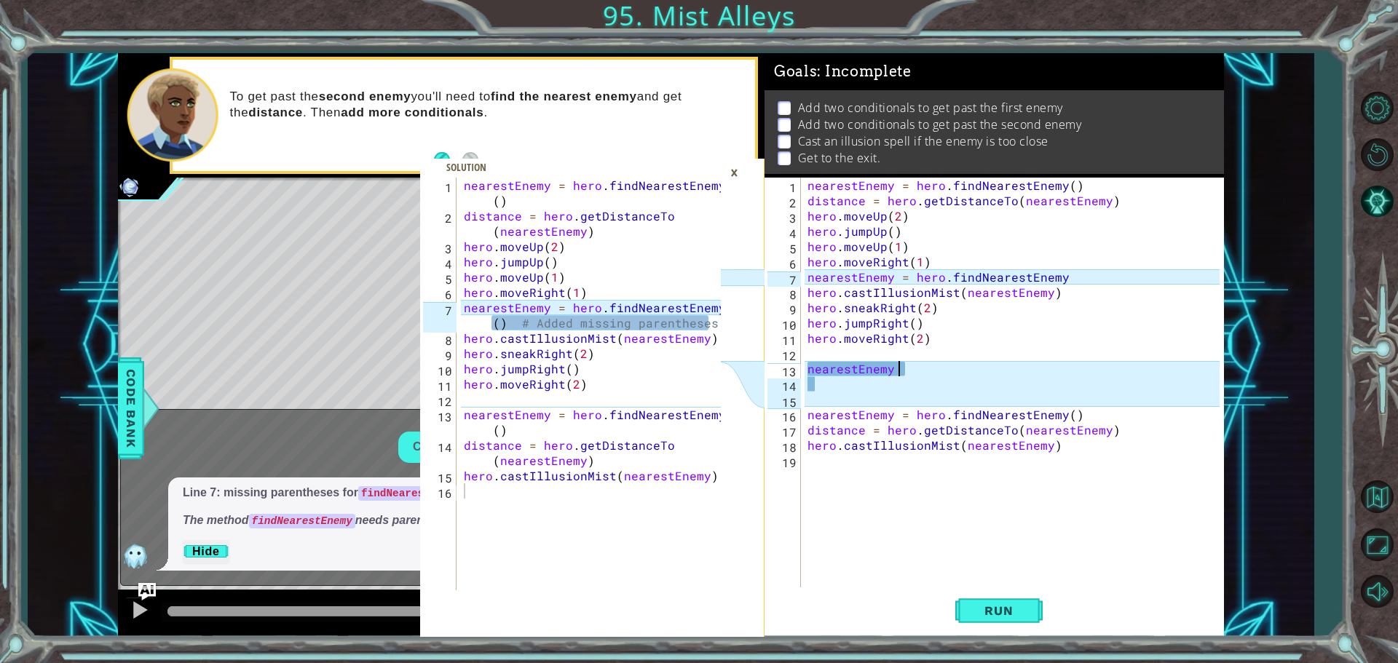
scroll to position [0, 5]
type textarea "nearestEnemy = find"
click at [990, 385] on div "hero. find NearestEnemy press enter hero. find NearestFriend press enter" at bounding box center [1039, 413] width 275 height 70
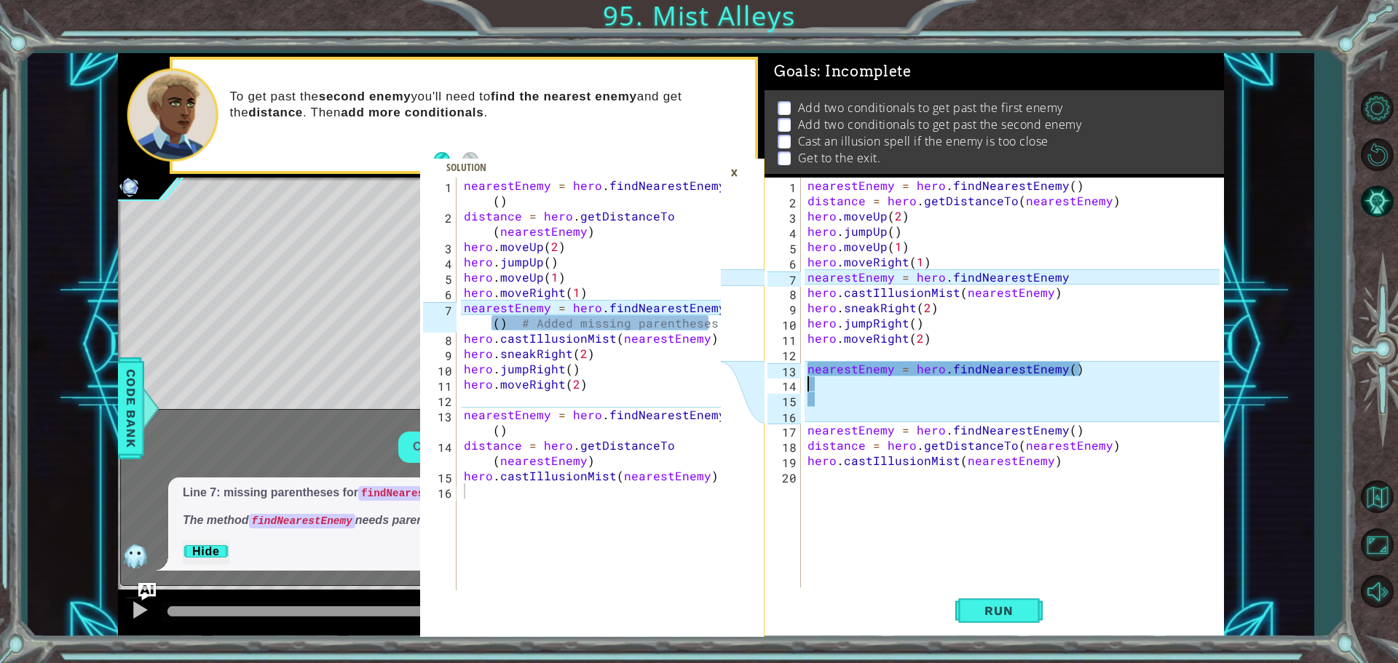
click at [973, 411] on div "nearestEnemy = hero . findNearestEnemy ( ) distance = hero . getDistanceTo ( ne…" at bounding box center [1015, 399] width 422 height 443
click at [1014, 622] on button "Run" at bounding box center [998, 611] width 87 height 46
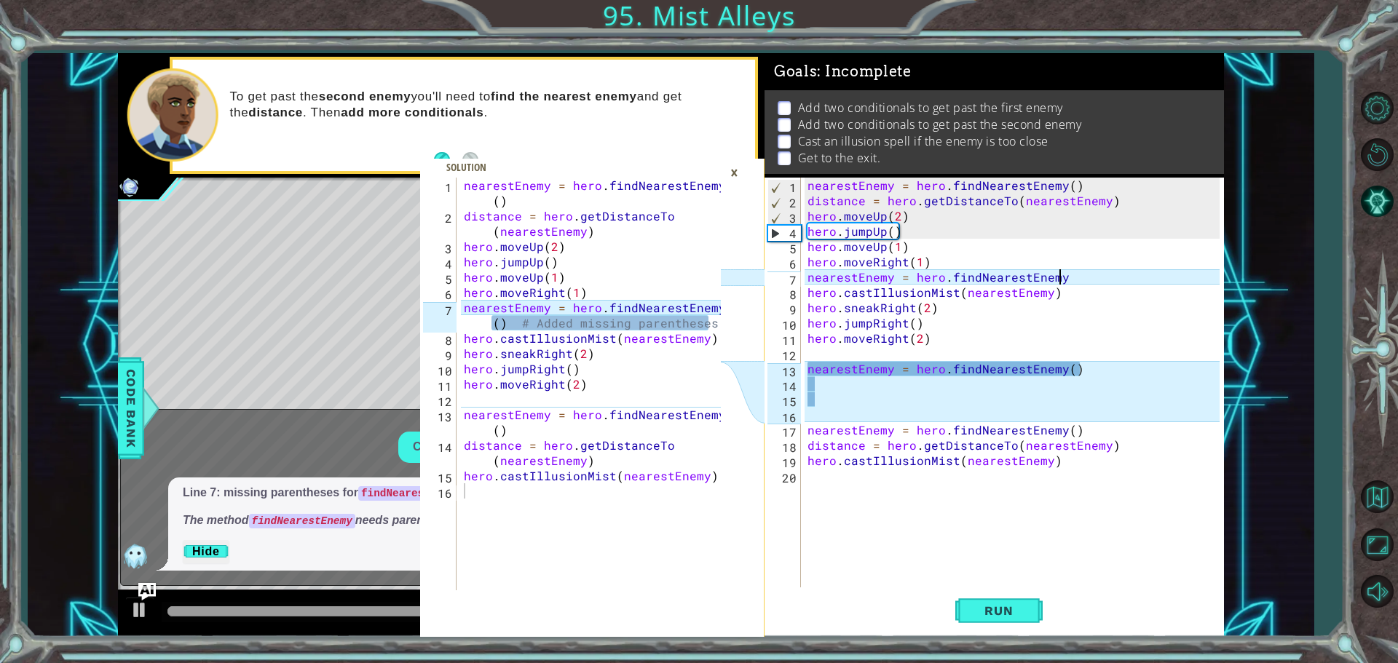
click at [1072, 275] on div "nearestEnemy = hero . findNearestEnemy ( ) distance = hero . getDistanceTo ( ne…" at bounding box center [1015, 399] width 422 height 443
type textarea "nearestEnemy = hero.findNearestEnemy"
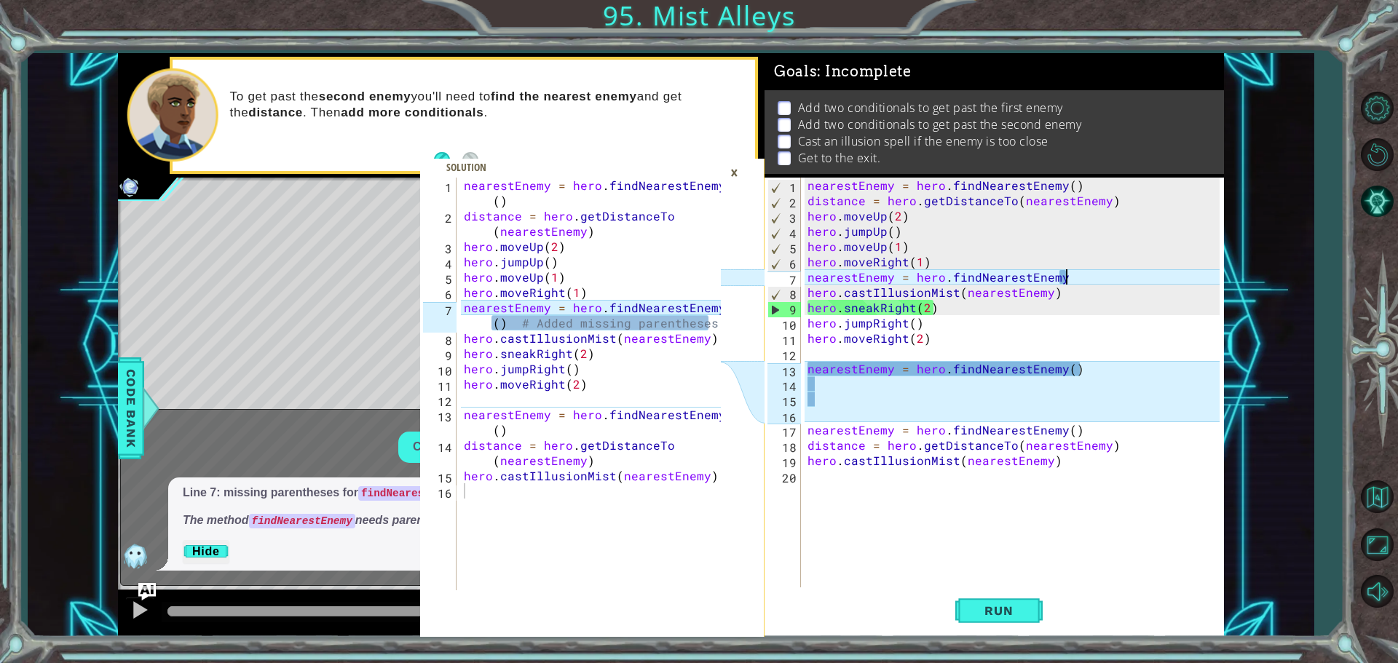
click at [739, 178] on div "×" at bounding box center [734, 172] width 23 height 25
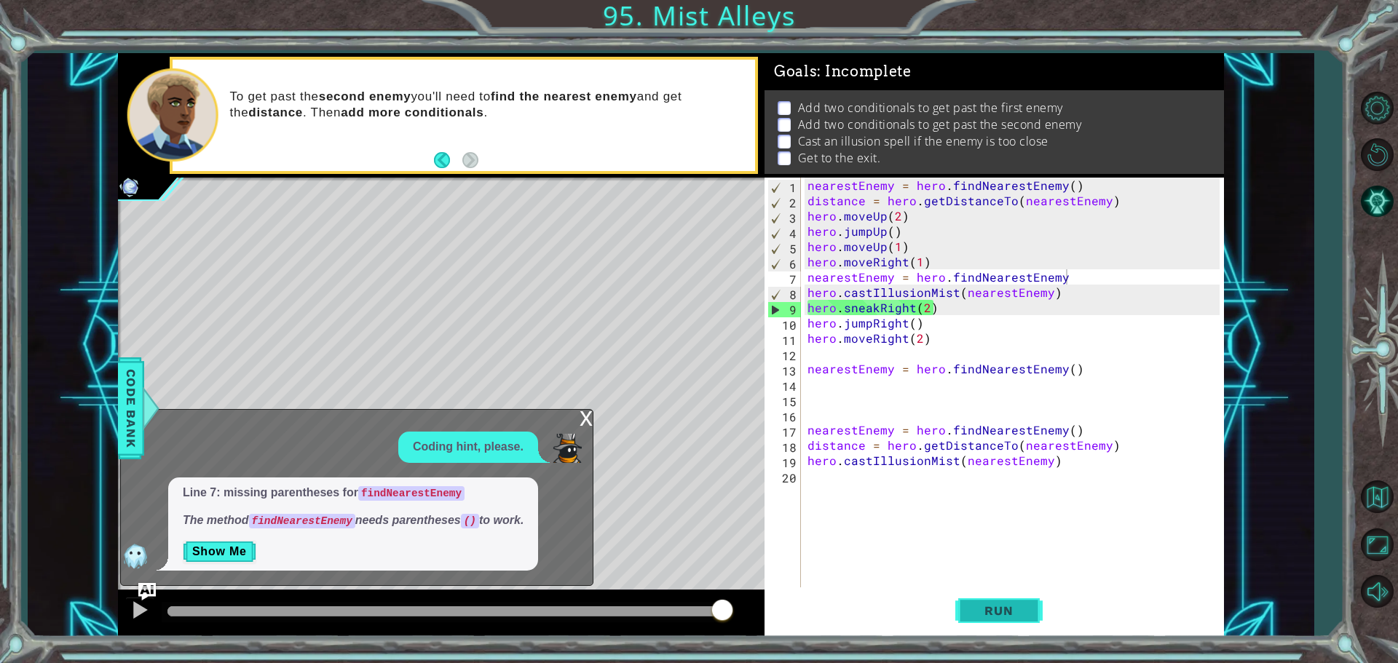
click at [1027, 612] on span "Run" at bounding box center [999, 611] width 58 height 15
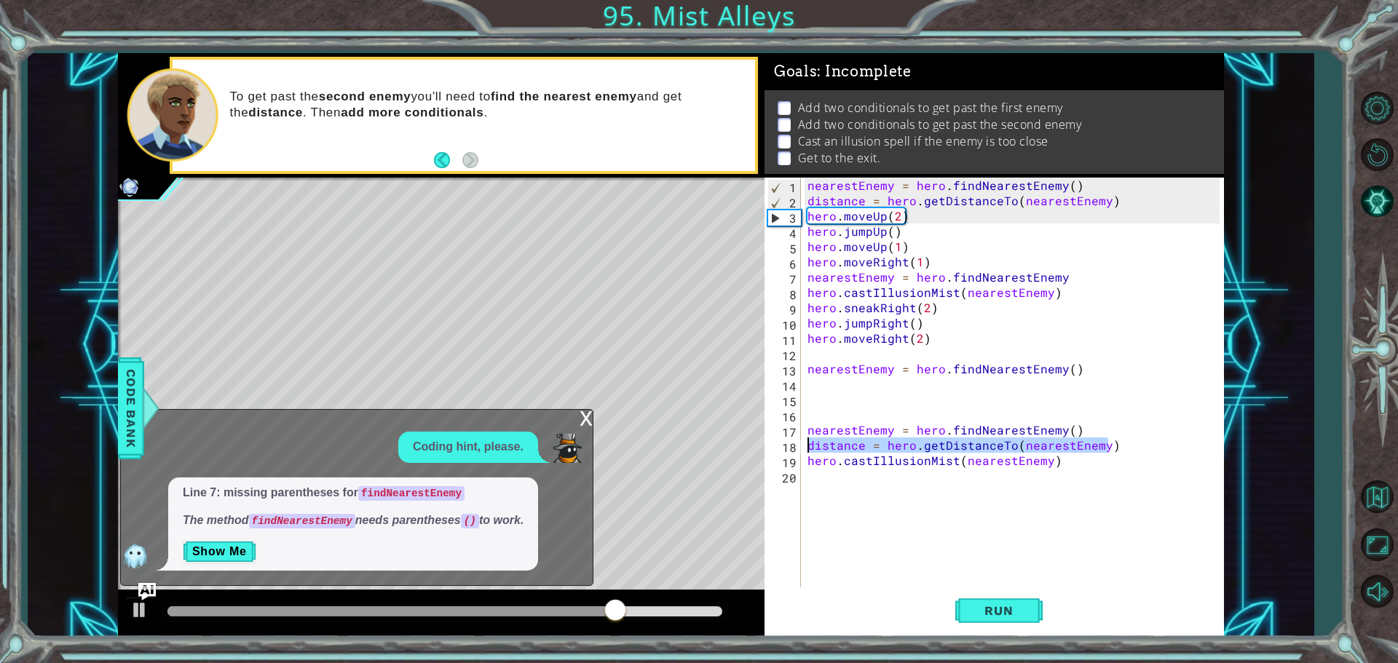
drag, startPoint x: 1123, startPoint y: 442, endPoint x: 801, endPoint y: 448, distance: 322.6
click at [801, 448] on div "nearestEnemy = hero.findNearestEnemy 1 2 3 4 5 6 7 8 9 10 11 12 13 14 15 16 17 …" at bounding box center [991, 384] width 455 height 413
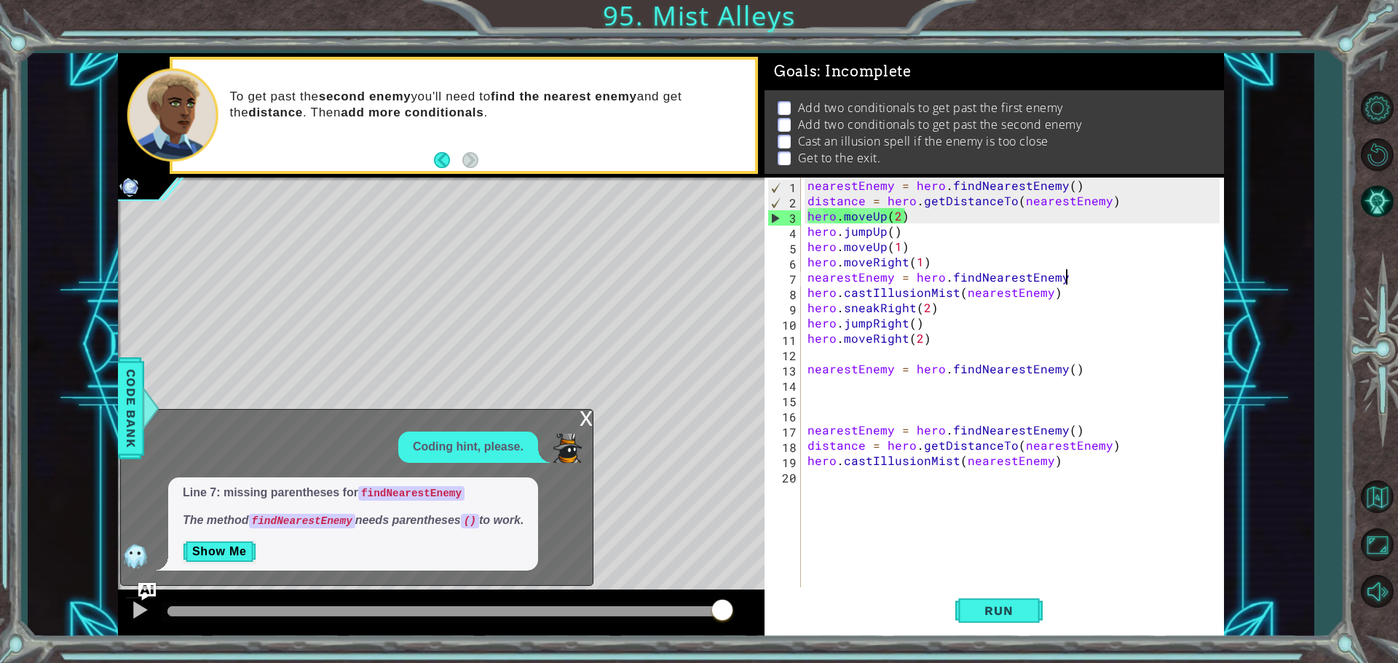
click at [1071, 279] on div "nearestEnemy = hero . findNearestEnemy ( ) distance = hero . getDistanceTo ( ne…" at bounding box center [1015, 399] width 422 height 443
type textarea "nearestEnemy = hero.findNearestEnemy"
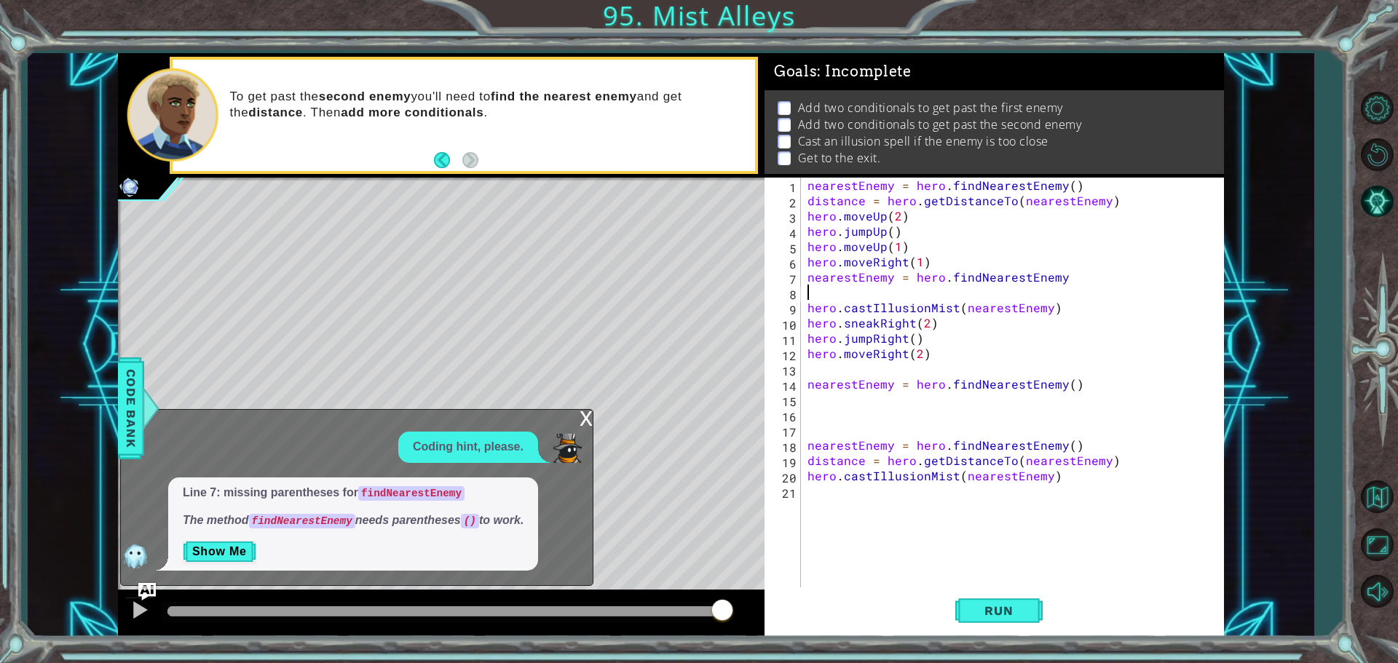
paste textarea "distance = hero.getDistanceTo(nearestEnemy)"
click at [987, 610] on span "Run" at bounding box center [999, 611] width 58 height 15
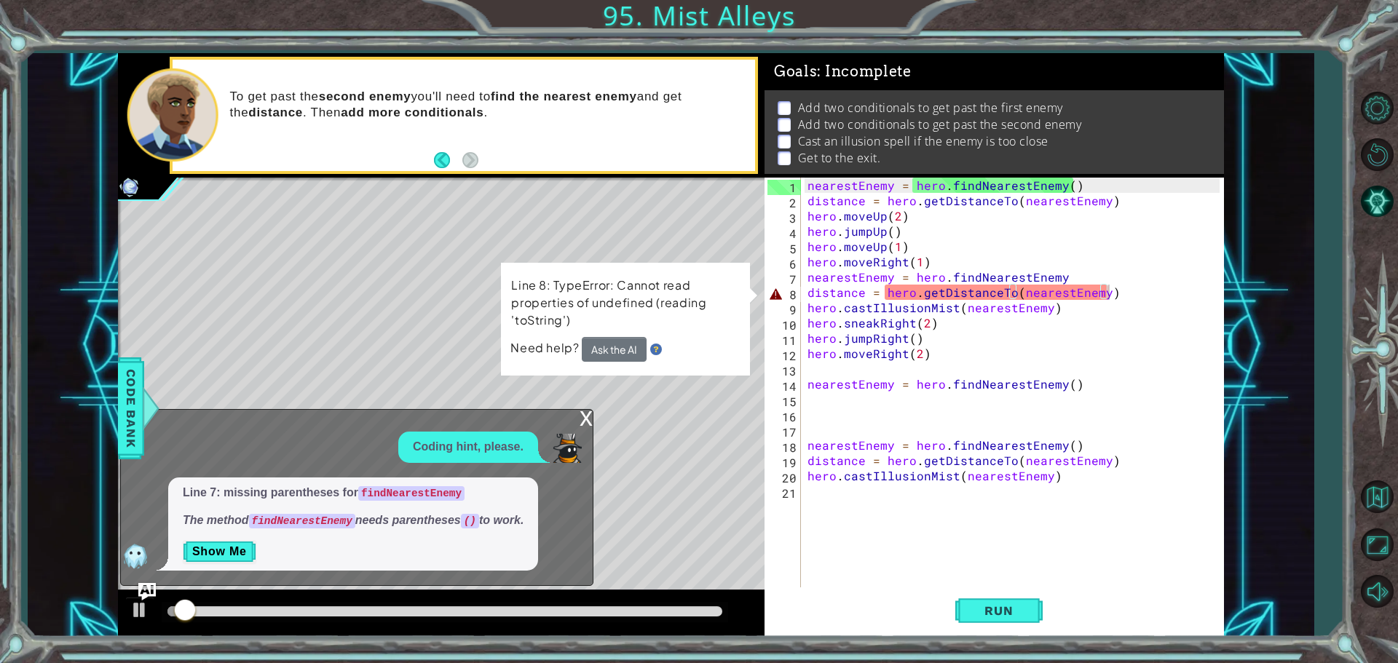
click at [584, 417] on div "x" at bounding box center [586, 417] width 13 height 15
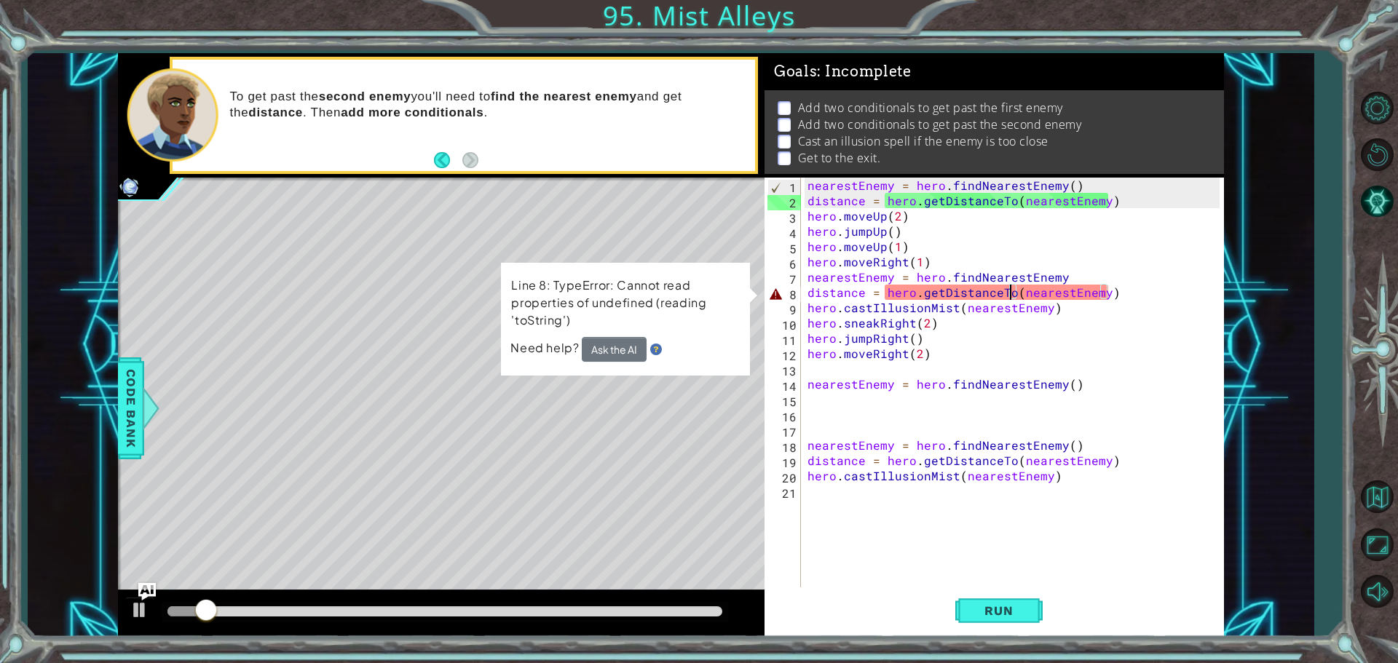
click at [1009, 293] on div "nearestEnemy = hero . findNearestEnemy ( ) distance = hero . getDistanceTo ( ne…" at bounding box center [1015, 399] width 422 height 443
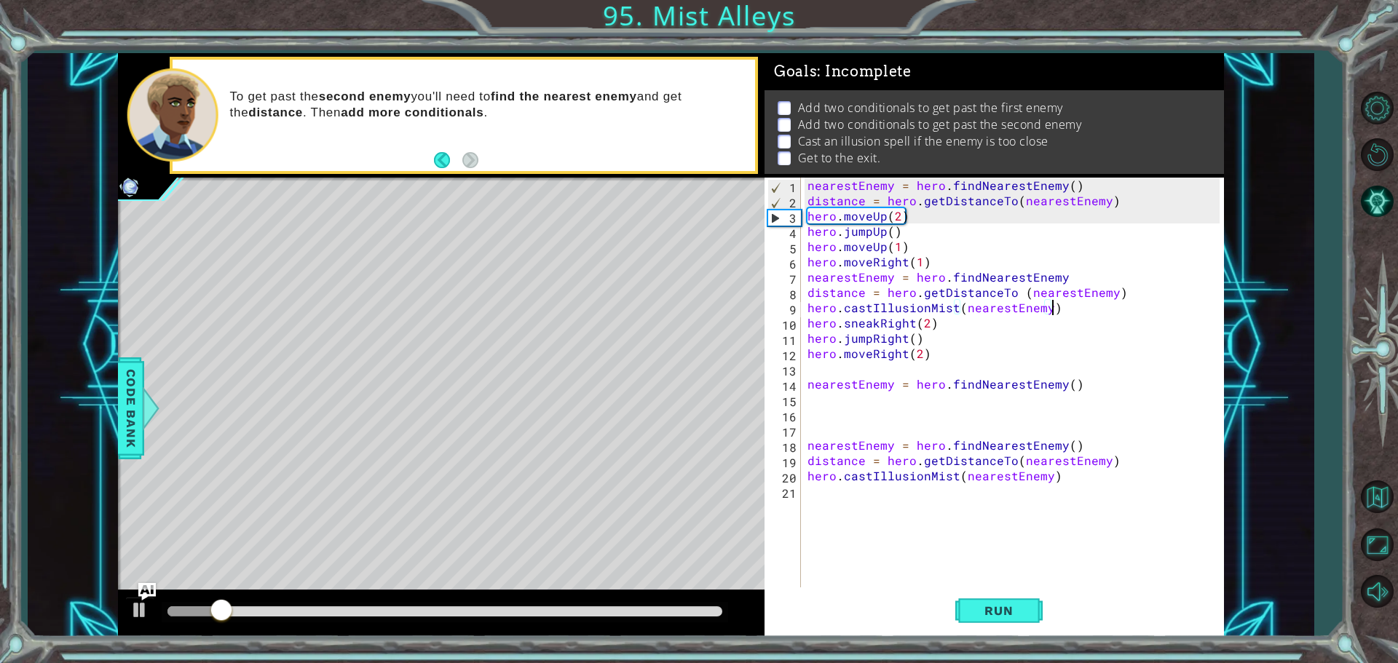
click at [1055, 301] on div "nearestEnemy = hero . findNearestEnemy ( ) distance = hero . getDistanceTo ( ne…" at bounding box center [1015, 399] width 422 height 443
type textarea "hero.castIllusionMist(nearestEnemy)"
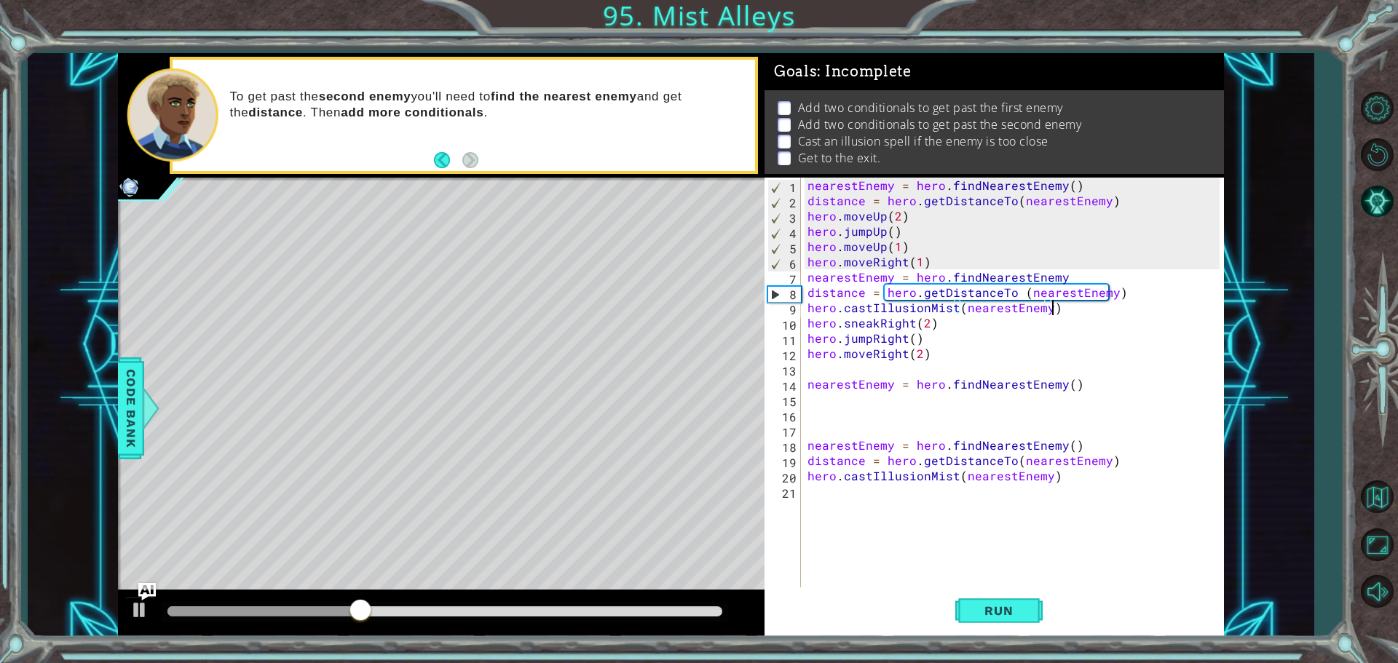
click at [1045, 612] on div "Run" at bounding box center [998, 611] width 459 height 46
click at [975, 616] on span "Run" at bounding box center [999, 611] width 58 height 15
